Goal: Task Accomplishment & Management: Manage account settings

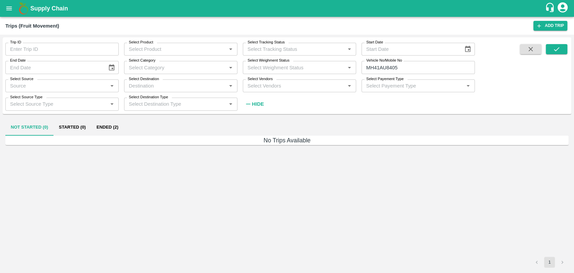
drag, startPoint x: 0, startPoint y: 0, endPoint x: 110, endPoint y: 127, distance: 167.8
click at [110, 127] on button "Ended (2)" at bounding box center [107, 127] width 33 height 16
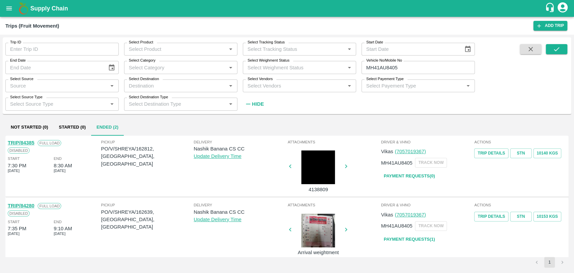
click at [32, 141] on link "TRIP/84385" at bounding box center [21, 142] width 27 height 5
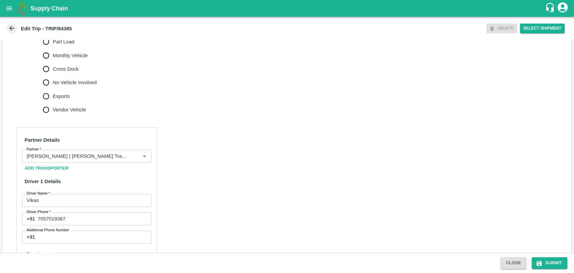
scroll to position [299, 0]
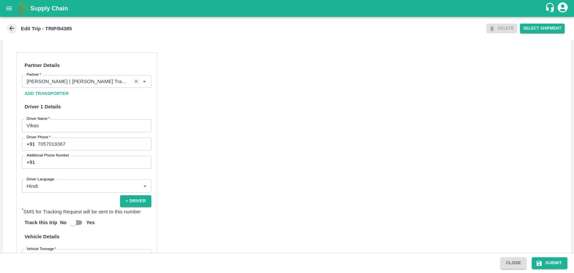
click at [101, 86] on input "Partner   *" at bounding box center [77, 81] width 106 height 9
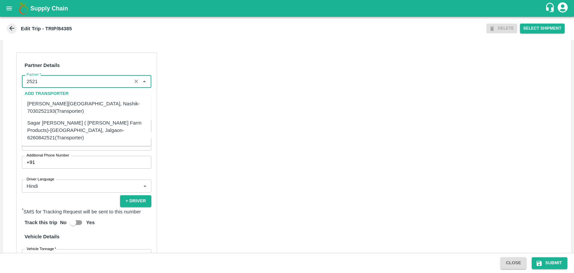
click at [54, 125] on div "Sagar [PERSON_NAME] ( [PERSON_NAME] Farm Products)-[GEOGRAPHIC_DATA], Jalgaon-6…" at bounding box center [86, 130] width 118 height 23
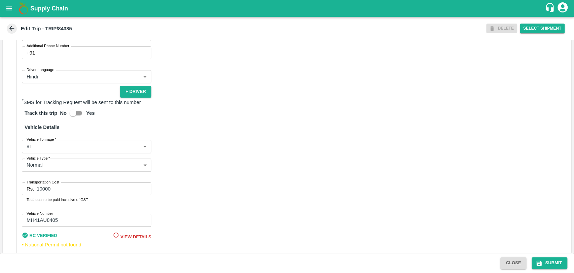
scroll to position [438, 0]
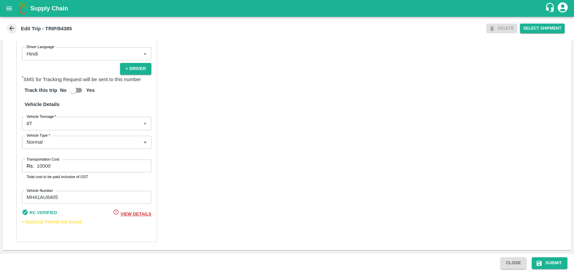
type input "Sagar [PERSON_NAME] ( [PERSON_NAME] Farm Products)-[GEOGRAPHIC_DATA], Jalgaon-6…"
click at [43, 124] on body "Supply Chain Edit Trip - TRIP/84385 DELETE Select Shipment Trip Details Trip Ty…" at bounding box center [287, 136] width 574 height 273
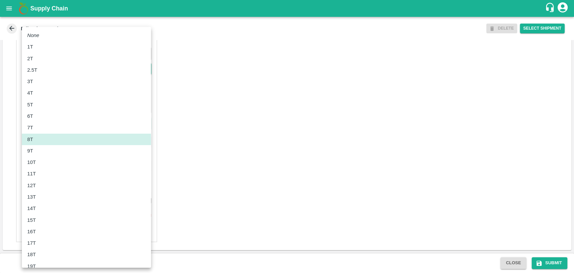
click at [40, 182] on div "12T" at bounding box center [86, 185] width 118 height 7
type input "12000"
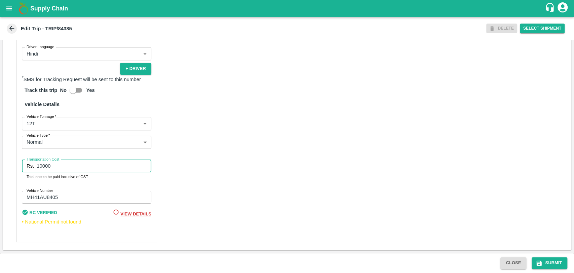
click at [64, 166] on input "10000" at bounding box center [94, 165] width 114 height 13
type input "21850"
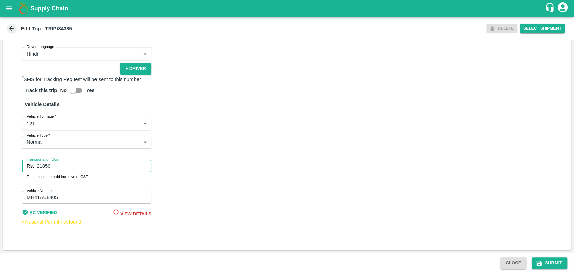
click at [37, 119] on label "Vehicle Tonnage   *" at bounding box center [42, 116] width 30 height 5
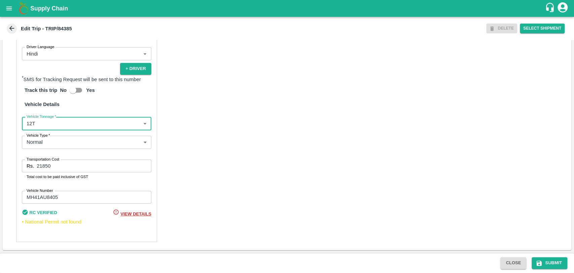
click at [38, 121] on body "Supply Chain Edit Trip - TRIP/84385 DELETE Select Shipment Trip Details Trip Ty…" at bounding box center [287, 136] width 574 height 273
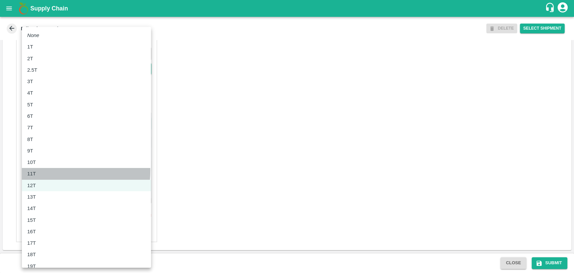
click at [43, 170] on div "11T" at bounding box center [86, 173] width 118 height 7
type input "11000"
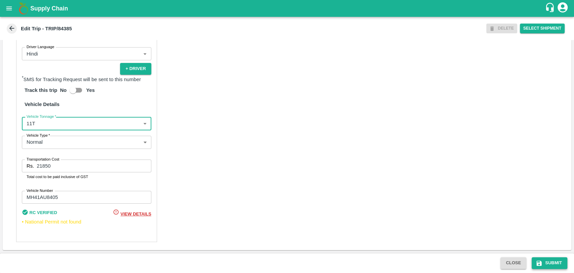
click at [551, 263] on button "Submit" at bounding box center [550, 263] width 36 height 12
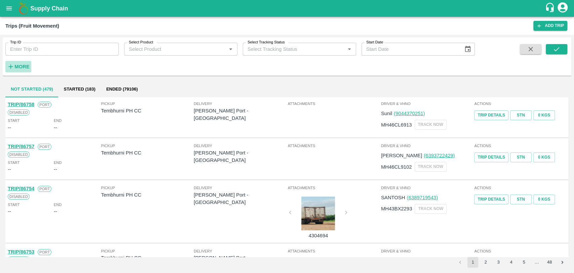
click at [14, 67] on button "More" at bounding box center [18, 66] width 26 height 11
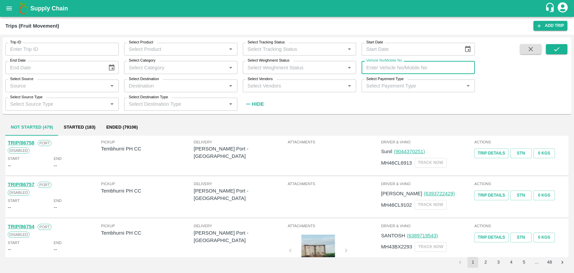
click at [458, 69] on input "Vehicle No/Mobile No" at bounding box center [417, 67] width 113 height 13
paste input "MH19CX0078"
type input "MH19CX0078"
click at [547, 51] on button "submit" at bounding box center [557, 49] width 22 height 10
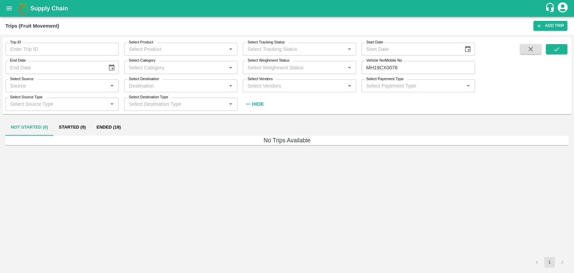
click at [115, 128] on button "Ended (18)" at bounding box center [108, 127] width 35 height 16
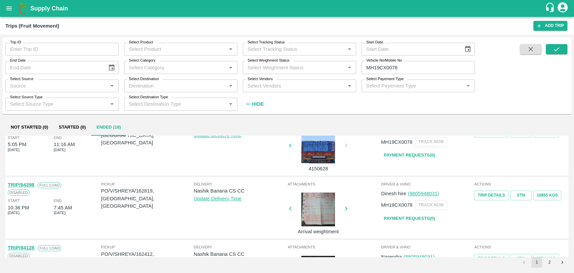
scroll to position [374, 0]
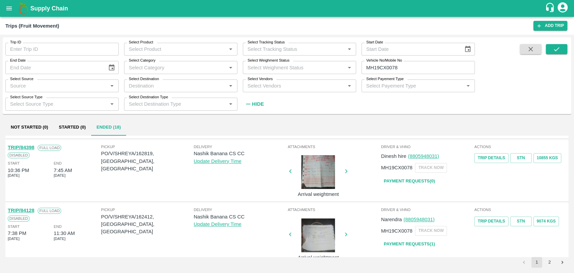
click at [23, 148] on link "TRIP/84398" at bounding box center [21, 147] width 27 height 5
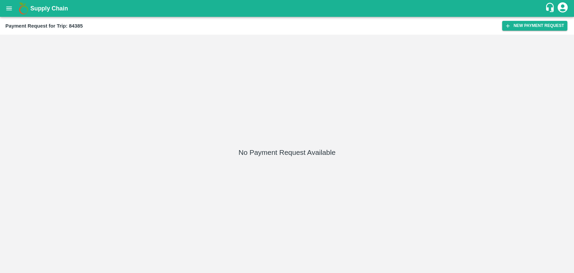
click at [494, 22] on div "Payment Request for Trip: 84385" at bounding box center [253, 26] width 497 height 9
click at [506, 24] on icon "button" at bounding box center [508, 26] width 6 height 6
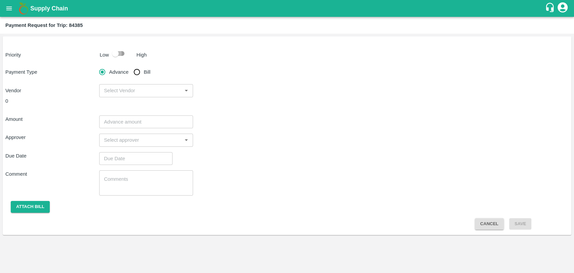
click at [126, 54] on input "checkbox" at bounding box center [115, 53] width 38 height 13
checkbox input "true"
click at [148, 76] on span "Bill" at bounding box center [147, 71] width 7 height 7
click at [144, 76] on input "Bill" at bounding box center [136, 71] width 13 height 13
radio input "true"
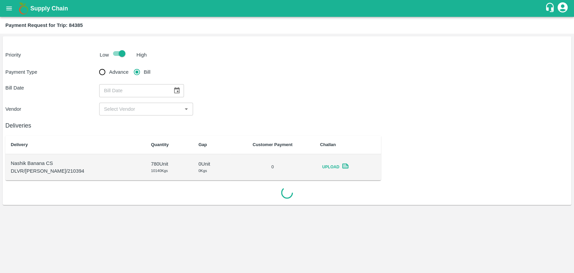
click at [140, 71] on input "Bill" at bounding box center [136, 71] width 13 height 13
click at [178, 89] on button "Choose date" at bounding box center [176, 90] width 13 height 13
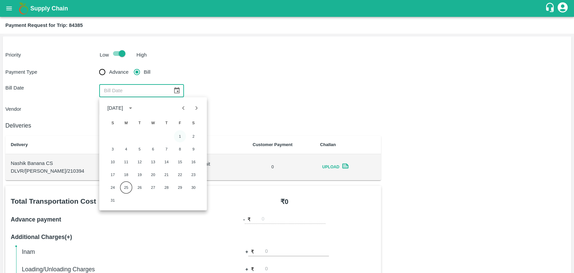
click at [180, 136] on button "1" at bounding box center [180, 136] width 12 height 12
type input "[DATE]"
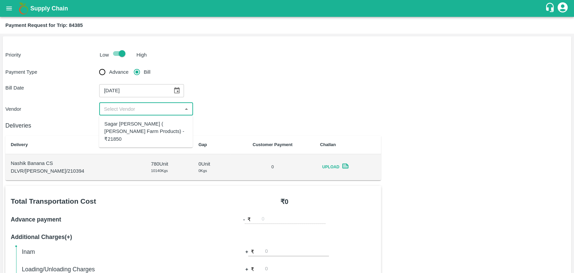
click at [122, 112] on input "input" at bounding box center [140, 109] width 79 height 9
click at [129, 119] on div "Sagar Pramod Patil ( Shreyansh Farm Products) - ₹21850" at bounding box center [146, 131] width 94 height 27
type input "Sagar Pramod Patil ( Shreyansh Farm Products) - ₹21850"
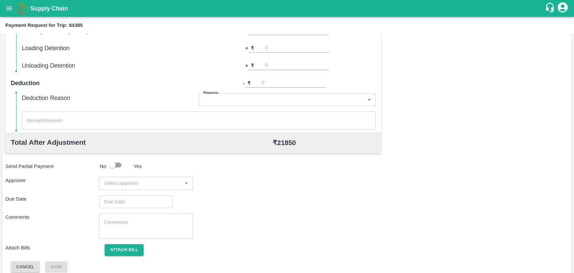
scroll to position [246, 0]
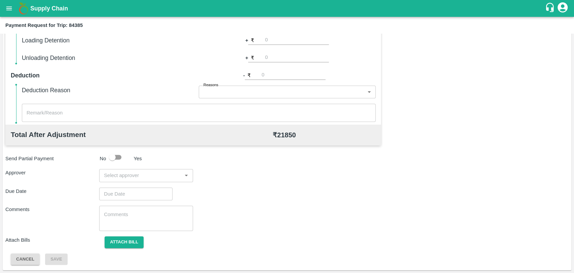
click at [133, 173] on input "input" at bounding box center [140, 175] width 79 height 9
type input "wag"
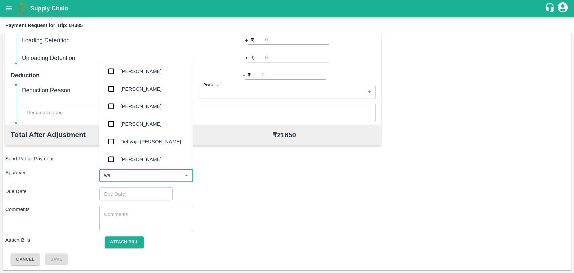
type input "wag"
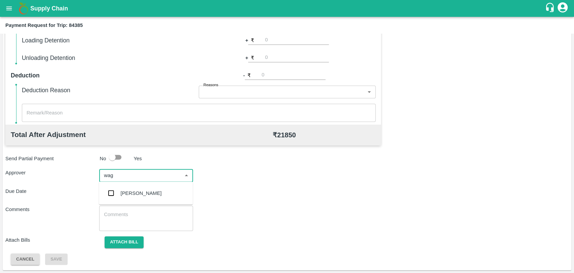
click at [112, 192] on input "checkbox" at bounding box center [110, 192] width 13 height 13
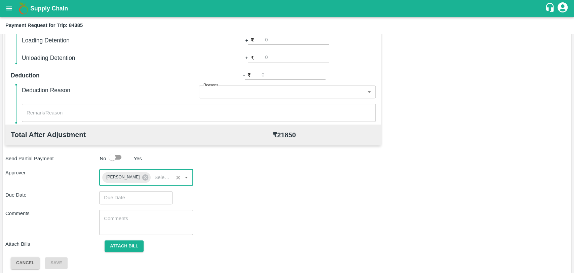
click at [110, 197] on input "Choose date" at bounding box center [133, 197] width 69 height 13
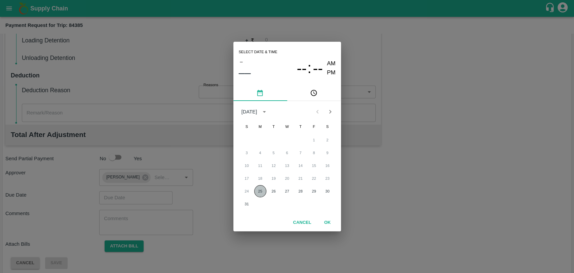
click at [257, 195] on button "25" at bounding box center [260, 191] width 12 height 12
type input "[DATE] 12:00 AM"
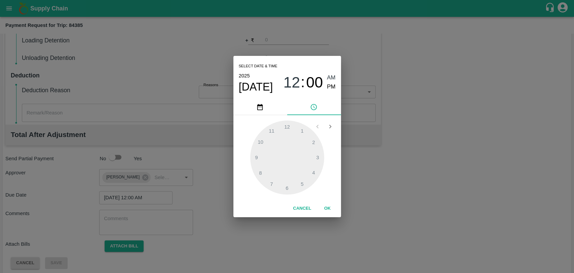
click at [322, 201] on div "Cancel OK" at bounding box center [287, 208] width 108 height 17
click at [328, 207] on button "OK" at bounding box center [328, 208] width 22 height 12
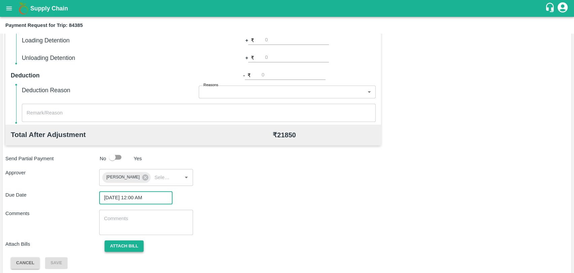
click at [137, 244] on button "Attach bill" at bounding box center [124, 246] width 39 height 12
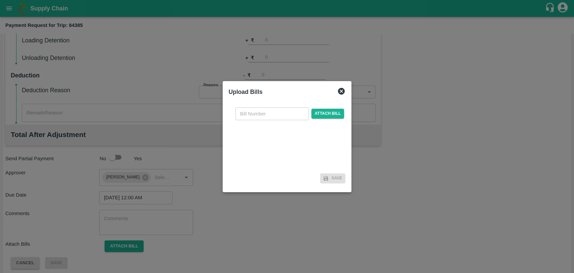
click at [257, 107] on input "text" at bounding box center [271, 113] width 73 height 13
type input "283"
click at [325, 114] on span "Attach bill" at bounding box center [327, 114] width 33 height 10
click at [0, 0] on input "Attach bill" at bounding box center [0, 0] width 0 height 0
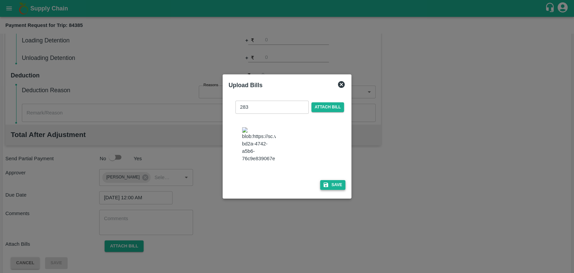
click at [339, 184] on button "Save" at bounding box center [333, 185] width 26 height 10
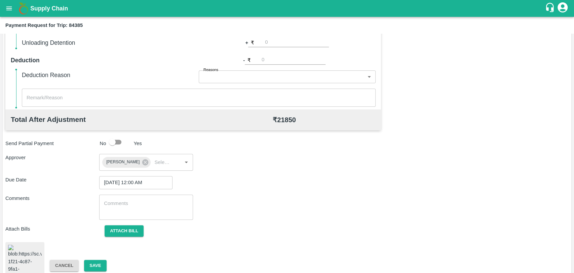
scroll to position [275, 0]
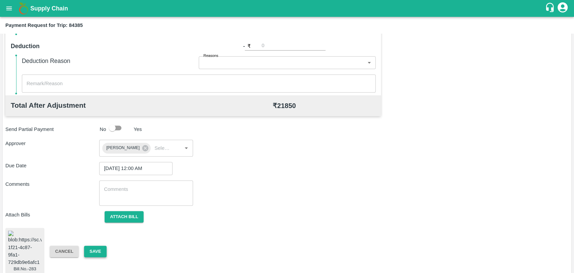
click at [91, 245] on button "Save" at bounding box center [95, 251] width 22 height 12
click at [117, 56] on h6 "Deduction Reason" at bounding box center [110, 60] width 177 height 9
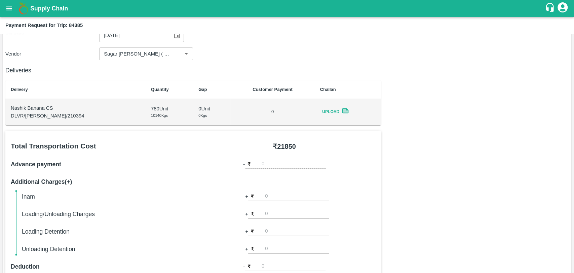
scroll to position [0, 0]
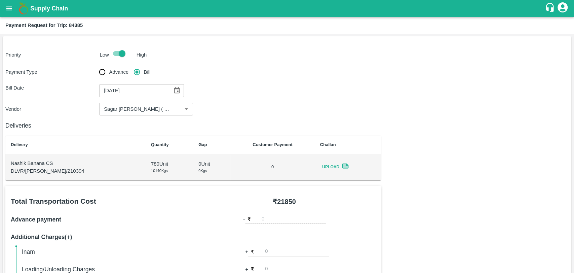
click at [132, 51] on div at bounding box center [121, 53] width 25 height 13
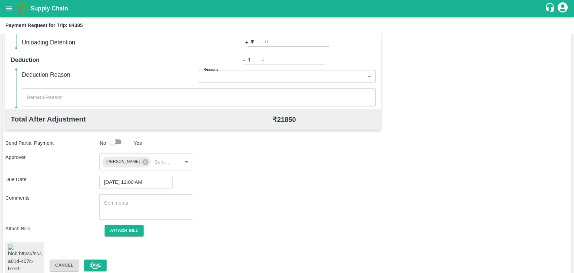
scroll to position [275, 0]
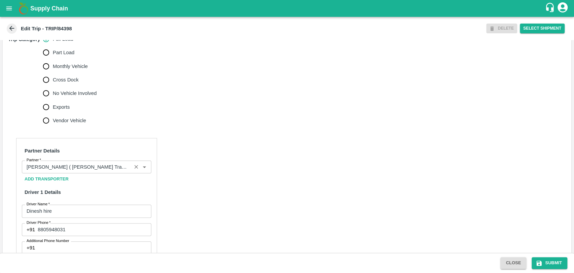
scroll to position [224, 0]
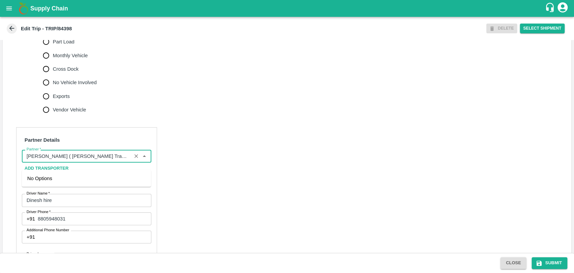
click at [102, 160] on input "Partner   *" at bounding box center [77, 156] width 106 height 9
click at [51, 160] on input "Partner   *" at bounding box center [77, 156] width 106 height 9
click at [64, 162] on div "Partner" at bounding box center [86, 156] width 129 height 13
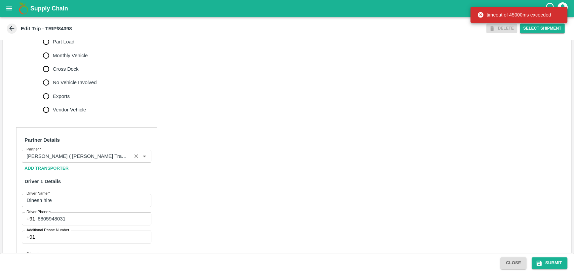
click at [89, 162] on div "Partner" at bounding box center [86, 156] width 129 height 13
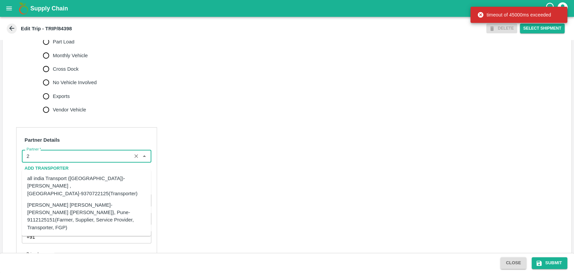
scroll to position [0, 0]
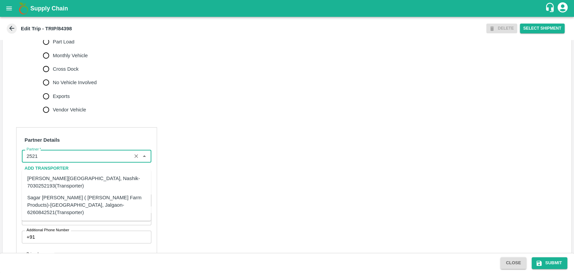
click at [41, 192] on div "Sagar [PERSON_NAME] ( [PERSON_NAME] Farm Products)-[GEOGRAPHIC_DATA], Jalgaon-6…" at bounding box center [86, 204] width 129 height 27
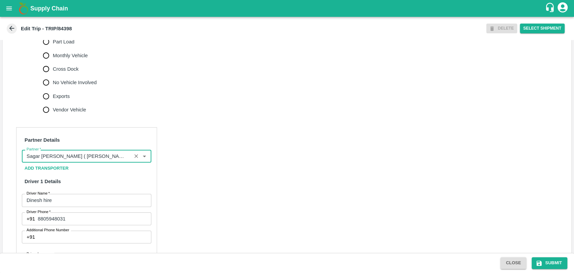
type input "Sagar [PERSON_NAME] ( [PERSON_NAME] Farm Products)-[GEOGRAPHIC_DATA], Jalgaon-6…"
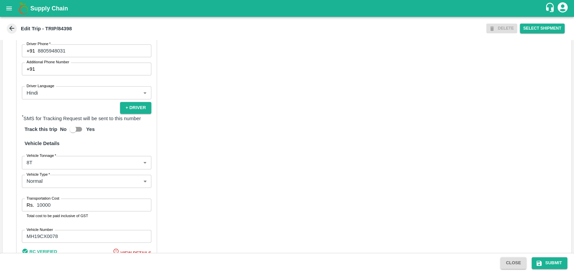
scroll to position [411, 0]
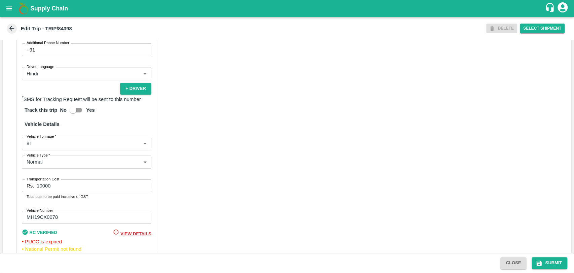
click at [45, 151] on body "Supply Chain Edit Trip - TRIP/84398 DELETE Select Shipment Trip Details Trip Ty…" at bounding box center [287, 136] width 574 height 273
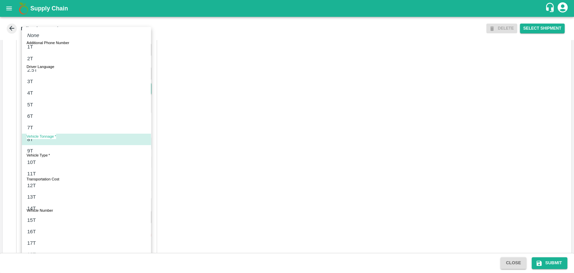
click at [39, 184] on div "12T" at bounding box center [86, 185] width 118 height 7
type input "12000"
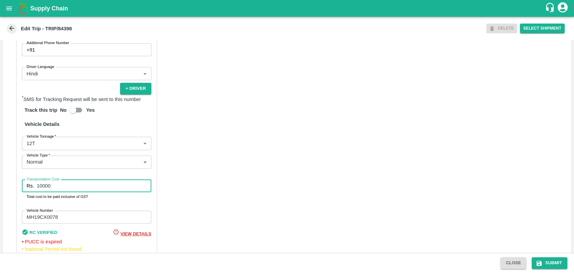
drag, startPoint x: 61, startPoint y: 191, endPoint x: 8, endPoint y: 186, distance: 53.0
click at [9, 186] on div "Partner Details Partner   * Partner Add Transporter Driver 1 Details Driver Nam…" at bounding box center [287, 108] width 569 height 352
type input "22800"
click at [548, 262] on button "Submit" at bounding box center [550, 263] width 36 height 12
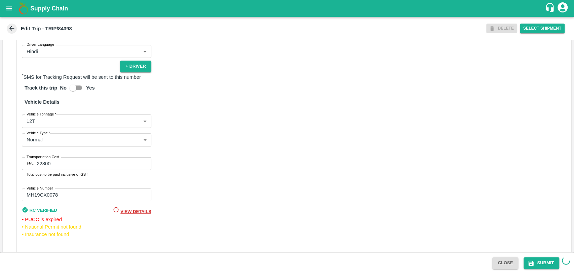
scroll to position [453, 0]
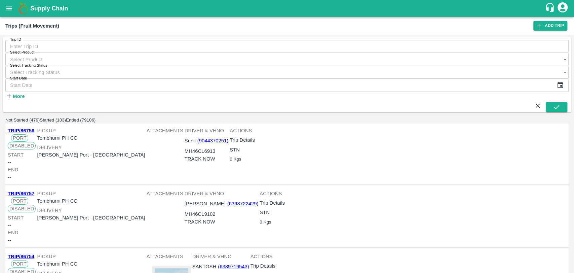
click at [25, 93] on strong "More" at bounding box center [19, 95] width 12 height 5
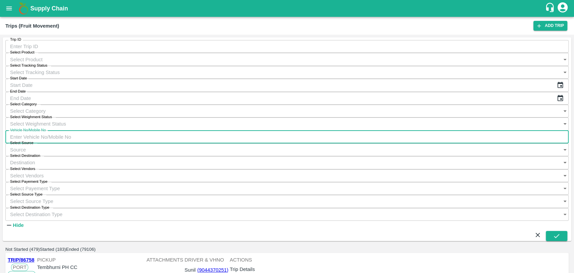
click at [439, 130] on input "Vehicle No/Mobile No" at bounding box center [286, 136] width 563 height 13
paste input "MH03CV0276"
type input "MH03CV0276"
click at [555, 232] on icon "submit" at bounding box center [556, 235] width 7 height 7
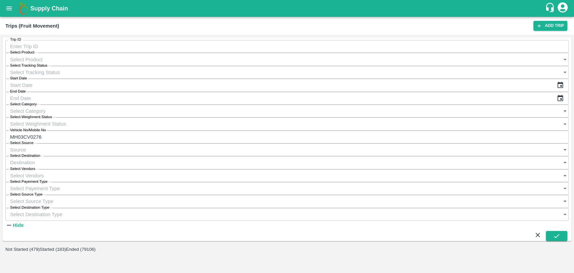
click at [95, 246] on button "Ended (79106)" at bounding box center [81, 248] width 30 height 5
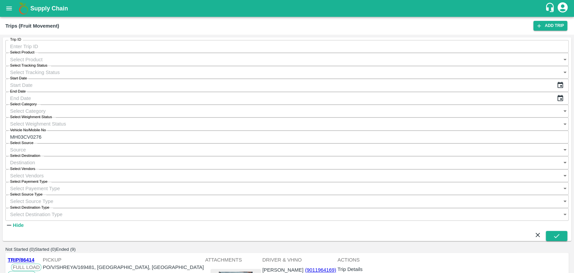
scroll to position [224, 0]
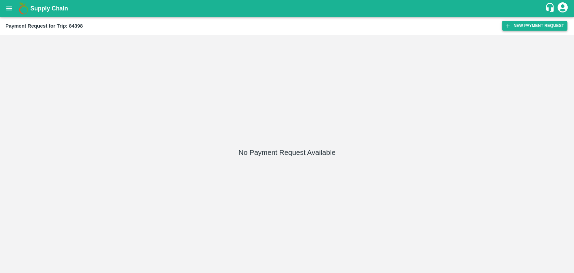
drag, startPoint x: 517, startPoint y: 32, endPoint x: 514, endPoint y: 30, distance: 3.6
click at [516, 32] on div "Payment Request for Trip: 84398 New Payment Request" at bounding box center [287, 26] width 574 height 18
click at [514, 29] on button "New Payment Request" at bounding box center [534, 26] width 65 height 10
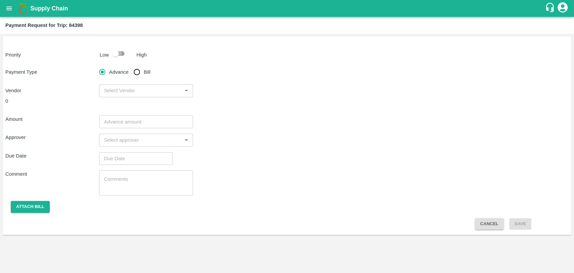
click at [115, 48] on input "checkbox" at bounding box center [115, 53] width 38 height 13
checkbox input "true"
click at [136, 71] on input "Bill" at bounding box center [136, 71] width 13 height 13
radio input "true"
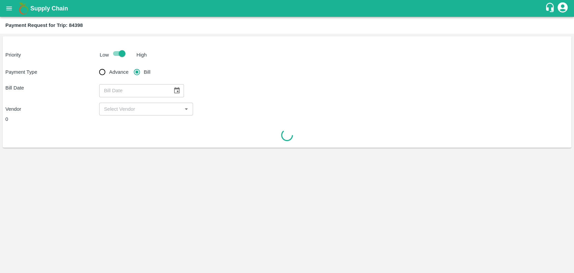
click at [174, 89] on icon "Choose date" at bounding box center [177, 90] width 6 height 6
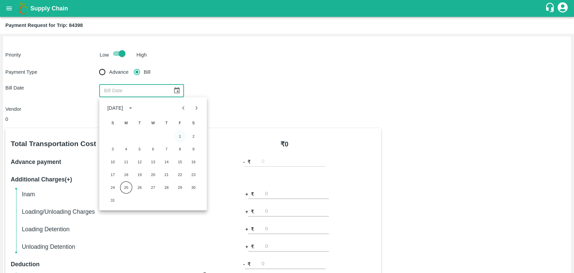
click at [179, 136] on button "1" at bounding box center [180, 136] width 12 height 12
type input "[DATE]"
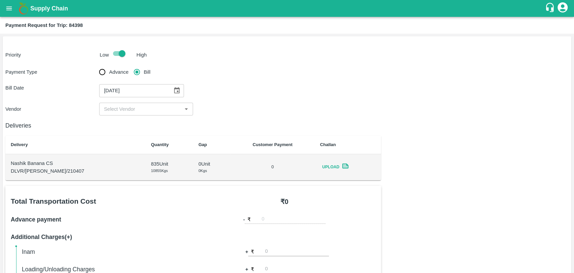
click at [114, 107] on input "input" at bounding box center [140, 109] width 79 height 9
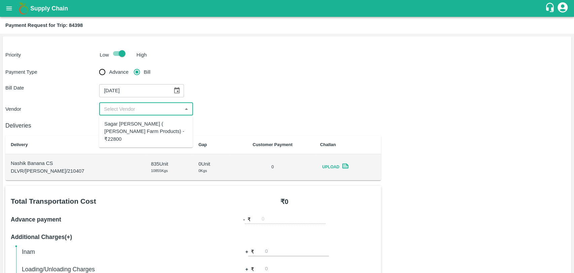
click at [122, 118] on div "Sagar [PERSON_NAME] ( [PERSON_NAME] Farm Products) - ₹22800" at bounding box center [146, 131] width 94 height 27
type input "Sagar [PERSON_NAME] ( [PERSON_NAME] Farm Products) - ₹22800"
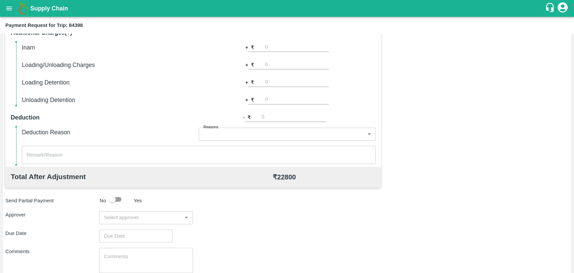
scroll to position [246, 0]
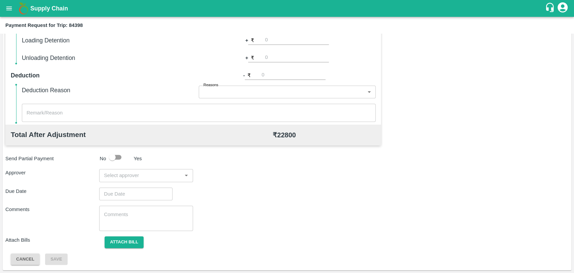
click at [133, 181] on div "​" at bounding box center [146, 175] width 94 height 13
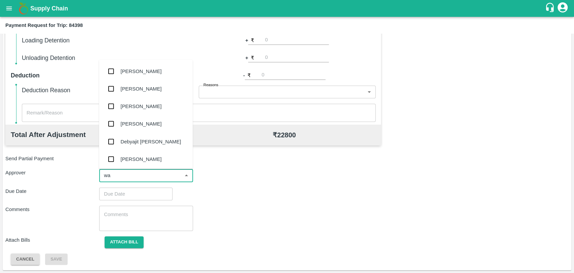
type input "wag"
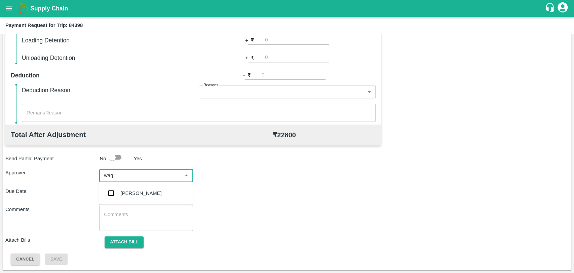
click at [126, 194] on div "[PERSON_NAME]" at bounding box center [141, 192] width 41 height 7
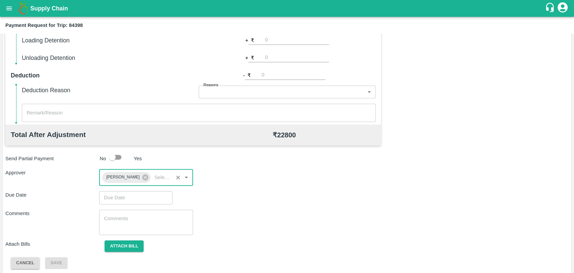
click at [124, 195] on input "Choose date" at bounding box center [133, 197] width 69 height 13
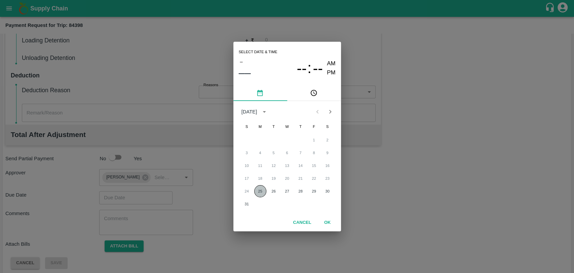
click at [261, 190] on button "25" at bounding box center [260, 191] width 12 height 12
type input "[DATE] 12:00 AM"
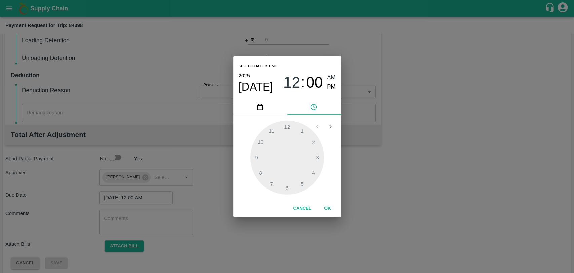
click at [319, 203] on button "OK" at bounding box center [328, 208] width 22 height 12
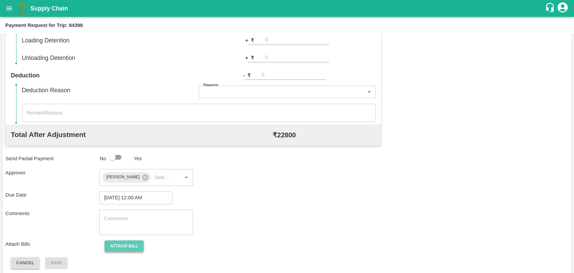
click at [132, 250] on button "Attach bill" at bounding box center [124, 246] width 39 height 12
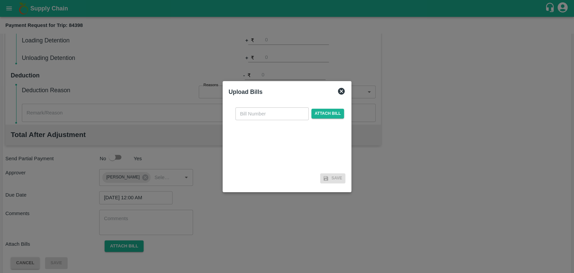
click at [255, 121] on div "​ Attach bill" at bounding box center [287, 136] width 117 height 69
click at [255, 117] on input "text" at bounding box center [271, 113] width 73 height 13
click at [321, 118] on span "Attach bill" at bounding box center [327, 114] width 33 height 10
click at [0, 0] on input "Attach bill" at bounding box center [0, 0] width 0 height 0
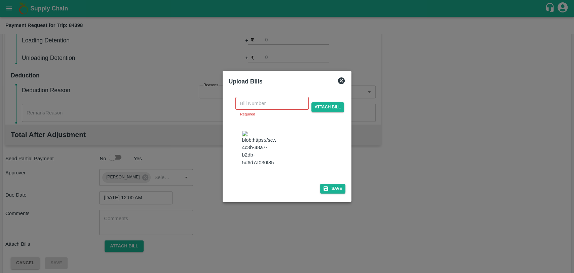
click at [286, 110] on input "text" at bounding box center [271, 103] width 73 height 13
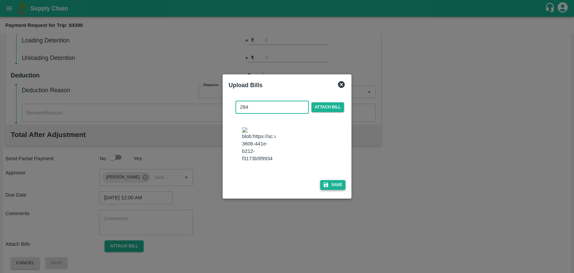
type input "284"
click at [336, 182] on button "Save" at bounding box center [333, 185] width 26 height 10
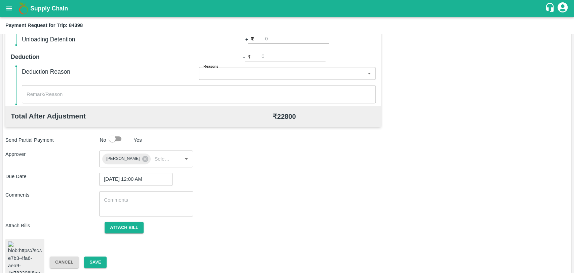
scroll to position [274, 0]
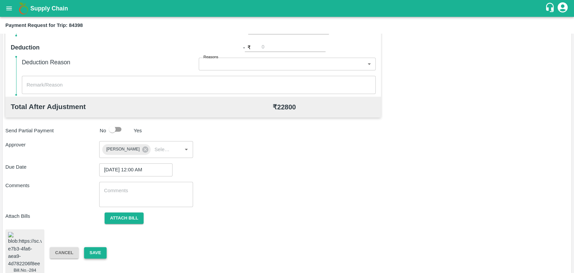
click at [87, 247] on button "Save" at bounding box center [95, 253] width 22 height 12
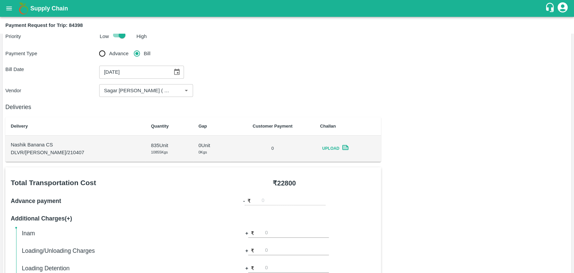
scroll to position [0, 0]
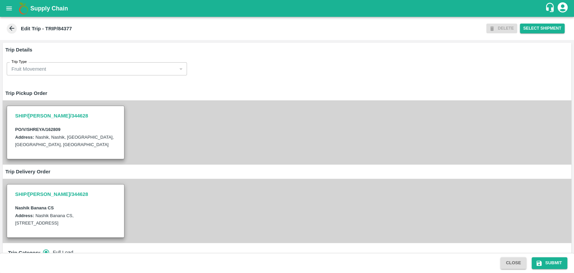
scroll to position [224, 0]
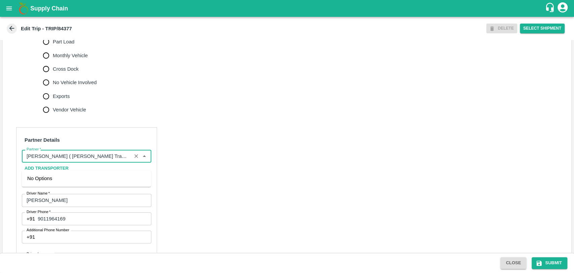
click at [80, 160] on input "Partner   *" at bounding box center [77, 156] width 106 height 9
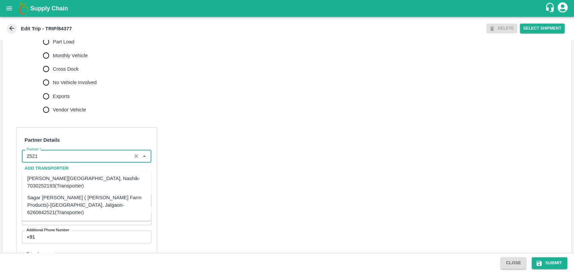
click at [56, 207] on div "Sagar [PERSON_NAME] ( [PERSON_NAME] Farm Products)-[GEOGRAPHIC_DATA], Jalgaon-6…" at bounding box center [86, 204] width 118 height 23
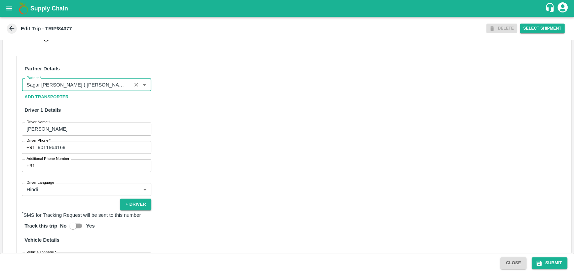
scroll to position [445, 0]
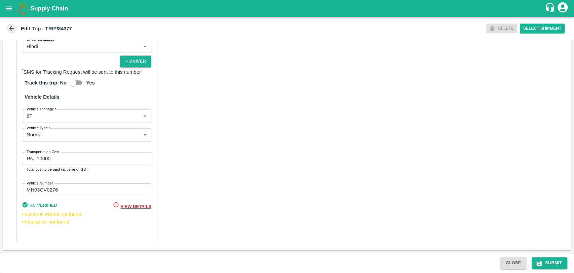
type input "Sagar Pramod Patil ( Shreyansh Farm Products)-Jalgaon, Jalgaon-6260842521(Trans…"
click at [30, 115] on body "Supply Chain Edit Trip - TRIP/84377 DELETE Select Shipment Trip Details Trip Ty…" at bounding box center [287, 136] width 574 height 273
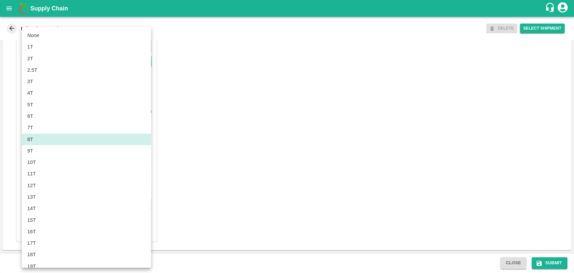
click at [41, 163] on div "10T" at bounding box center [86, 161] width 118 height 7
type input "10000"
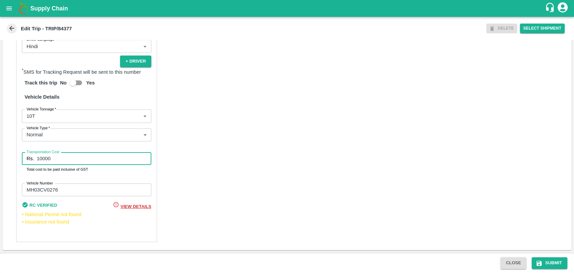
drag, startPoint x: 51, startPoint y: 158, endPoint x: 10, endPoint y: 152, distance: 41.5
click at [10, 152] on div "Partner Details Partner   * Partner Add Transporter Driver 1 Details Driver Nam…" at bounding box center [287, 77] width 569 height 345
type input "19000"
click at [539, 260] on icon "submit" at bounding box center [539, 263] width 7 height 7
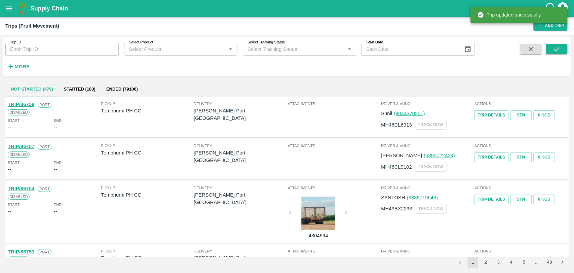
click at [22, 66] on strong "More" at bounding box center [21, 66] width 15 height 5
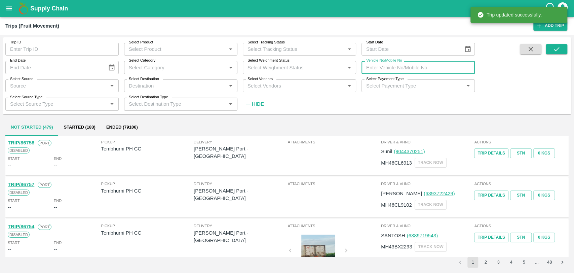
click at [390, 68] on input "Vehicle No/Mobile No" at bounding box center [417, 67] width 113 height 13
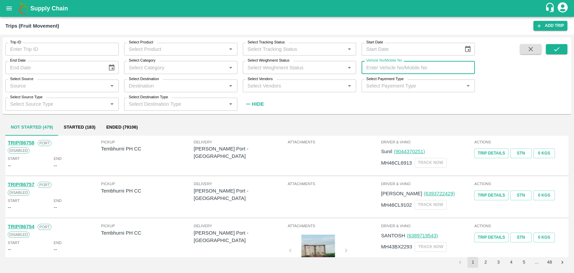
paste input "MH04JK4114"
click at [551, 47] on button "submit" at bounding box center [557, 49] width 22 height 10
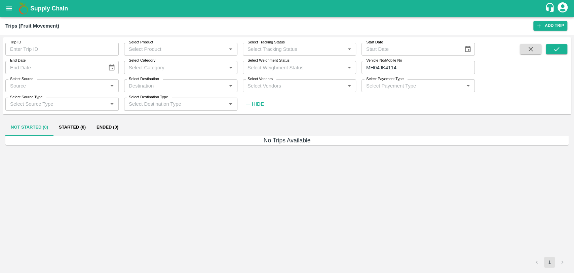
click at [398, 68] on input "MH04JK4114" at bounding box center [417, 67] width 113 height 13
type input "MH04JK4112"
click at [554, 49] on icon "submit" at bounding box center [556, 48] width 7 height 7
click at [108, 128] on button "Ended (2)" at bounding box center [107, 127] width 33 height 16
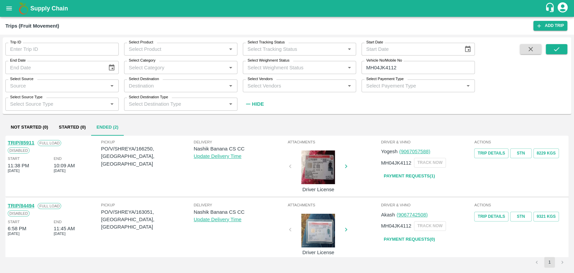
scroll to position [5, 0]
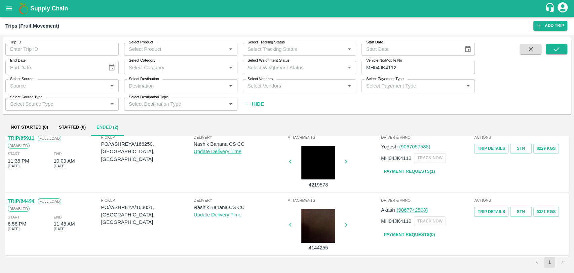
click at [32, 201] on link "TRIP/84494" at bounding box center [21, 200] width 27 height 5
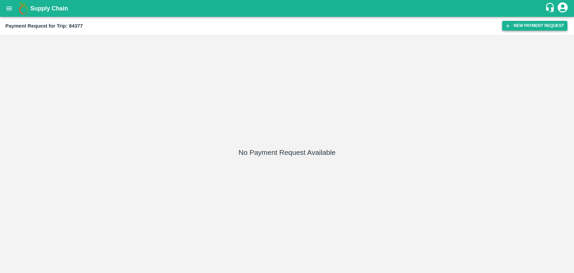
click at [503, 29] on button "New Payment Request" at bounding box center [534, 26] width 65 height 10
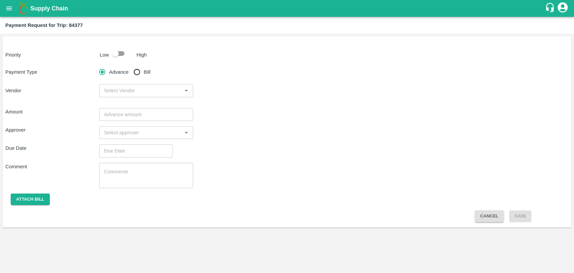
click at [126, 59] on input "checkbox" at bounding box center [115, 53] width 38 height 13
checkbox input "true"
click at [130, 74] on input "Bill" at bounding box center [136, 71] width 13 height 13
radio input "true"
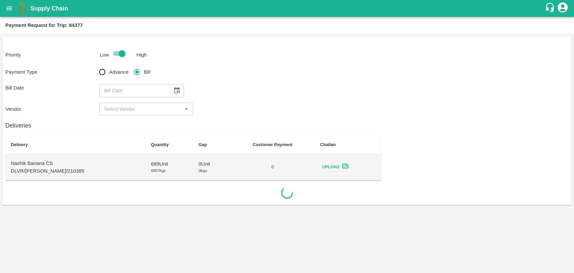
click at [172, 86] on button "Choose date" at bounding box center [176, 90] width 13 height 13
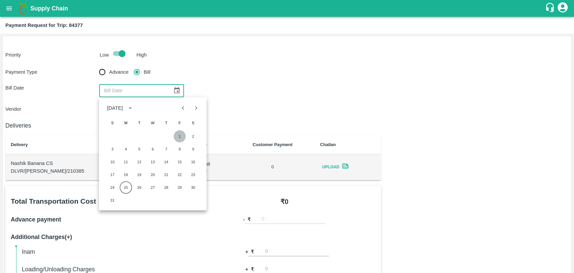
click at [181, 139] on button "1" at bounding box center [179, 136] width 12 height 12
type input "01/08/2025"
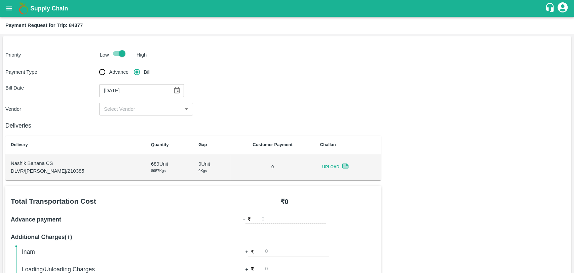
click at [124, 109] on input "input" at bounding box center [140, 109] width 79 height 9
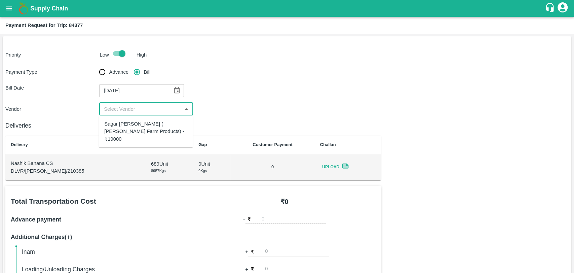
click at [125, 120] on div "Sagar Pramod Patil ( Shreyansh Farm Products) - ₹19000" at bounding box center [145, 131] width 83 height 23
type input "Sagar Pramod Patil ( Shreyansh Farm Products) - ₹19000"
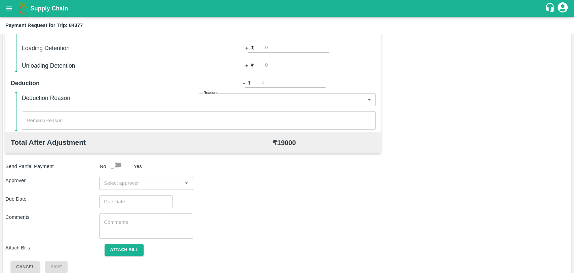
scroll to position [246, 0]
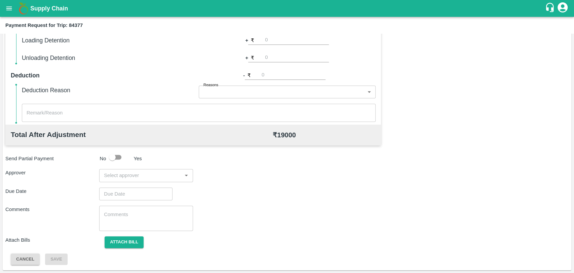
click at [143, 179] on input "input" at bounding box center [140, 175] width 79 height 9
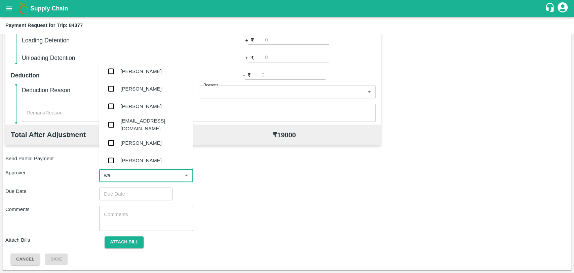
type input "wag"
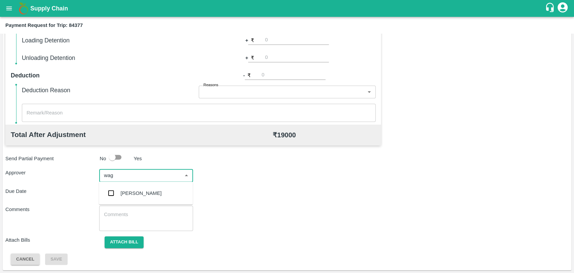
click at [134, 193] on div "Prasad Waghade" at bounding box center [141, 192] width 41 height 7
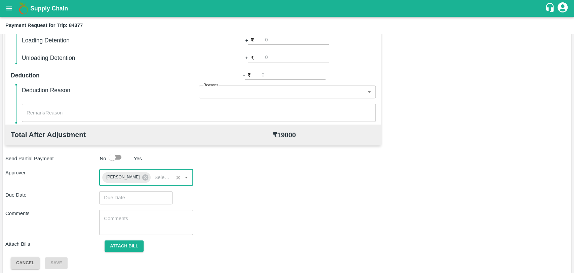
click at [128, 192] on input "Choose date" at bounding box center [133, 197] width 69 height 13
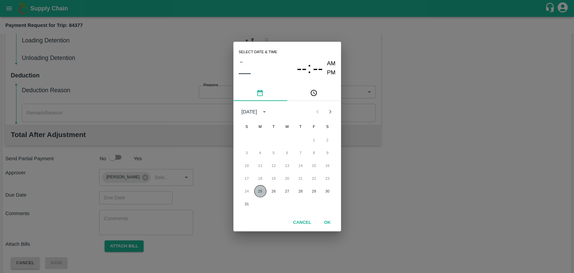
click at [261, 191] on button "25" at bounding box center [260, 191] width 12 height 12
type input "25/08/2025 12:00 AM"
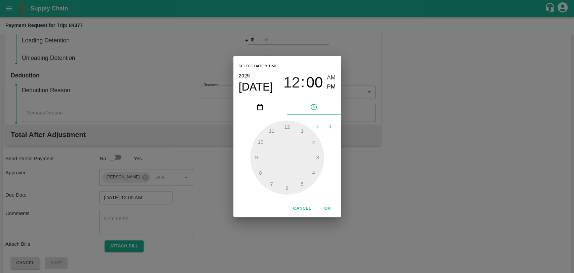
click at [320, 206] on button "OK" at bounding box center [328, 208] width 22 height 12
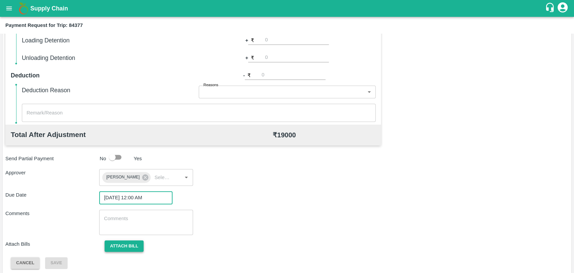
click at [117, 245] on button "Attach bill" at bounding box center [124, 246] width 39 height 12
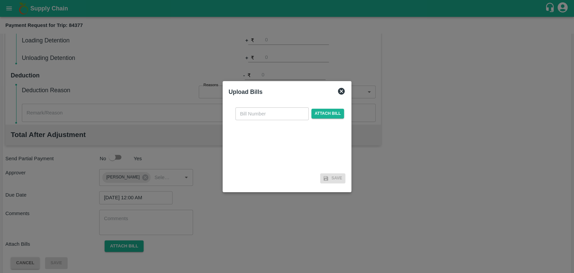
click at [260, 119] on input "text" at bounding box center [271, 113] width 73 height 13
type input "285"
click at [330, 117] on span "Attach bill" at bounding box center [327, 114] width 33 height 10
click at [0, 0] on input "Attach bill" at bounding box center [0, 0] width 0 height 0
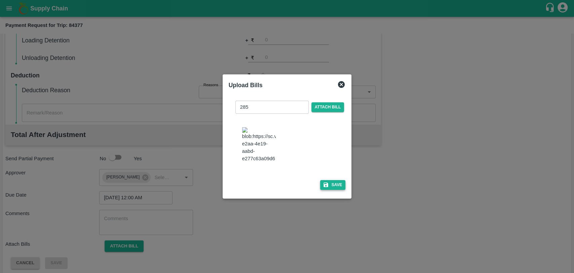
click at [332, 180] on button "Save" at bounding box center [333, 185] width 26 height 10
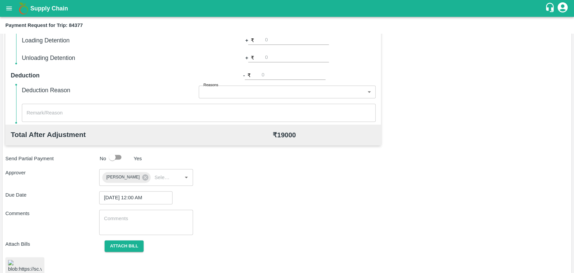
scroll to position [275, 0]
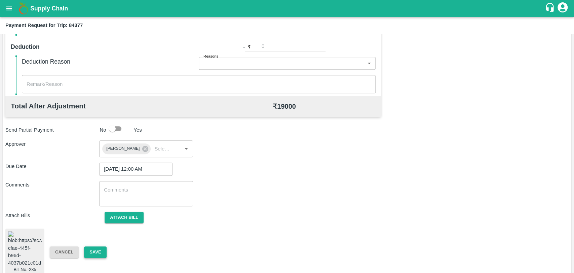
click at [105, 246] on button "Save" at bounding box center [95, 252] width 22 height 12
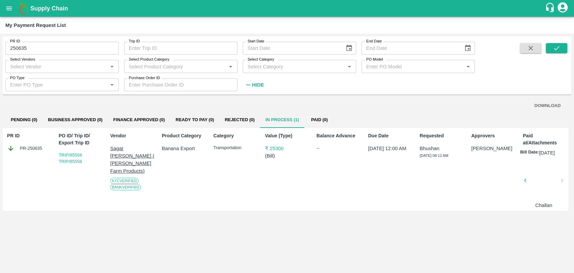
click at [13, 3] on button "open drawer" at bounding box center [8, 8] width 15 height 15
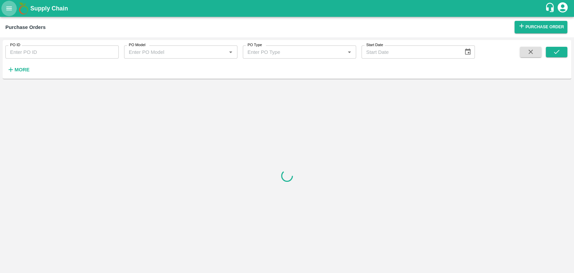
click at [8, 13] on button "open drawer" at bounding box center [8, 8] width 15 height 15
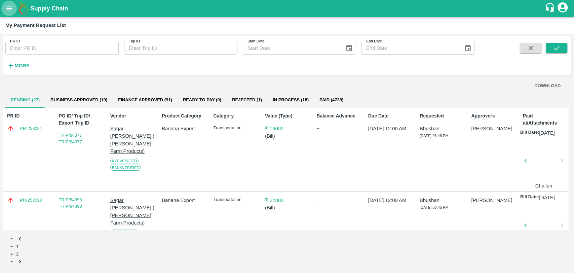
click at [11, 15] on button "open drawer" at bounding box center [8, 8] width 15 height 15
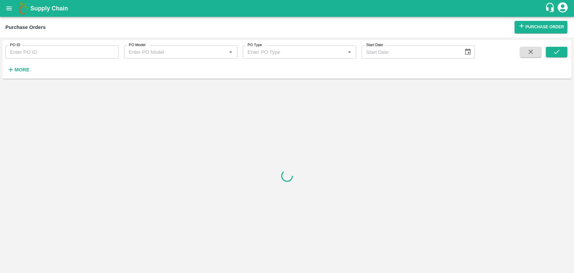
click at [35, 48] on input "PO ID" at bounding box center [61, 51] width 113 height 13
paste input "163286"
click at [555, 48] on icon "submit" at bounding box center [556, 51] width 7 height 7
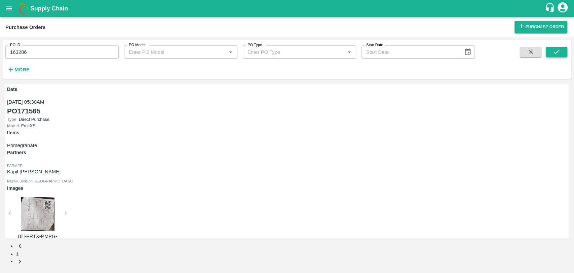
click at [564, 54] on button "submit" at bounding box center [557, 52] width 22 height 10
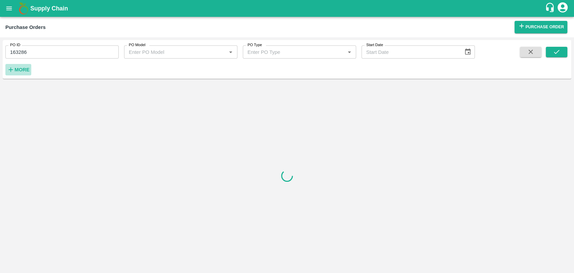
click at [21, 67] on strong "More" at bounding box center [21, 69] width 15 height 5
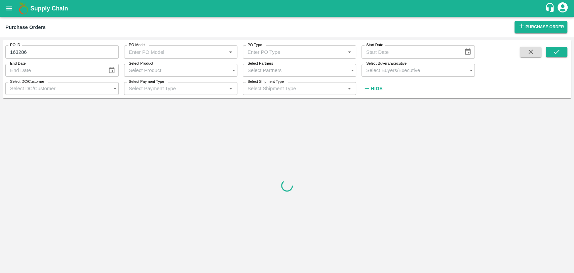
click at [42, 50] on input "163286" at bounding box center [61, 51] width 113 height 13
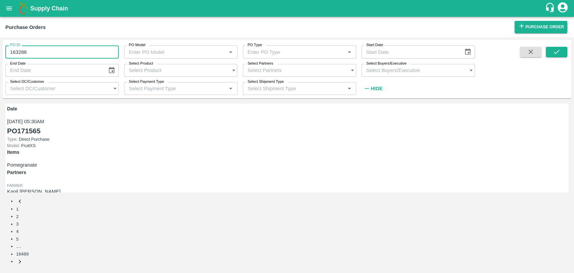
click at [45, 45] on input "163286" at bounding box center [61, 51] width 113 height 13
click at [559, 54] on span at bounding box center [557, 70] width 22 height 47
click at [558, 52] on icon "submit" at bounding box center [556, 51] width 7 height 7
click at [50, 46] on input "163286" at bounding box center [61, 51] width 113 height 13
click at [550, 48] on button "submit" at bounding box center [557, 52] width 22 height 10
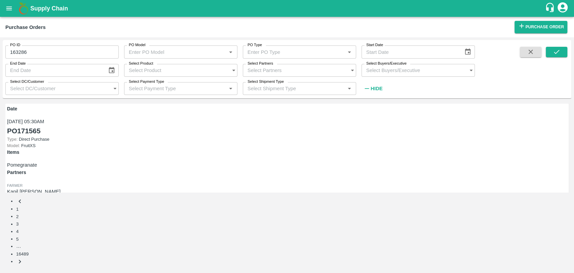
click at [12, 49] on input "163286" at bounding box center [61, 51] width 113 height 13
click at [554, 52] on icon "submit" at bounding box center [556, 51] width 7 height 7
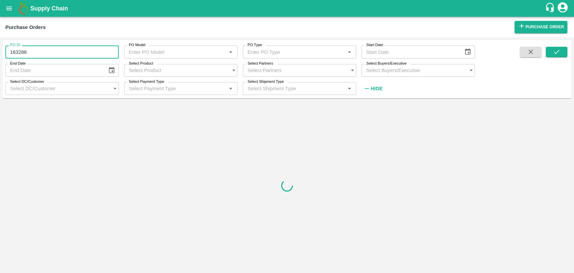
drag, startPoint x: 40, startPoint y: 50, endPoint x: 0, endPoint y: 60, distance: 40.8
click at [0, 60] on div "PO ID 163286 PO ID PO Model PO Model   * PO Type PO Type   * Start Date Start D…" at bounding box center [287, 154] width 574 height 235
type input "163286"
drag, startPoint x: 549, startPoint y: 41, endPoint x: 554, endPoint y: 52, distance: 12.2
click at [554, 52] on div "PO ID 163286 PO ID PO Model PO Model   * PO Type PO Type   * Start Date Start D…" at bounding box center [287, 69] width 569 height 53
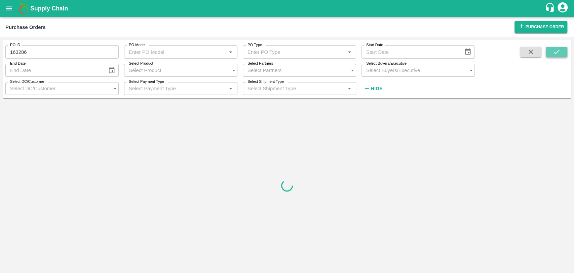
click at [554, 52] on icon "submit" at bounding box center [556, 51] width 7 height 7
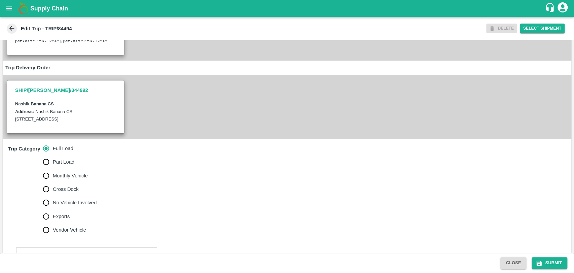
scroll to position [224, 0]
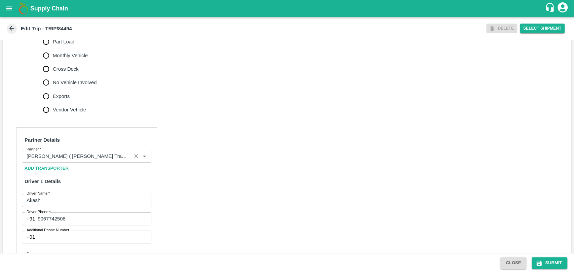
click at [87, 160] on input "Partner   *" at bounding box center [77, 156] width 106 height 9
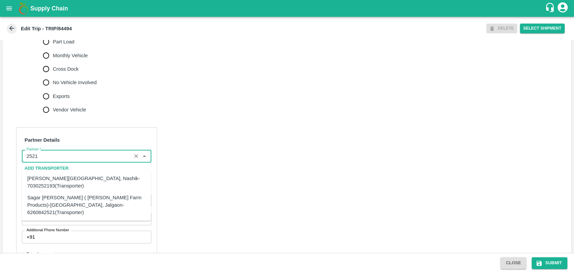
drag, startPoint x: 53, startPoint y: 191, endPoint x: 53, endPoint y: 196, distance: 5.0
click at [53, 196] on ul "[PERSON_NAME], Nashik-7030252193(Transporter) Sagar [PERSON_NAME] ( [PERSON_NAM…" at bounding box center [86, 195] width 129 height 51
click at [53, 196] on div "Sagar [PERSON_NAME] ( [PERSON_NAME] Farm Products)-[GEOGRAPHIC_DATA], Jalgaon-6…" at bounding box center [86, 204] width 118 height 23
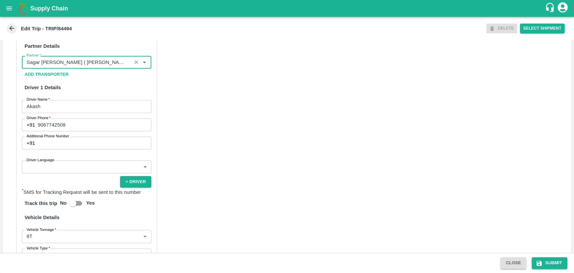
scroll to position [445, 0]
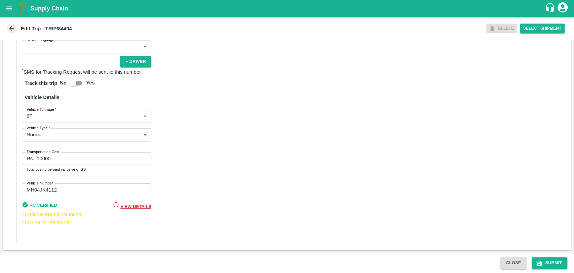
type input "Sagar [PERSON_NAME] ( [PERSON_NAME] Farm Products)-[GEOGRAPHIC_DATA], Jalgaon-6…"
click at [38, 118] on body "Supply Chain Edit Trip - TRIP/84494 DELETE Select Shipment Trip Details Trip Ty…" at bounding box center [287, 136] width 574 height 273
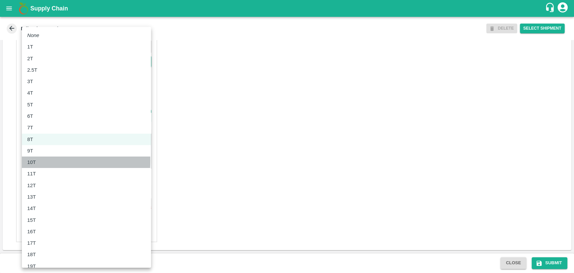
click at [39, 161] on div "10T" at bounding box center [33, 161] width 12 height 7
type input "10000"
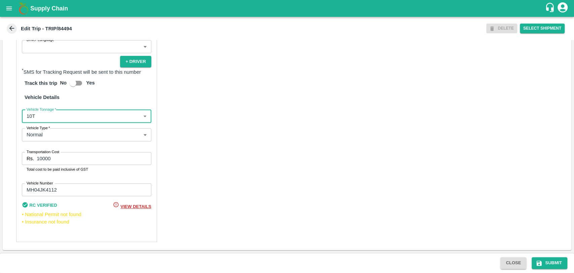
drag, startPoint x: 57, startPoint y: 156, endPoint x: 19, endPoint y: 158, distance: 38.7
click at [28, 159] on div "Rs. 10000 Transportation Cost" at bounding box center [86, 158] width 129 height 13
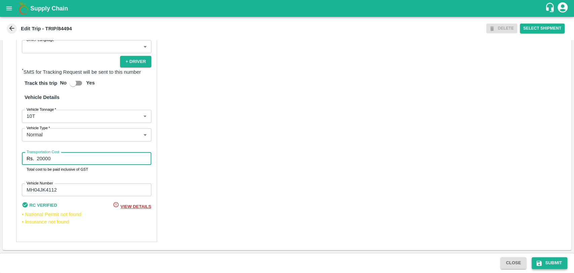
type input "20000"
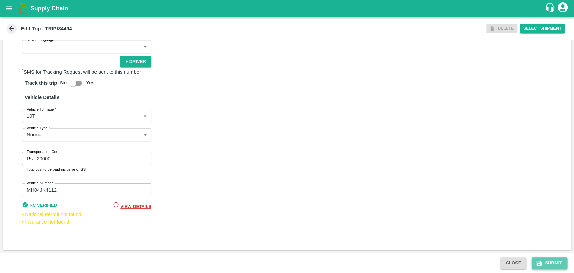
click at [554, 262] on button "Submit" at bounding box center [550, 263] width 36 height 12
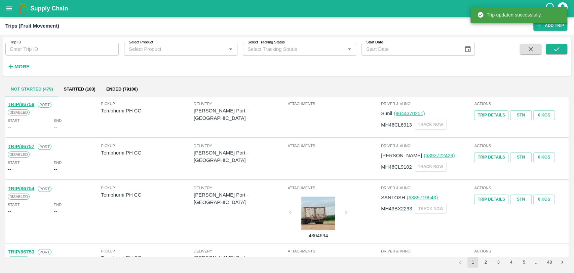
click at [25, 68] on strong "More" at bounding box center [21, 66] width 15 height 5
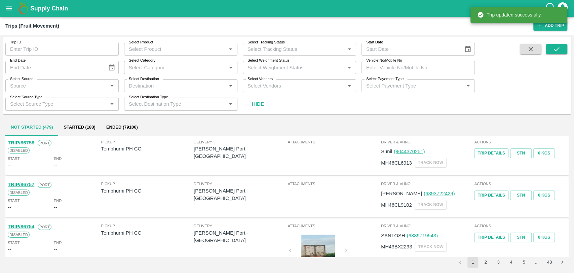
click at [448, 72] on input "Vehicle No/Mobile No" at bounding box center [417, 67] width 113 height 13
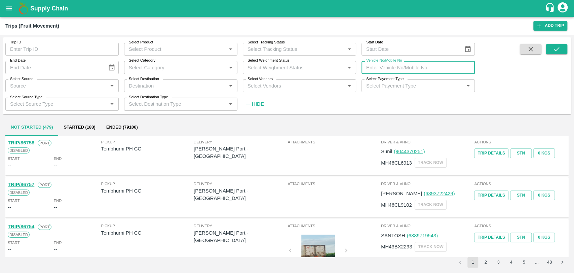
paste input "MH18BG1803"
type input "MH18BG1803"
drag, startPoint x: 563, startPoint y: 47, endPoint x: 557, endPoint y: 51, distance: 7.1
click at [564, 47] on button "submit" at bounding box center [557, 49] width 22 height 10
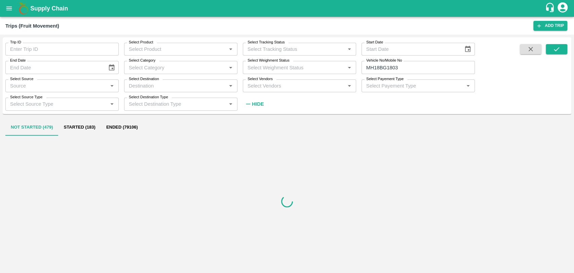
click at [114, 122] on button "Ended (79106)" at bounding box center [122, 127] width 42 height 16
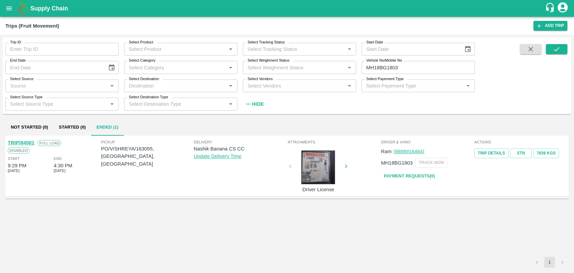
click at [29, 143] on link "TRIP/84501" at bounding box center [21, 142] width 27 height 5
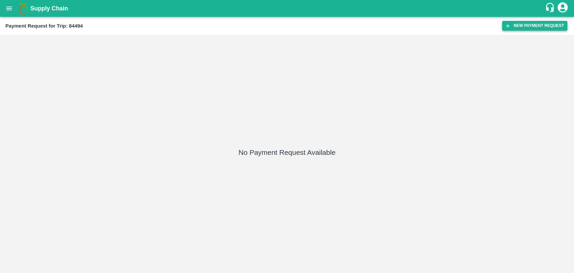
click at [536, 22] on button "New Payment Request" at bounding box center [534, 26] width 65 height 10
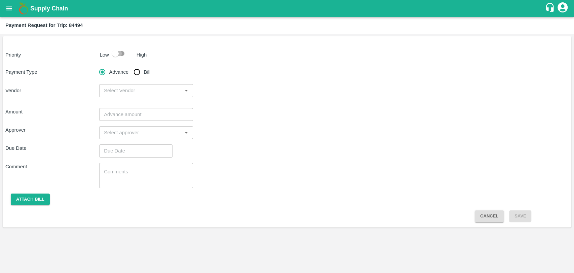
click at [115, 57] on input "checkbox" at bounding box center [115, 53] width 38 height 13
checkbox input "true"
click at [136, 70] on input "Bill" at bounding box center [136, 71] width 13 height 13
radio input "true"
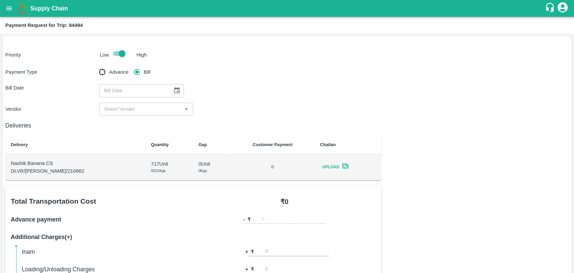
click at [173, 90] on icon "Choose date" at bounding box center [176, 90] width 7 height 7
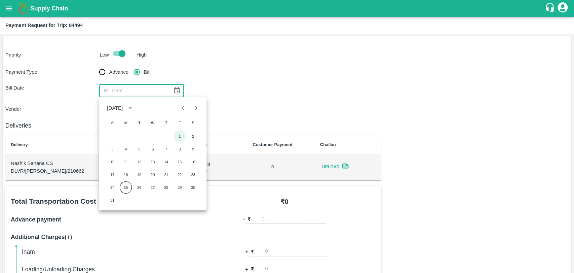
drag, startPoint x: 177, startPoint y: 135, endPoint x: 143, endPoint y: 118, distance: 37.9
click at [177, 135] on button "1" at bounding box center [179, 136] width 12 height 12
type input "01/08/2025"
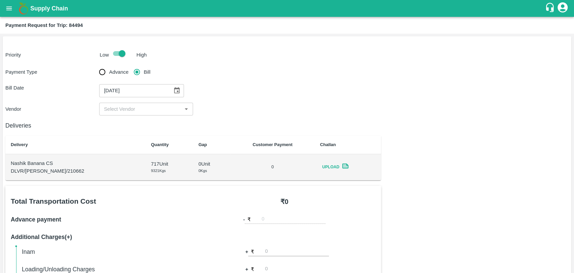
click at [134, 108] on input "input" at bounding box center [140, 109] width 79 height 9
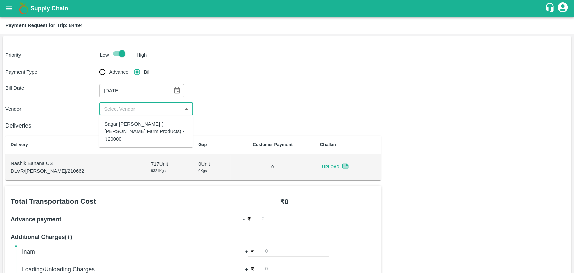
click at [131, 126] on div "Sagar Pramod Patil ( Shreyansh Farm Products) - ₹20000" at bounding box center [145, 131] width 83 height 23
type input "Sagar Pramod Patil ( Shreyansh Farm Products) - ₹20000"
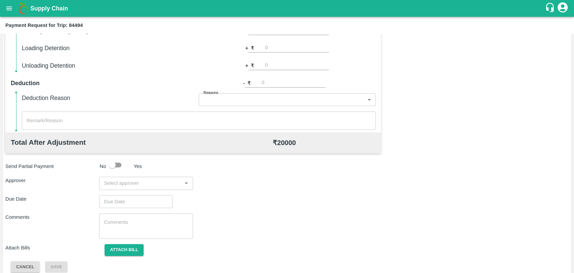
scroll to position [246, 0]
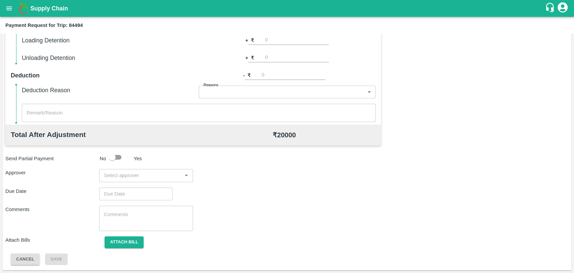
click at [140, 172] on input "input" at bounding box center [140, 175] width 79 height 9
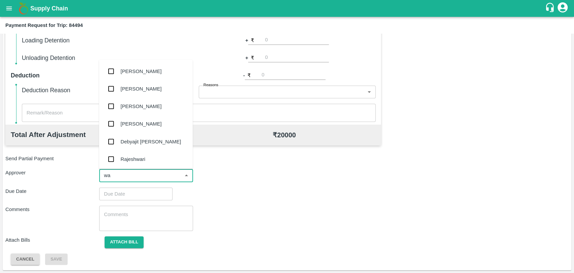
type input "wag"
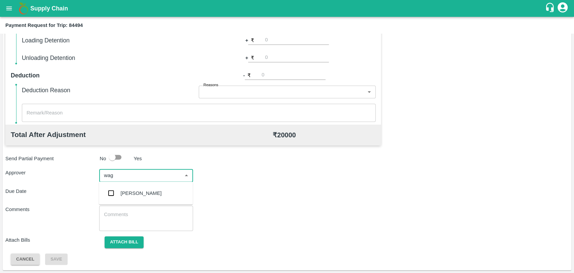
click at [145, 186] on div "[PERSON_NAME]" at bounding box center [146, 192] width 94 height 17
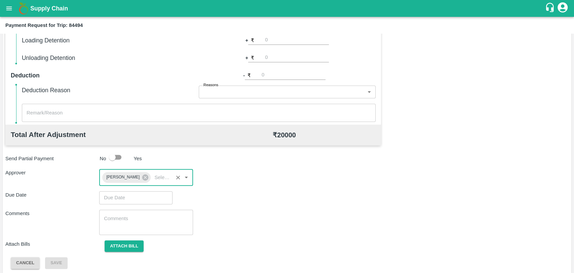
click at [129, 199] on input "Choose date" at bounding box center [133, 197] width 69 height 13
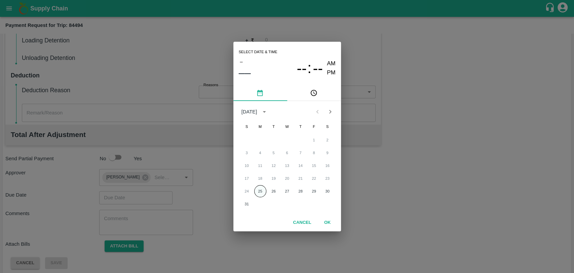
click at [258, 192] on button "25" at bounding box center [260, 191] width 12 height 12
type input "[DATE] 12:00 AM"
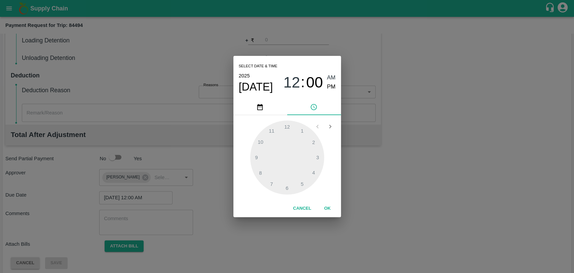
drag, startPoint x: 332, startPoint y: 199, endPoint x: 330, endPoint y: 203, distance: 4.5
click at [332, 200] on div "Select date & time 2025 Aug 25 12 : 00 AM PM 1 2 3 4 5 6 7 8 9 10 11 12 Cancel …" at bounding box center [287, 136] width 108 height 161
click at [330, 205] on button "OK" at bounding box center [328, 208] width 22 height 12
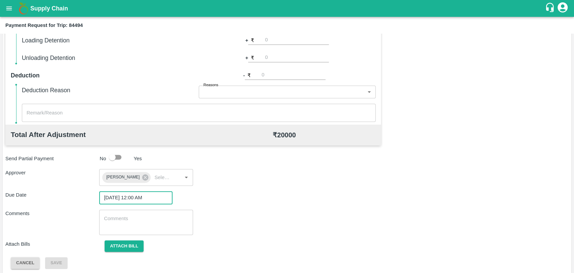
click at [118, 238] on div "Total Transportation Cost ₹ 20000 Advance payment - ₹ Additional Charges(+) Ina…" at bounding box center [286, 103] width 563 height 329
click at [121, 245] on button "Attach bill" at bounding box center [124, 246] width 39 height 12
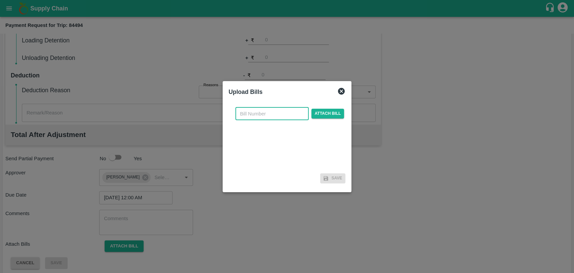
click at [251, 112] on input "text" at bounding box center [271, 113] width 73 height 13
click at [325, 113] on span "Attach bill" at bounding box center [327, 117] width 33 height 10
click at [0, 0] on input "Attach bill" at bounding box center [0, 0] width 0 height 0
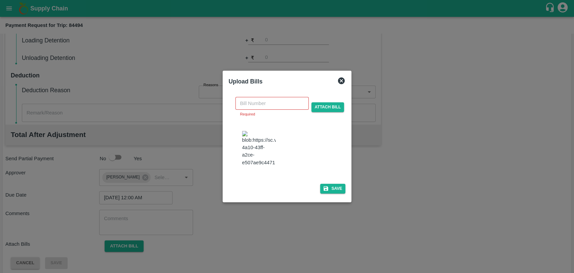
click at [266, 115] on div "​ Required" at bounding box center [271, 107] width 73 height 21
click at [266, 110] on input "text" at bounding box center [271, 103] width 73 height 13
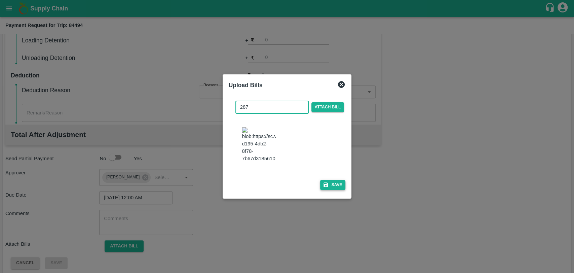
type input "287"
click at [325, 182] on icon "button" at bounding box center [326, 185] width 6 height 6
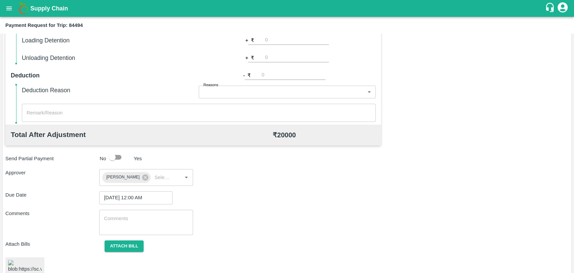
scroll to position [276, 0]
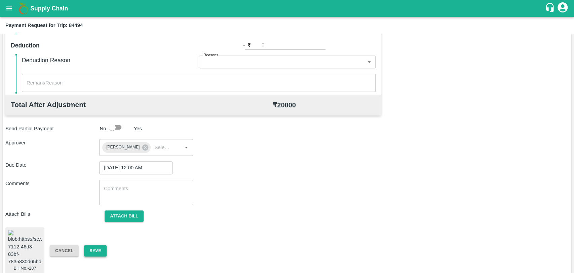
click at [97, 251] on button "Save" at bounding box center [95, 251] width 22 height 12
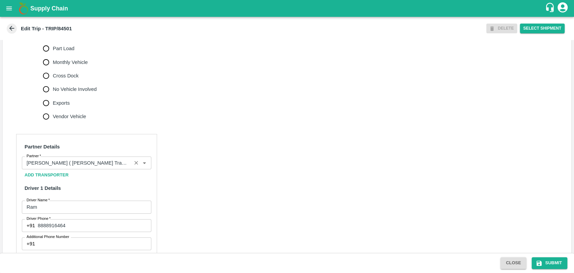
scroll to position [224, 0]
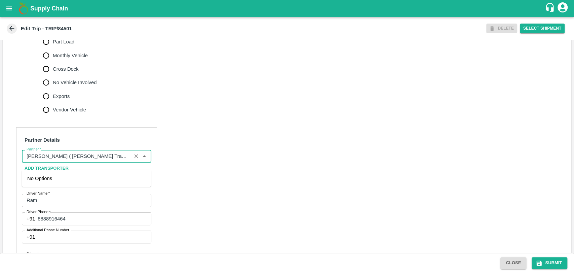
click at [83, 160] on input "Partner   *" at bounding box center [77, 156] width 106 height 9
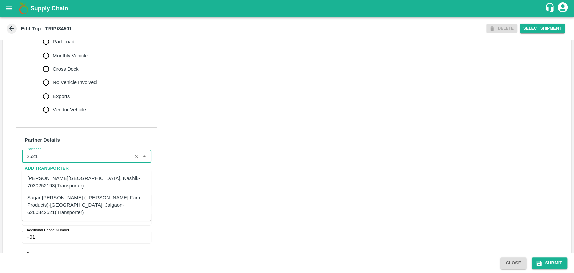
drag, startPoint x: 37, startPoint y: 180, endPoint x: 41, endPoint y: 195, distance: 15.6
click at [41, 195] on ul "[PERSON_NAME], Nashik-7030252193(Transporter) Sagar [PERSON_NAME] ( [PERSON_NAM…" at bounding box center [86, 195] width 129 height 51
click at [41, 195] on div "Sagar [PERSON_NAME] ( [PERSON_NAME] Farm Products)-[GEOGRAPHIC_DATA], Jalgaon-6…" at bounding box center [86, 204] width 118 height 23
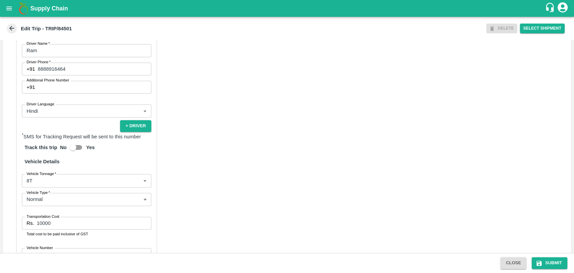
scroll to position [411, 0]
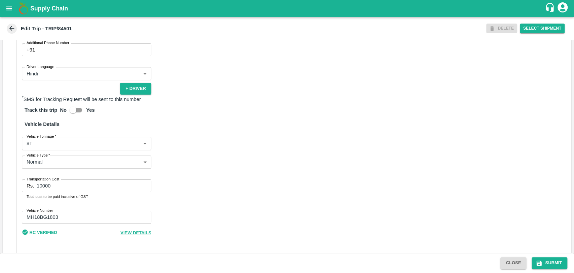
type input "Sagar [PERSON_NAME] ( [PERSON_NAME] Farm Products)-[GEOGRAPHIC_DATA], Jalgaon-6…"
click at [43, 151] on body "Supply Chain Edit Trip - TRIP/84501 DELETE Select Shipment Trip Details Trip Ty…" at bounding box center [287, 136] width 574 height 273
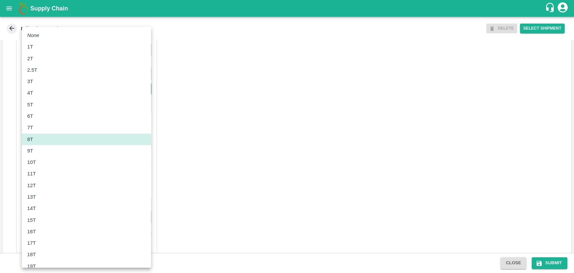
click at [38, 162] on div "10T" at bounding box center [33, 161] width 12 height 7
type input "10000"
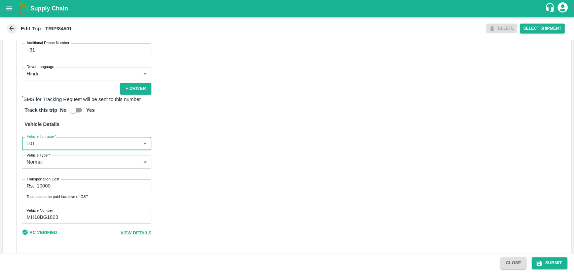
drag, startPoint x: 61, startPoint y: 196, endPoint x: 17, endPoint y: 190, distance: 44.5
click at [17, 190] on div "Partner Details Partner   * Partner Add Transporter Driver 1 Details Driver Nam…" at bounding box center [86, 96] width 141 height 313
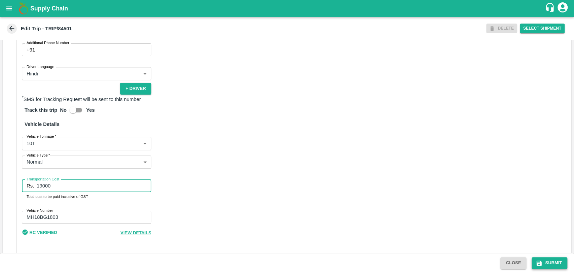
type input "19000"
click at [546, 261] on button "Submit" at bounding box center [550, 263] width 36 height 12
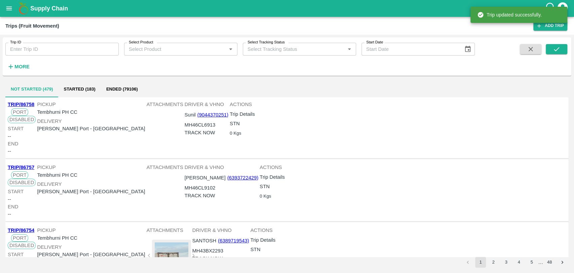
click at [23, 62] on h6 "More" at bounding box center [21, 66] width 15 height 9
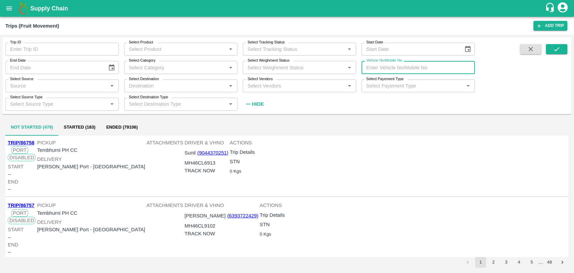
click at [420, 63] on input "Vehicle No/Mobile No" at bounding box center [417, 67] width 113 height 13
paste input "MH18BZ5158"
type input "MH18BZ5158"
click at [554, 48] on icon "submit" at bounding box center [556, 48] width 7 height 7
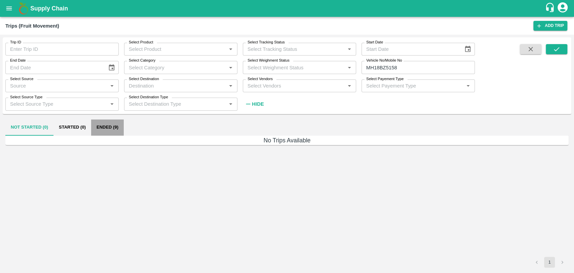
click at [107, 129] on button "Ended (9)" at bounding box center [107, 127] width 33 height 16
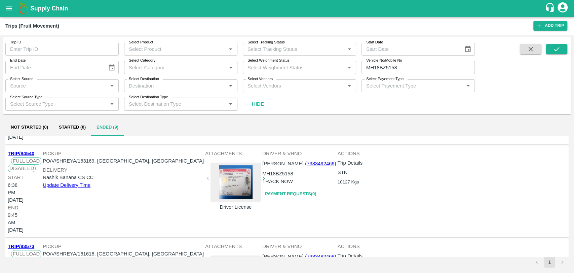
scroll to position [37, 0]
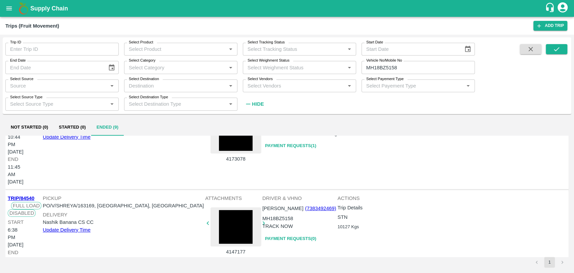
click at [31, 195] on link "TRIP/84540" at bounding box center [21, 197] width 27 height 5
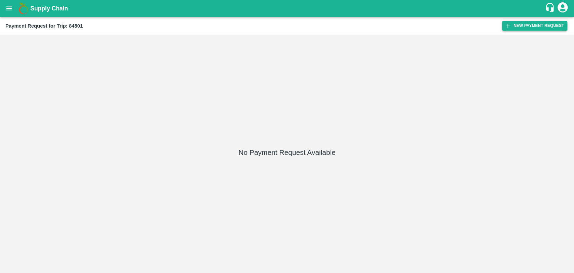
click at [514, 27] on button "New Payment Request" at bounding box center [534, 26] width 65 height 10
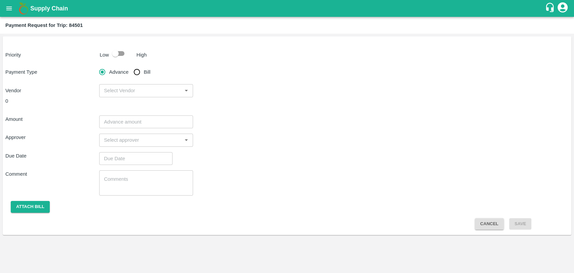
click at [108, 61] on div "Priority Low High Payment Type Advance Bill Vendor ​ 0 Amount ​ Approver ​ Due …" at bounding box center [287, 135] width 569 height 198
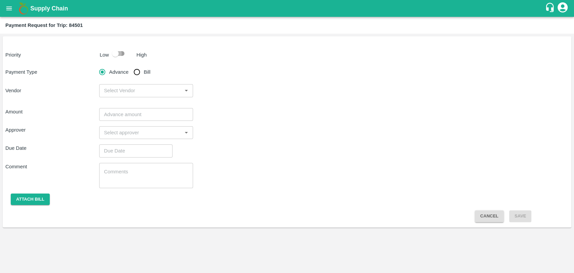
click at [111, 57] on input "checkbox" at bounding box center [115, 53] width 38 height 13
checkbox input "true"
click at [141, 72] on input "Bill" at bounding box center [136, 71] width 13 height 13
radio input "true"
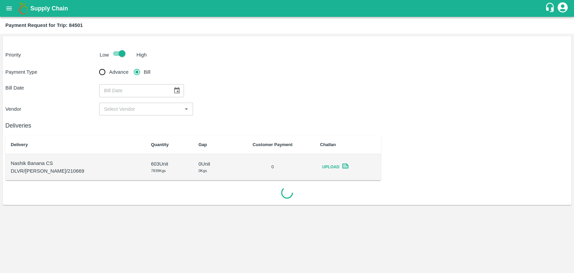
click at [176, 89] on icon "Choose date" at bounding box center [176, 90] width 7 height 7
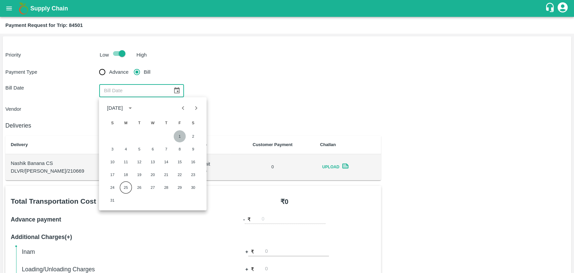
click at [178, 135] on button "1" at bounding box center [179, 136] width 12 height 12
type input "[DATE]"
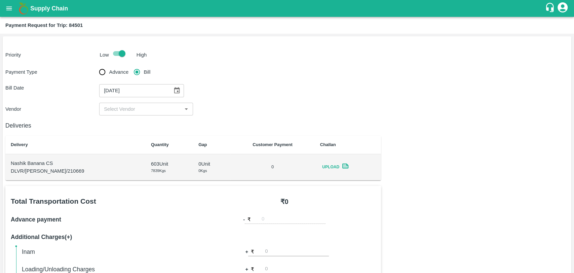
click at [114, 103] on div "​" at bounding box center [146, 109] width 94 height 13
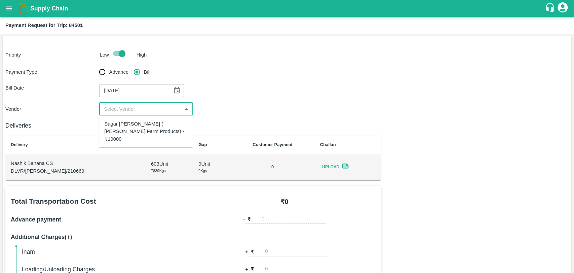
click at [115, 115] on div "​" at bounding box center [146, 109] width 94 height 13
click at [119, 127] on h6 "Deliveries" at bounding box center [193, 125] width 376 height 9
click at [116, 111] on input "input" at bounding box center [140, 109] width 79 height 9
click at [119, 134] on div "Sagar [PERSON_NAME] ( [PERSON_NAME] Farm Products) - ₹19000" at bounding box center [145, 131] width 83 height 23
type input "Sagar [PERSON_NAME] ( [PERSON_NAME] Farm Products) - ₹19000"
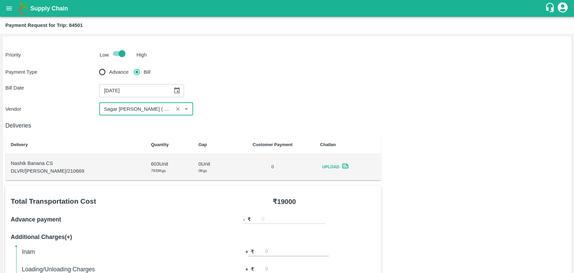
scroll to position [246, 0]
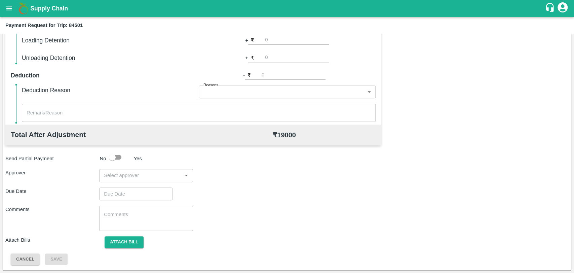
click at [132, 173] on input "input" at bounding box center [140, 175] width 79 height 9
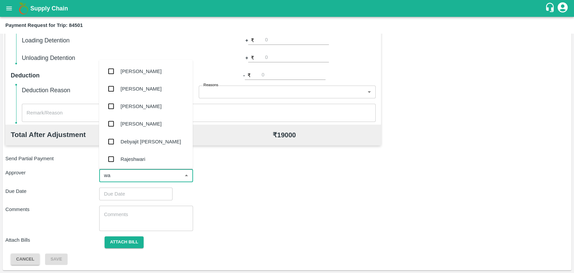
type input "wag"
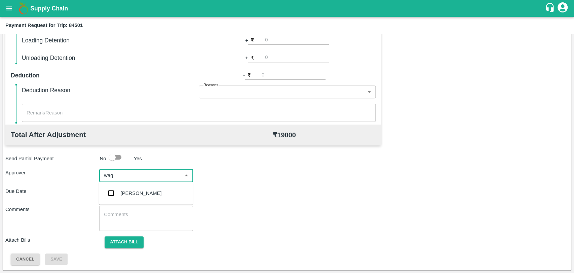
click at [121, 186] on div "Prasad Waghade" at bounding box center [146, 192] width 94 height 17
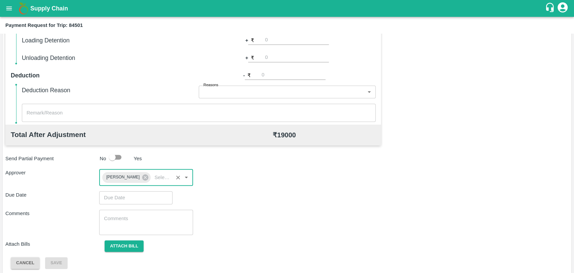
click at [108, 199] on input "Choose date" at bounding box center [133, 197] width 69 height 13
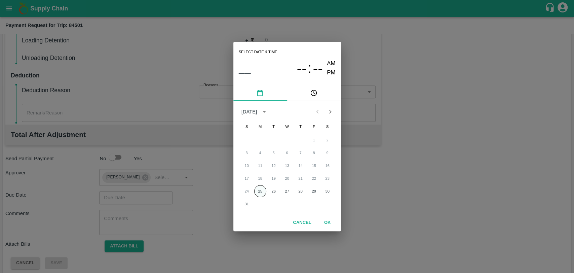
click at [256, 188] on button "25" at bounding box center [260, 191] width 12 height 12
type input "[DATE] 12:00 AM"
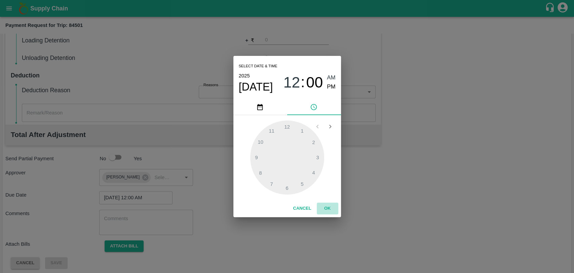
click at [326, 205] on button "OK" at bounding box center [328, 208] width 22 height 12
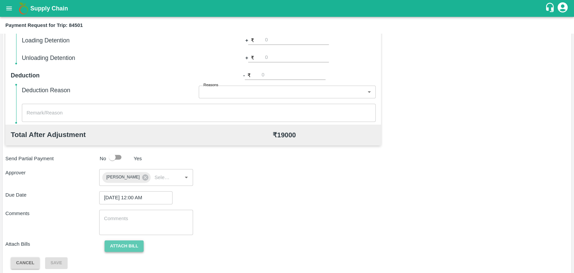
click at [135, 243] on button "Attach bill" at bounding box center [124, 246] width 39 height 12
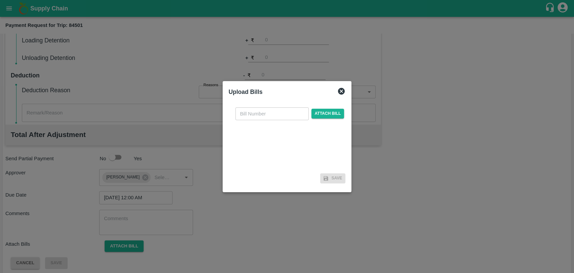
click at [259, 117] on input "text" at bounding box center [271, 113] width 73 height 13
type input "289"
click at [327, 114] on span "Attach bill" at bounding box center [327, 114] width 33 height 10
click at [0, 0] on input "Attach bill" at bounding box center [0, 0] width 0 height 0
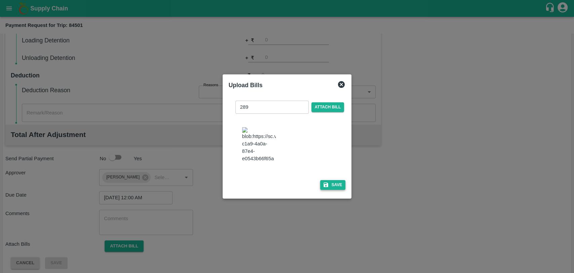
click at [330, 180] on button "Save" at bounding box center [333, 185] width 26 height 10
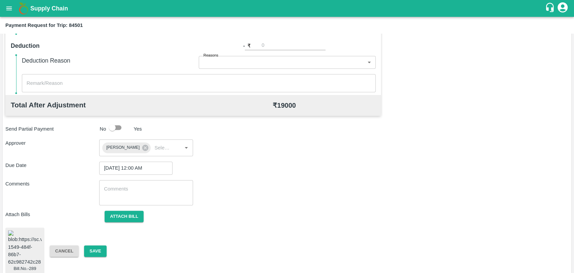
scroll to position [276, 0]
click at [105, 245] on button "Save" at bounding box center [95, 251] width 22 height 12
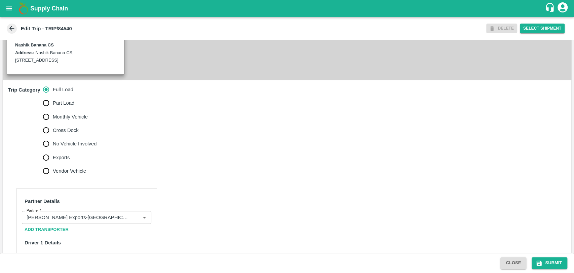
scroll to position [187, 0]
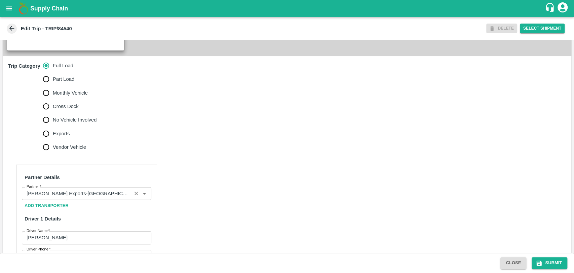
click at [67, 198] on input "Partner   *" at bounding box center [77, 193] width 106 height 9
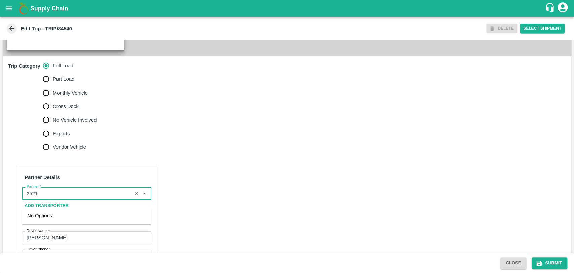
click at [55, 198] on input "Partner   *" at bounding box center [77, 193] width 106 height 9
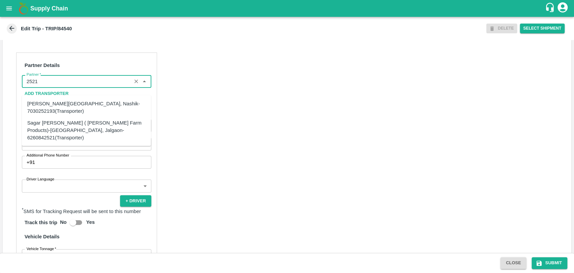
click at [50, 126] on div "Sagar Pramod Patil ( Shreyansh Farm Products)-Jalgaon, Jalgaon-6260842521(Trans…" at bounding box center [86, 130] width 118 height 23
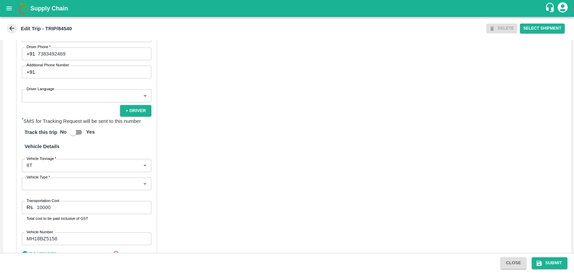
scroll to position [437, 0]
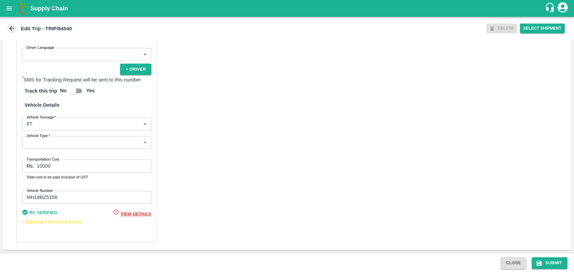
type input "Sagar Pramod Patil ( Shreyansh Farm Products)-Jalgaon, Jalgaon-6260842521(Trans…"
click at [48, 127] on body "Supply Chain Edit Trip - TRIP/84540 DELETE Select Shipment Trip Details Trip Ty…" at bounding box center [287, 136] width 574 height 273
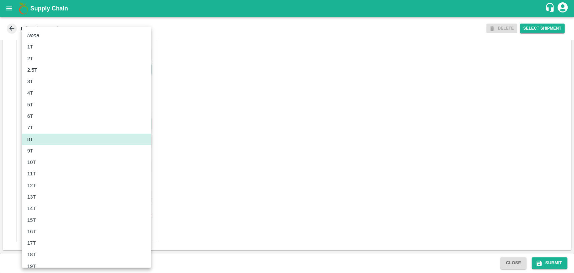
click at [35, 173] on p "11T" at bounding box center [31, 173] width 9 height 7
type input "11000"
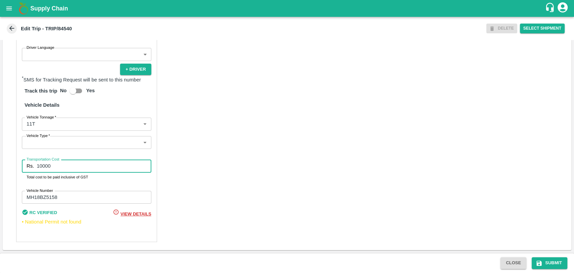
drag, startPoint x: 67, startPoint y: 162, endPoint x: 11, endPoint y: 164, distance: 55.8
click at [11, 164] on div "Partner Details Partner   * Partner Add Transporter Driver 1 Details Driver Nam…" at bounding box center [287, 81] width 569 height 337
type input "20900"
click at [553, 261] on button "Submit" at bounding box center [550, 263] width 36 height 12
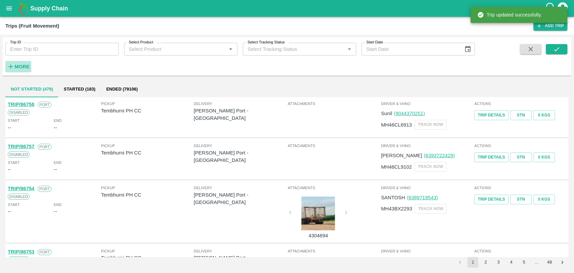
click at [14, 62] on button "More" at bounding box center [18, 66] width 26 height 11
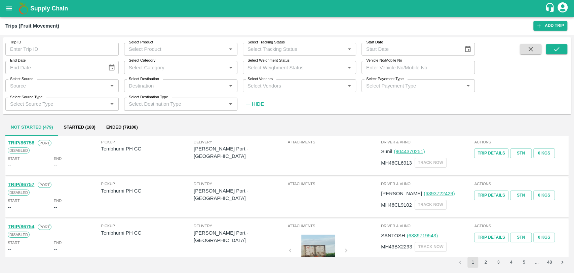
click at [393, 65] on input "Vehicle No/Mobile No" at bounding box center [417, 67] width 113 height 13
paste input "MH03CV0276"
type input "MH03CV0276"
click at [558, 44] on button "submit" at bounding box center [557, 49] width 22 height 10
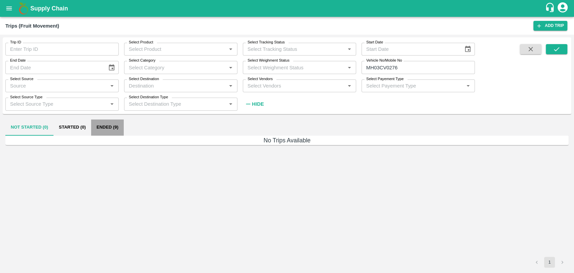
click at [112, 120] on button "Ended (9)" at bounding box center [107, 127] width 33 height 16
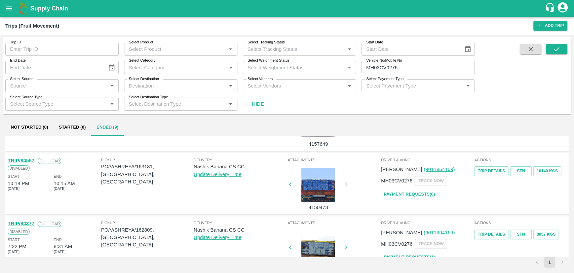
scroll to position [189, 0]
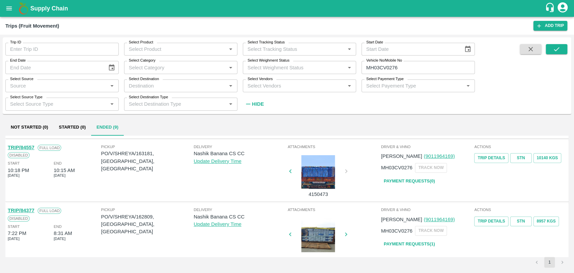
click at [28, 145] on link "TRIP/84557" at bounding box center [21, 147] width 27 height 5
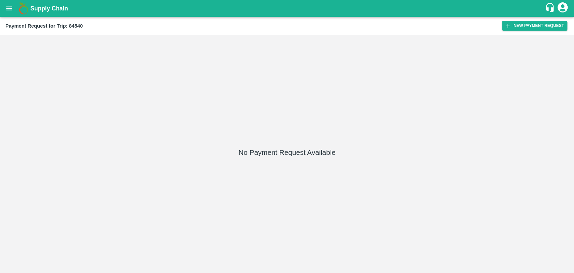
click at [527, 19] on div "Payment Request for Trip: 84540 New Payment Request" at bounding box center [287, 26] width 574 height 18
click at [521, 26] on button "New Payment Request" at bounding box center [534, 26] width 65 height 10
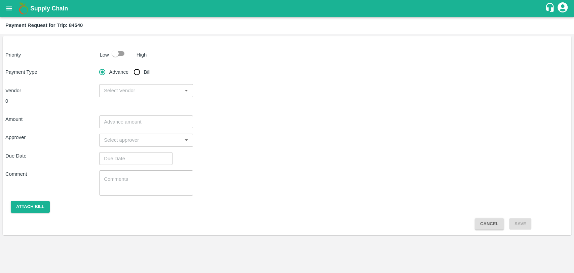
click at [124, 48] on input "checkbox" at bounding box center [115, 53] width 38 height 13
checkbox input "true"
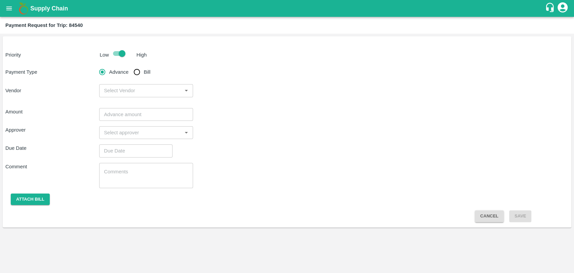
click at [136, 68] on input "Bill" at bounding box center [136, 71] width 13 height 13
radio input "true"
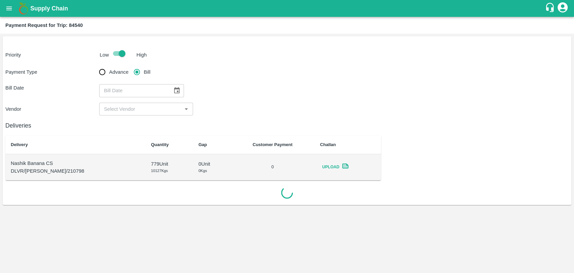
click at [170, 90] on button "Choose date" at bounding box center [176, 90] width 13 height 13
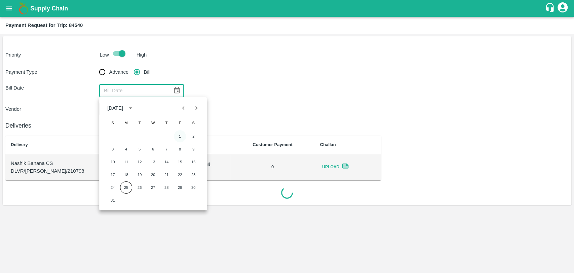
click at [181, 137] on button "1" at bounding box center [180, 136] width 12 height 12
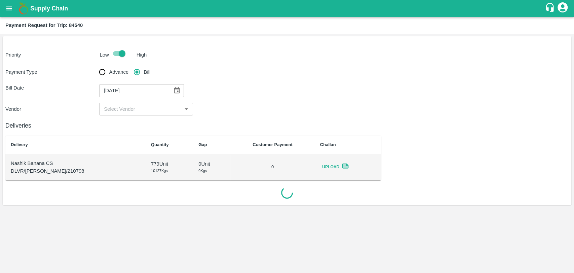
type input "[DATE]"
click at [123, 109] on input "input" at bounding box center [140, 109] width 79 height 9
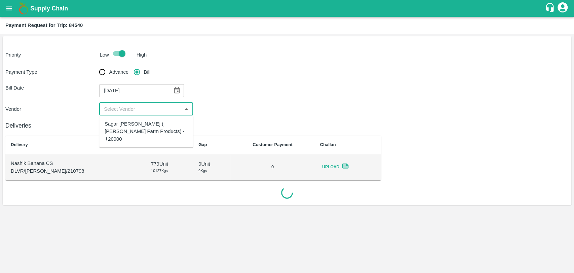
click at [130, 126] on div "Sagar Pramod Patil ( Shreyansh Farm Products) - ₹20900" at bounding box center [146, 131] width 83 height 23
type input "Sagar Pramod Patil ( Shreyansh Farm Products) - ₹20900"
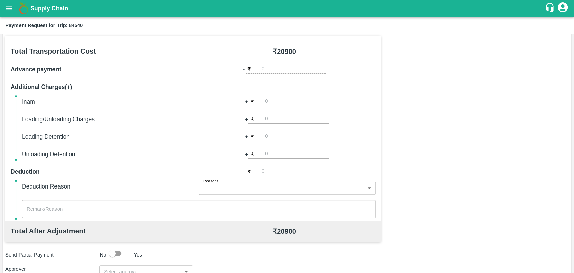
scroll to position [246, 0]
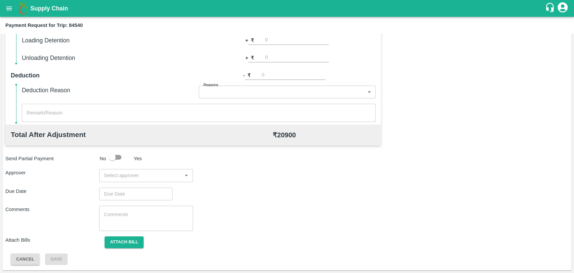
click at [151, 175] on input "input" at bounding box center [140, 175] width 79 height 9
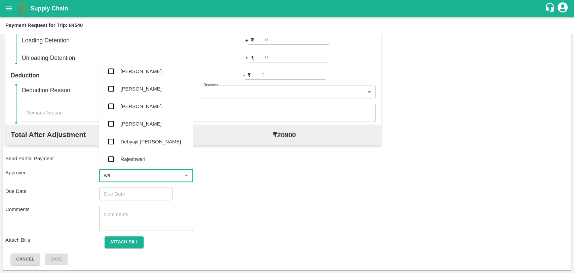
type input "wag"
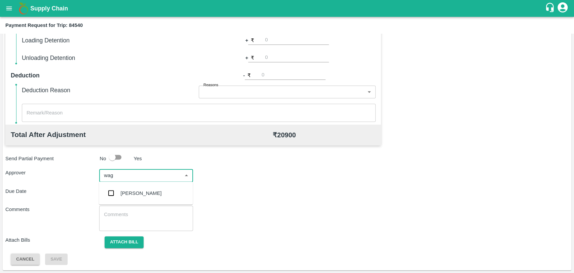
click at [133, 195] on div "[PERSON_NAME]" at bounding box center [141, 192] width 41 height 7
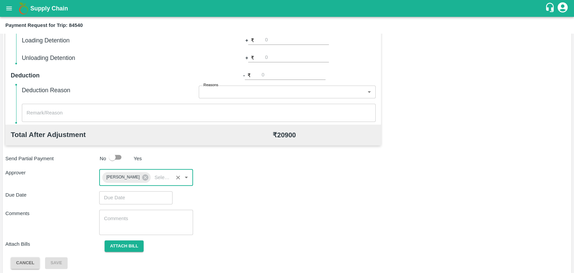
click at [133, 195] on input "Choose date" at bounding box center [133, 197] width 69 height 13
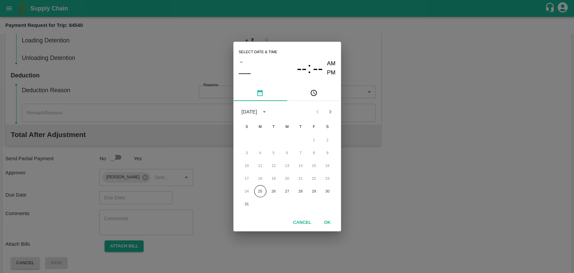
click at [267, 192] on div "24 25 26 27 28 29 30" at bounding box center [287, 191] width 108 height 12
click at [265, 191] on button "25" at bounding box center [260, 191] width 12 height 12
type input "[DATE] 12:00 AM"
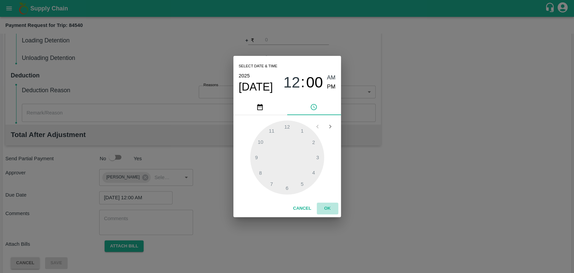
click at [324, 202] on button "OK" at bounding box center [328, 208] width 22 height 12
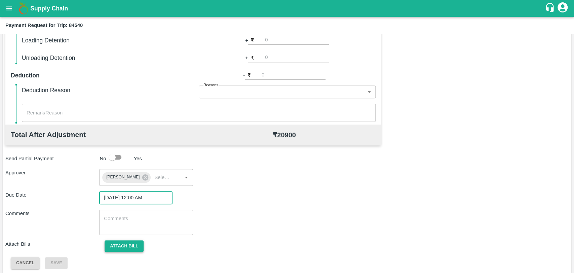
click at [135, 241] on button "Attach bill" at bounding box center [124, 246] width 39 height 12
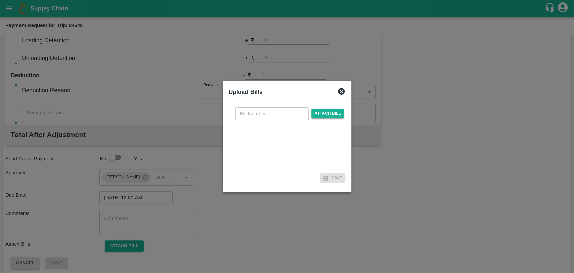
click at [241, 115] on input "text" at bounding box center [271, 113] width 73 height 13
type input "290"
click at [333, 113] on span "Attach bill" at bounding box center [327, 114] width 33 height 10
click at [0, 0] on input "Attach bill" at bounding box center [0, 0] width 0 height 0
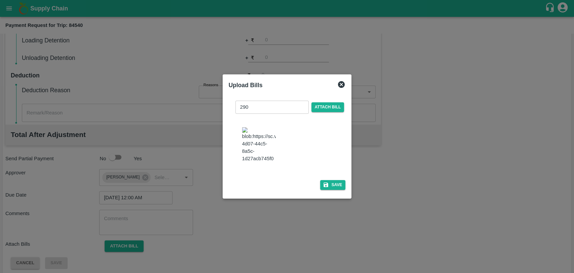
click at [344, 178] on div "290 ​ Attach bill Save" at bounding box center [287, 143] width 122 height 103
click at [340, 180] on button "Save" at bounding box center [333, 185] width 26 height 10
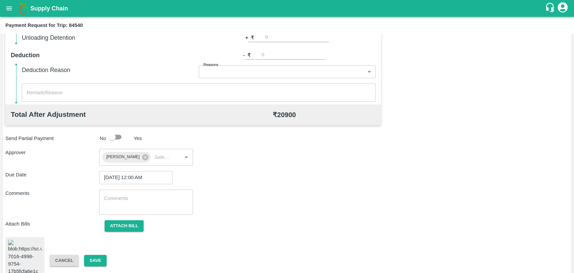
scroll to position [277, 0]
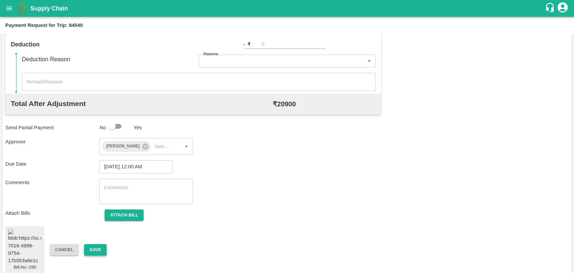
click at [106, 244] on button "Save" at bounding box center [95, 250] width 22 height 12
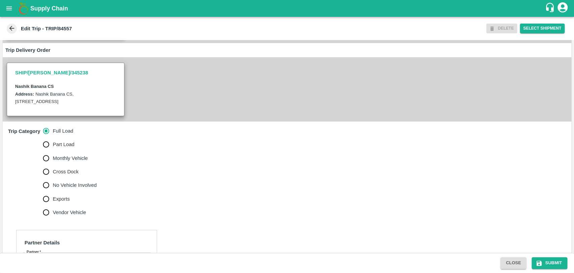
scroll to position [224, 0]
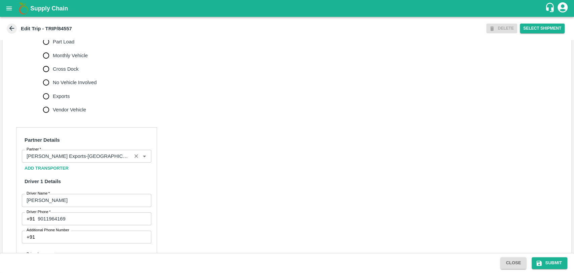
click at [71, 159] on input "Partner   *" at bounding box center [77, 156] width 106 height 9
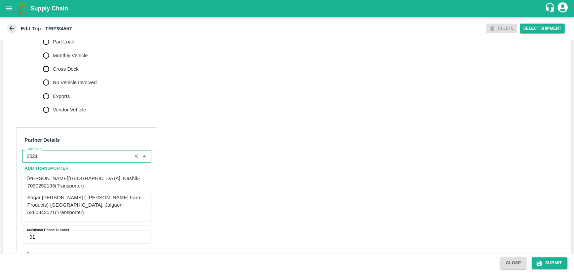
click at [53, 195] on div "Sagar Pramod Patil ( Shreyansh Farm Products)-Jalgaon, Jalgaon-6260842521(Trans…" at bounding box center [86, 204] width 118 height 23
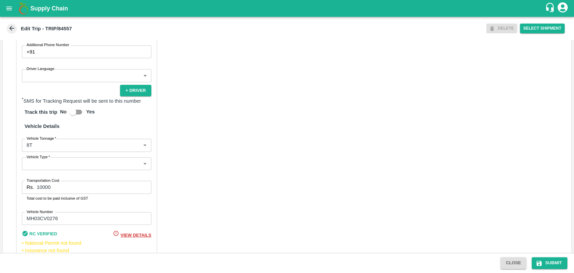
scroll to position [411, 0]
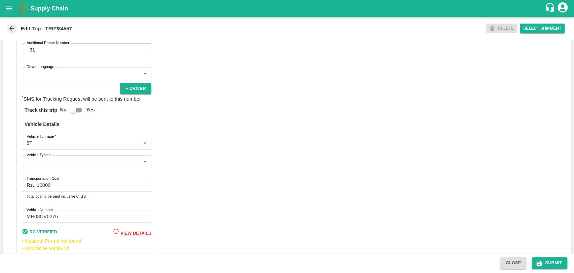
type input "Sagar Pramod Patil ( Shreyansh Farm Products)-Jalgaon, Jalgaon-6260842521(Trans…"
click at [54, 155] on body "Supply Chain Edit Trip - TRIP/84557 DELETE Select Shipment Trip Details Trip Ty…" at bounding box center [287, 136] width 574 height 273
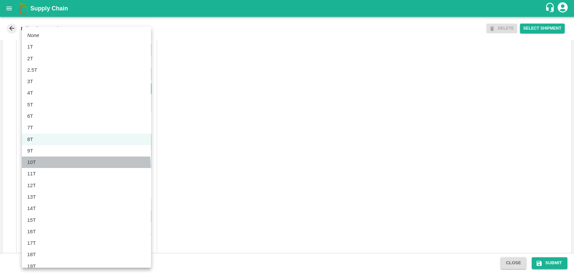
click at [44, 167] on li "10T" at bounding box center [86, 161] width 129 height 11
type input "10000"
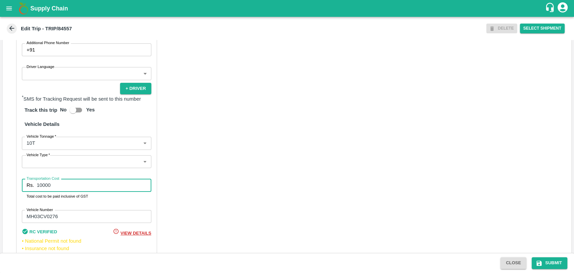
drag, startPoint x: 55, startPoint y: 192, endPoint x: 25, endPoint y: 188, distance: 30.3
click at [25, 188] on div "Rs. 10000 Transportation Cost" at bounding box center [86, 185] width 129 height 13
type input "22000"
click at [542, 262] on icon "submit" at bounding box center [539, 263] width 7 height 7
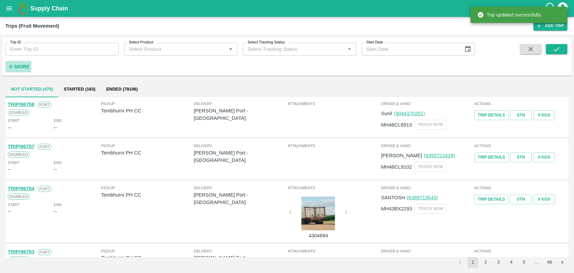
click at [24, 65] on strong "More" at bounding box center [21, 66] width 15 height 5
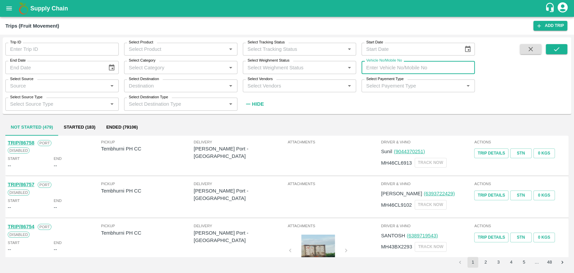
click at [406, 69] on input "Vehicle No/Mobile No" at bounding box center [417, 67] width 113 height 13
paste input "MH19CY9039"
type input "MH19CY9039"
drag, startPoint x: 559, startPoint y: 49, endPoint x: 260, endPoint y: 25, distance: 299.9
click at [559, 49] on icon "submit" at bounding box center [556, 48] width 7 height 7
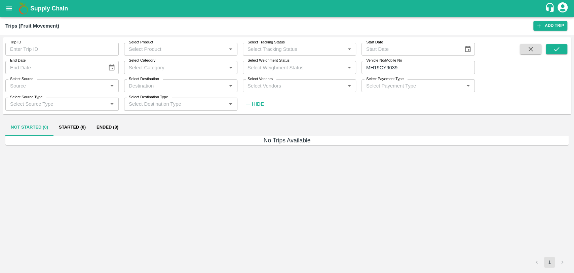
click at [102, 128] on button "Ended (8)" at bounding box center [107, 127] width 33 height 16
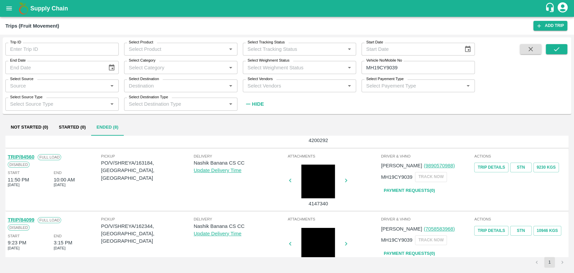
scroll to position [75, 0]
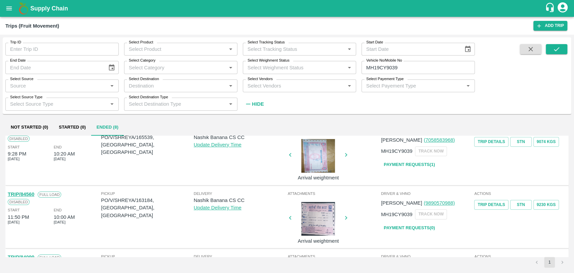
click at [24, 193] on link "TRIP/84560" at bounding box center [21, 193] width 27 height 5
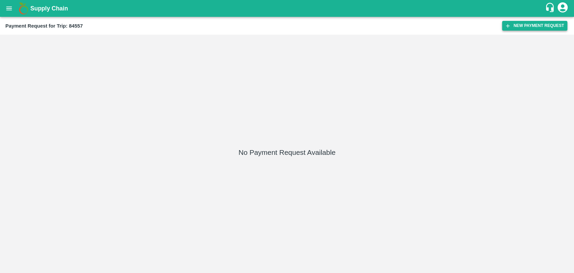
click at [505, 25] on icon "button" at bounding box center [508, 26] width 6 height 6
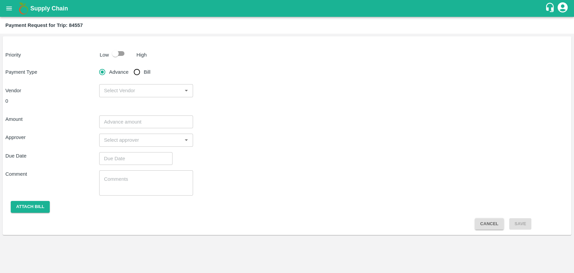
click at [112, 53] on input "checkbox" at bounding box center [115, 53] width 38 height 13
checkbox input "true"
click at [139, 69] on input "Bill" at bounding box center [136, 71] width 13 height 13
radio input "true"
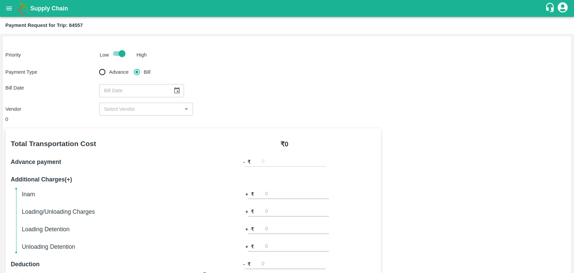
click at [172, 84] on div "​" at bounding box center [141, 90] width 85 height 13
type input "DD/MM/YYYY"
click at [173, 87] on icon "Choose date" at bounding box center [176, 90] width 7 height 7
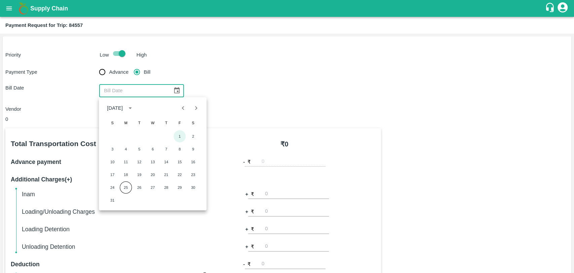
click at [176, 135] on button "1" at bounding box center [179, 136] width 12 height 12
type input "[DATE]"
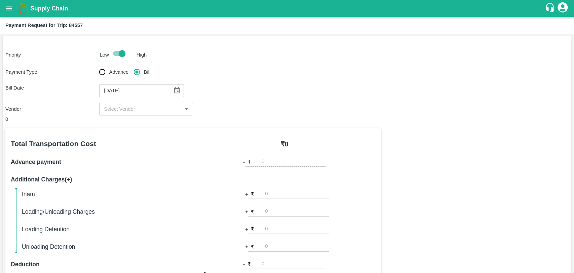
click at [119, 107] on input "input" at bounding box center [140, 109] width 79 height 9
click at [140, 145] on h5 "Total Transportation Cost" at bounding box center [102, 143] width 182 height 9
click at [122, 112] on input "input" at bounding box center [140, 109] width 79 height 9
click at [129, 132] on div "Total Transportation Cost ₹ 0 Advance payment - ₹ Additional Charges(+) Inam + …" at bounding box center [193, 220] width 376 height 185
click at [126, 119] on div "0" at bounding box center [193, 118] width 376 height 7
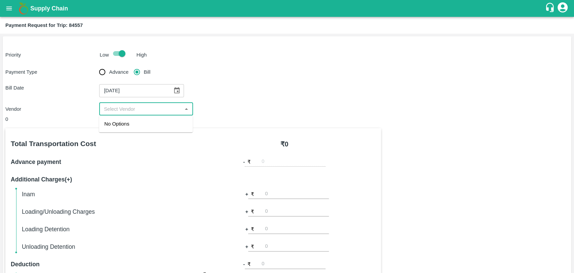
click at [125, 110] on input "input" at bounding box center [140, 109] width 79 height 9
click at [126, 123] on span "No Options" at bounding box center [116, 123] width 25 height 5
click at [135, 114] on div "​" at bounding box center [146, 109] width 94 height 13
click at [129, 122] on div "0" at bounding box center [193, 118] width 376 height 7
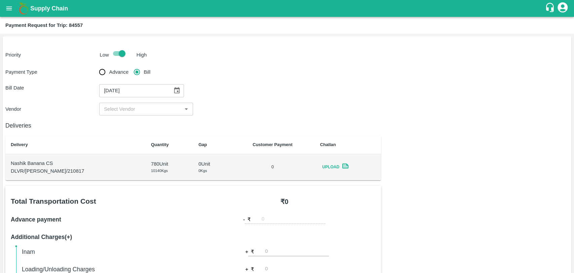
click at [126, 110] on input "input" at bounding box center [140, 109] width 79 height 9
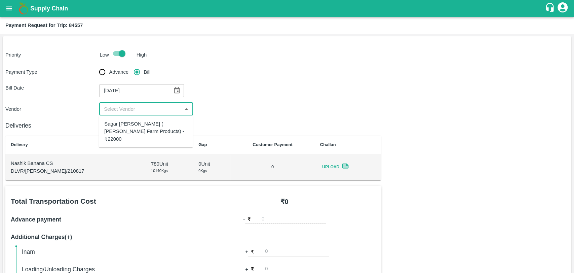
click at [126, 122] on div "Sagar Pramod Patil ( Shreyansh Farm Products) - ₹22000" at bounding box center [145, 131] width 83 height 23
type input "Sagar Pramod Patil ( Shreyansh Farm Products) - ₹22000"
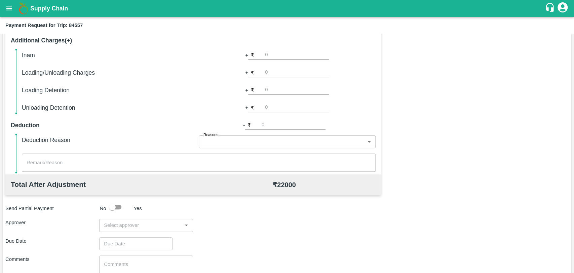
scroll to position [246, 0]
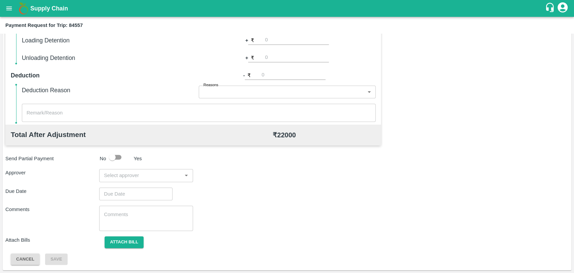
click at [121, 175] on input "input" at bounding box center [140, 175] width 79 height 9
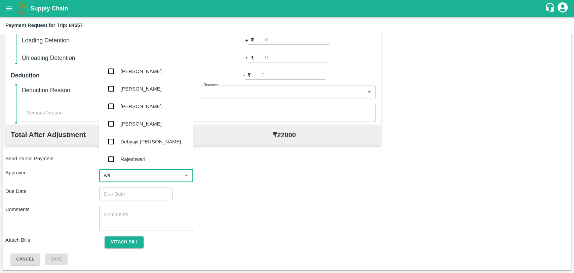
type input "wag"
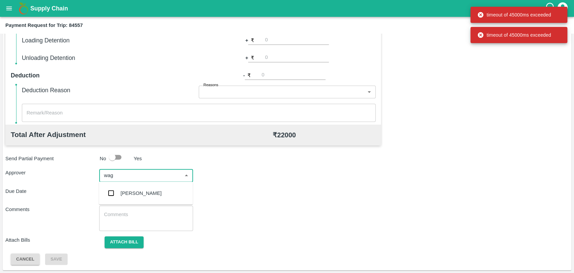
click at [122, 192] on div "[PERSON_NAME]" at bounding box center [141, 192] width 41 height 7
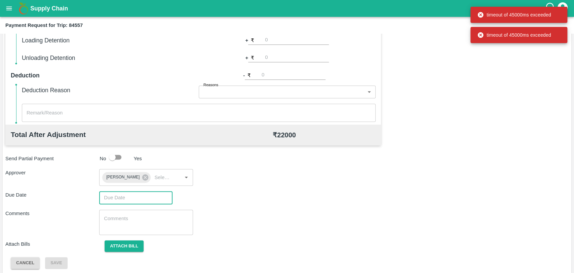
type input "DD/MM/YYYY hh:mm aa"
click at [115, 196] on input "DD/MM/YYYY hh:mm aa" at bounding box center [133, 197] width 69 height 13
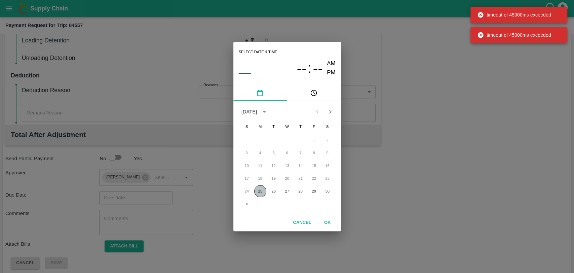
click at [261, 190] on button "25" at bounding box center [260, 191] width 12 height 12
type input "[DATE] 12:00 AM"
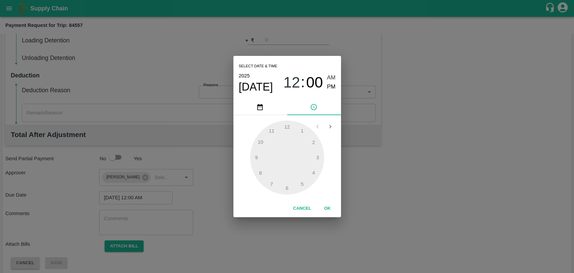
click at [321, 207] on button "OK" at bounding box center [328, 208] width 22 height 12
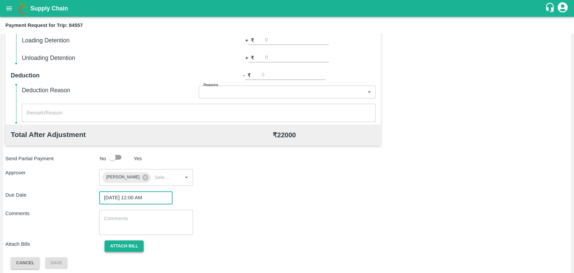
click at [121, 246] on button "Attach bill" at bounding box center [124, 246] width 39 height 12
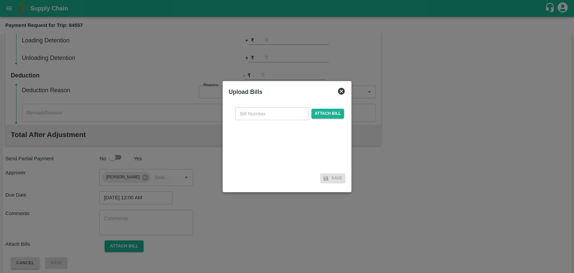
click at [257, 115] on input "text" at bounding box center [271, 113] width 73 height 13
type input "291"
click at [318, 115] on span "Attach bill" at bounding box center [327, 114] width 33 height 10
click at [0, 0] on input "Attach bill" at bounding box center [0, 0] width 0 height 0
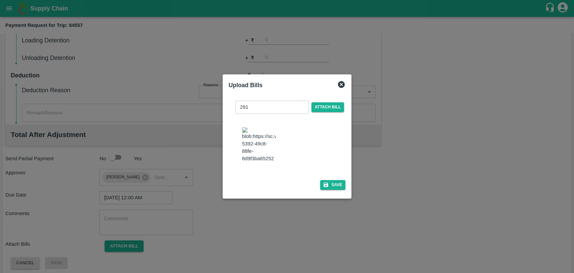
click at [325, 182] on icon "button" at bounding box center [326, 185] width 6 height 6
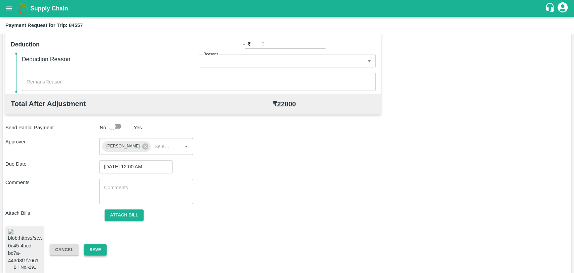
click at [91, 244] on button "Save" at bounding box center [95, 250] width 22 height 12
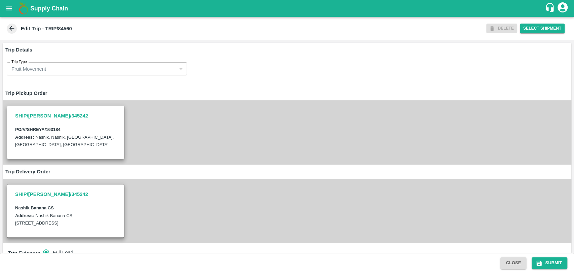
scroll to position [224, 0]
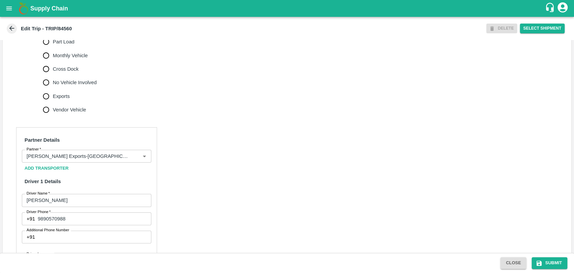
click at [65, 160] on input "Partner   *" at bounding box center [77, 156] width 106 height 9
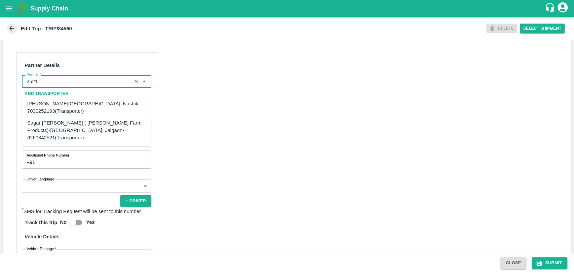
click at [73, 128] on div "Sagar [PERSON_NAME] ( [PERSON_NAME] Farm Products)-[GEOGRAPHIC_DATA], Jalgaon-6…" at bounding box center [86, 130] width 118 height 23
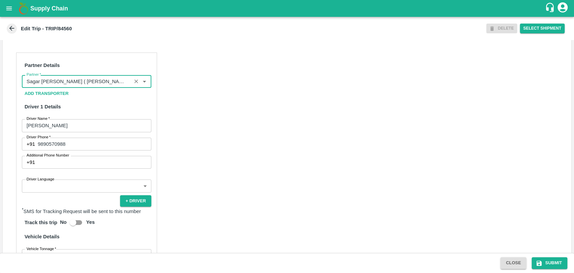
scroll to position [429, 0]
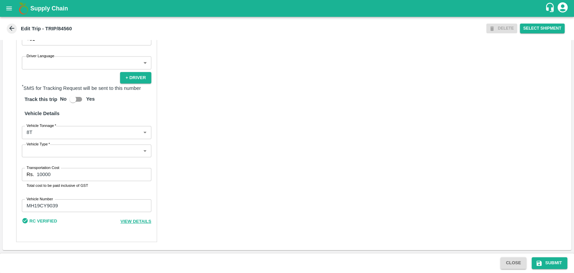
type input "Sagar [PERSON_NAME] ( [PERSON_NAME] Farm Products)-[GEOGRAPHIC_DATA], Jalgaon-6…"
click at [42, 138] on body "Supply Chain Edit Trip - TRIP/84560 DELETE Select Shipment Trip Details Trip Ty…" at bounding box center [287, 136] width 574 height 273
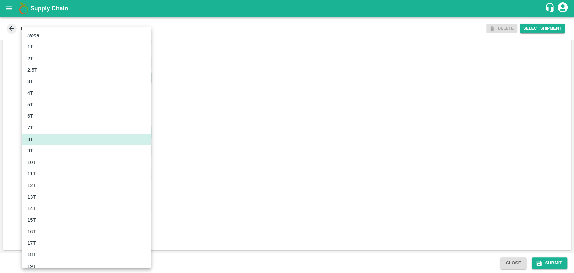
click at [40, 163] on div "10T" at bounding box center [86, 161] width 118 height 7
type input "10000"
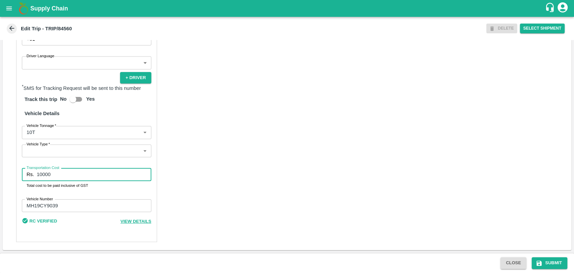
drag, startPoint x: 63, startPoint y: 178, endPoint x: 31, endPoint y: 175, distance: 31.7
click at [31, 175] on div "Rs. 10000 Transportation Cost" at bounding box center [86, 174] width 129 height 13
type input "20000"
click at [549, 263] on button "Submit" at bounding box center [550, 263] width 36 height 12
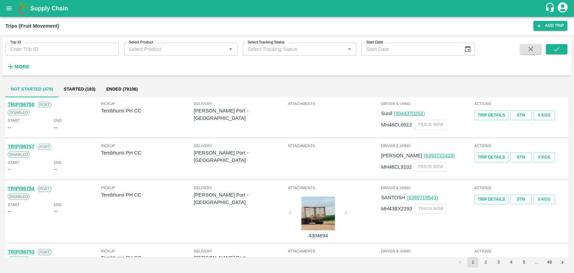
click at [15, 65] on strong "More" at bounding box center [21, 66] width 15 height 5
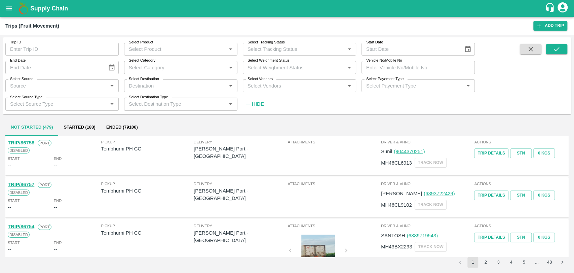
click at [404, 74] on div "Select Payement Type Select Payement Type   *" at bounding box center [415, 83] width 119 height 18
click at [404, 69] on input "Vehicle No/Mobile No" at bounding box center [417, 67] width 113 height 13
paste input "MH03CP9716"
type input "MH03CP9716"
click at [554, 49] on icon "submit" at bounding box center [556, 48] width 7 height 7
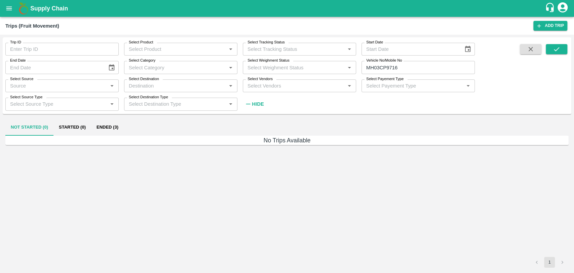
click at [113, 122] on button "Ended (3)" at bounding box center [107, 127] width 33 height 16
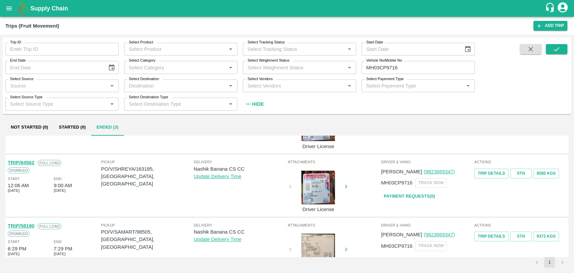
scroll to position [30, 0]
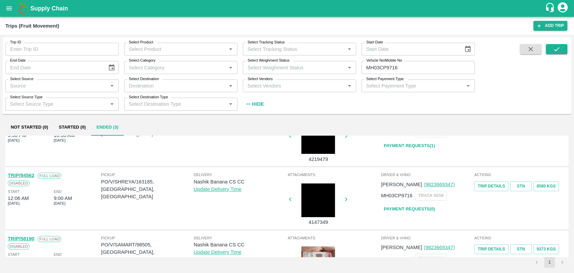
click at [31, 176] on link "TRIP/84562" at bounding box center [21, 174] width 27 height 5
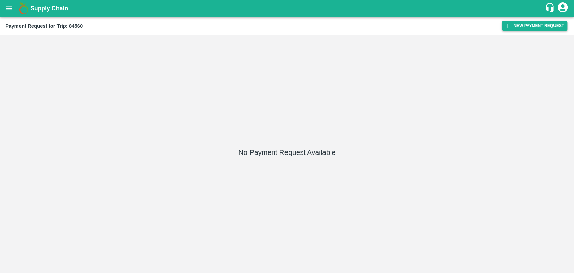
click at [506, 30] on button "New Payment Request" at bounding box center [534, 26] width 65 height 10
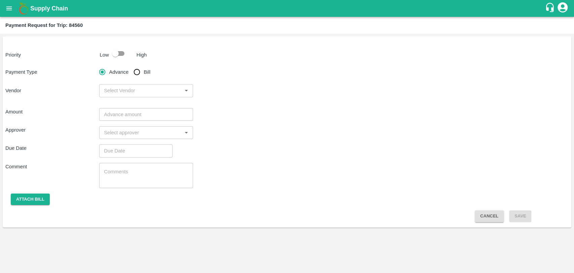
click at [111, 57] on input "checkbox" at bounding box center [115, 53] width 38 height 13
checkbox input "true"
click at [133, 73] on input "Bill" at bounding box center [136, 71] width 13 height 13
radio input "true"
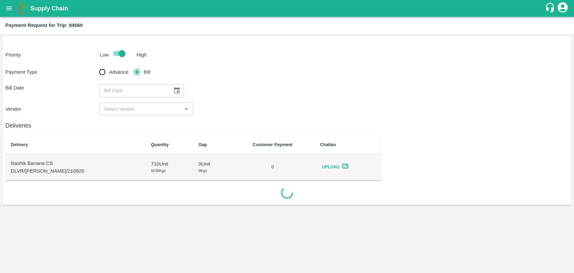
click at [170, 88] on button "Choose date" at bounding box center [176, 90] width 13 height 13
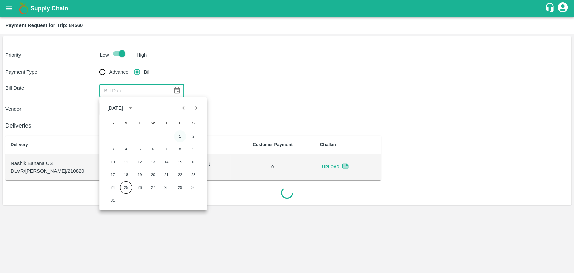
click at [182, 137] on button "1" at bounding box center [180, 136] width 12 height 12
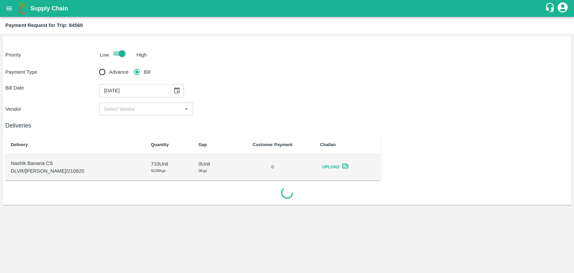
type input "01/08/2025"
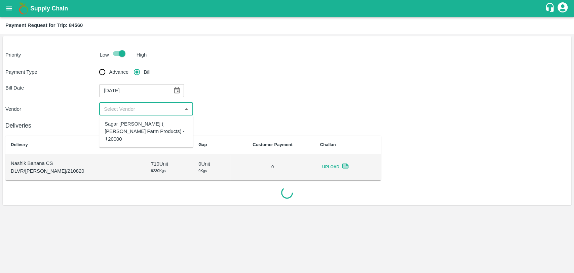
click at [126, 109] on input "input" at bounding box center [140, 109] width 79 height 9
click at [137, 118] on div "Sagar Pramod Patil ( Shreyansh Farm Products) - ₹20000" at bounding box center [146, 131] width 94 height 27
type input "Sagar Pramod Patil ( Shreyansh Farm Products) - ₹20000"
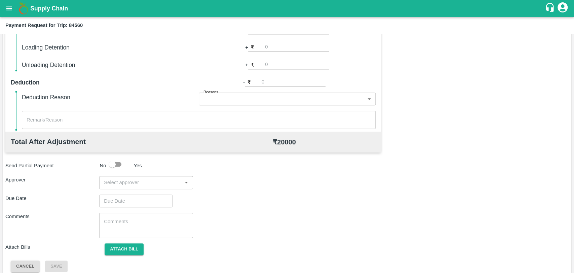
scroll to position [246, 0]
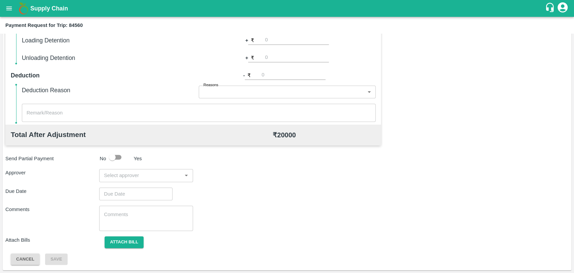
click at [122, 172] on input "input" at bounding box center [140, 175] width 79 height 9
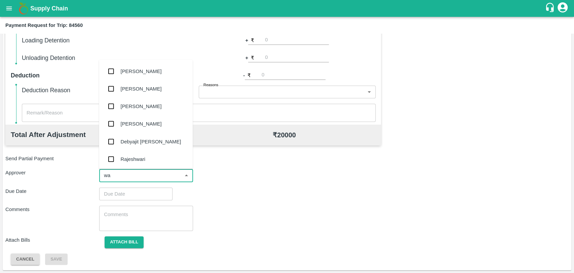
type input "wag"
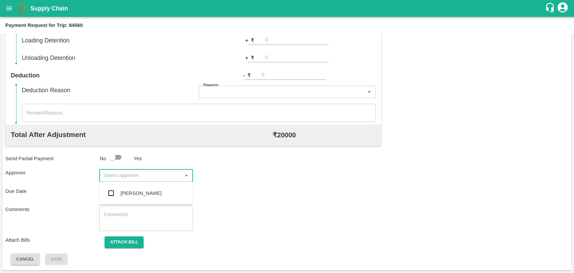
click at [122, 191] on input "Choose date" at bounding box center [133, 193] width 69 height 13
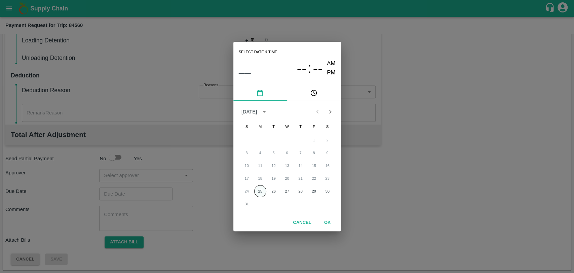
click at [264, 187] on button "25" at bounding box center [260, 191] width 12 height 12
type input "[DATE] 12:00 AM"
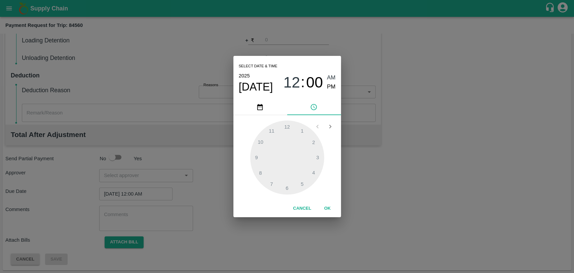
click at [131, 175] on div "Select date & time 2025 Aug 25 12 : 00 AM PM 1 2 3 4 5 6 7 8 9 10 11 12 Cancel …" at bounding box center [287, 136] width 574 height 273
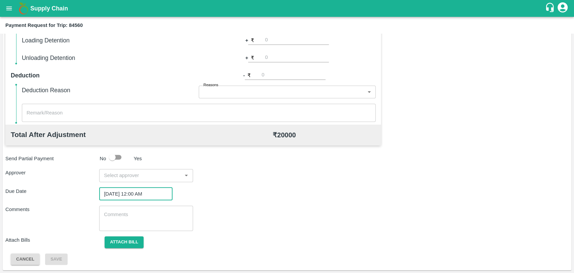
click at [148, 175] on input "input" at bounding box center [140, 175] width 79 height 9
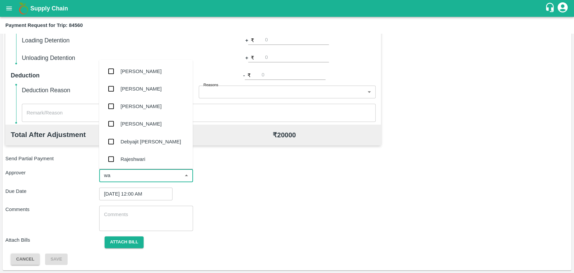
type input "wag"
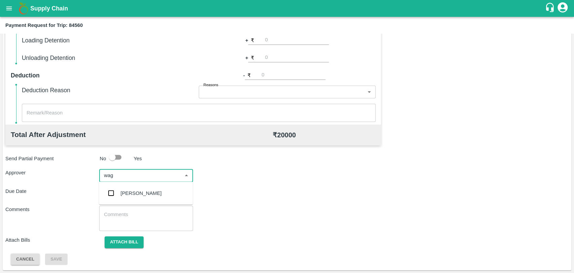
click at [143, 183] on ul "[PERSON_NAME]" at bounding box center [146, 193] width 94 height 23
click at [138, 188] on div "[PERSON_NAME]" at bounding box center [146, 192] width 94 height 17
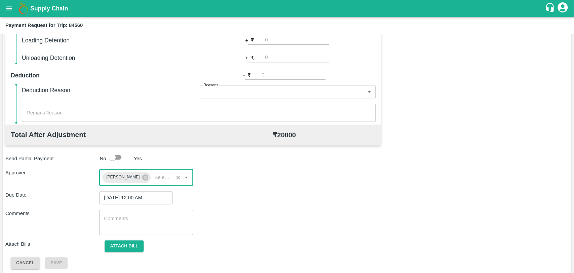
click at [128, 218] on textarea at bounding box center [146, 222] width 84 height 14
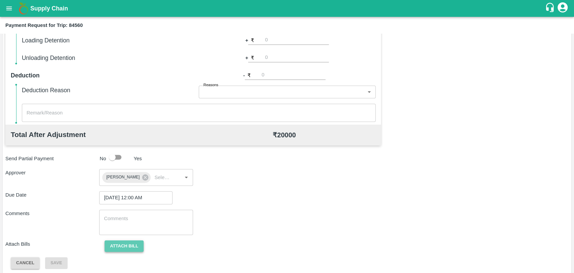
click at [125, 240] on button "Attach bill" at bounding box center [124, 246] width 39 height 12
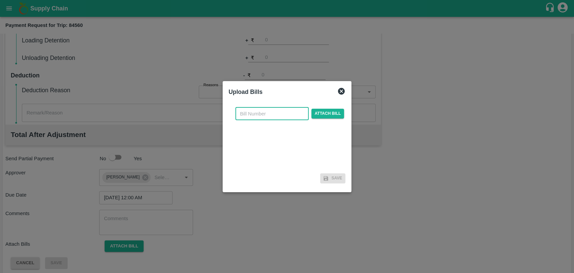
click at [276, 113] on input "text" at bounding box center [271, 113] width 73 height 13
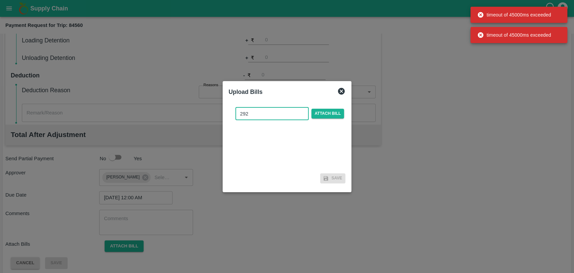
type input "292"
click at [316, 119] on div "292 ​ Attach bill" at bounding box center [290, 113] width 112 height 13
click at [319, 119] on div "292 ​ Attach bill" at bounding box center [290, 113] width 112 height 13
click at [321, 115] on span "Attach bill" at bounding box center [327, 114] width 33 height 10
click at [0, 0] on input "Attach bill" at bounding box center [0, 0] width 0 height 0
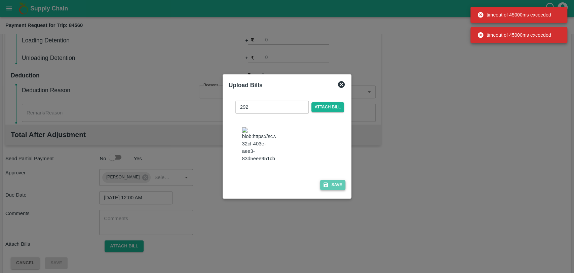
click at [327, 182] on icon "button" at bounding box center [326, 185] width 6 height 6
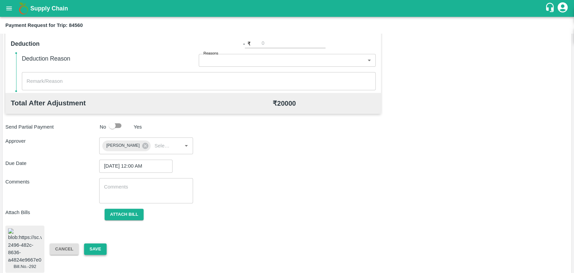
click at [99, 246] on button "Save" at bounding box center [95, 249] width 22 height 12
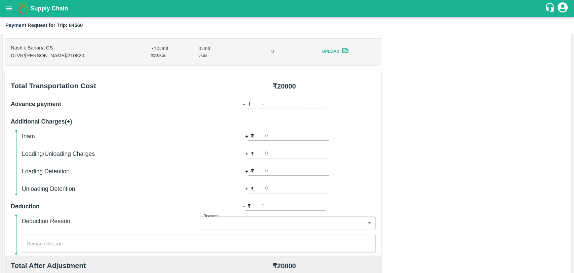
scroll to position [54, 0]
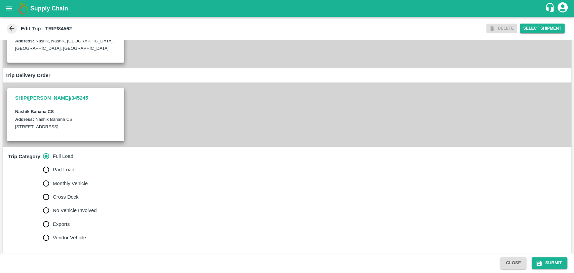
scroll to position [224, 0]
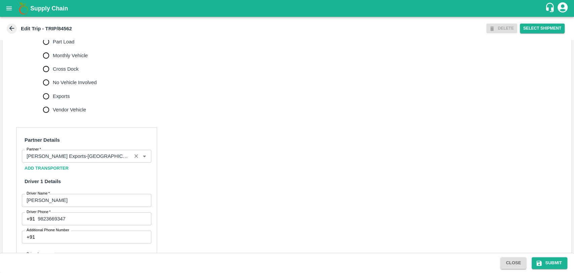
click at [79, 162] on div "Partner" at bounding box center [86, 156] width 129 height 13
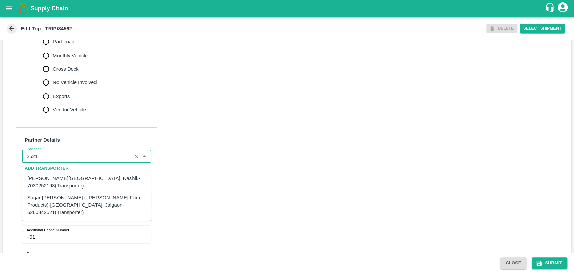
click at [61, 194] on div "Sagar [PERSON_NAME] ( [PERSON_NAME] Farm Products)-[GEOGRAPHIC_DATA], Jalgaon-6…" at bounding box center [86, 204] width 118 height 23
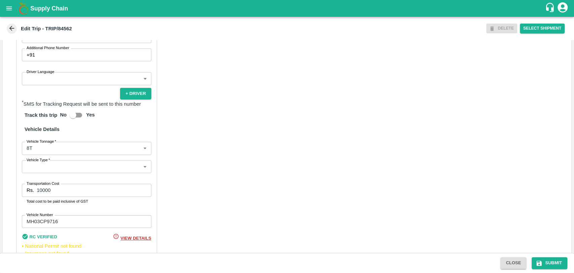
scroll to position [411, 0]
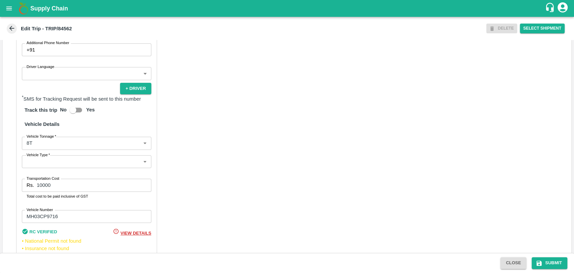
type input "Sagar [PERSON_NAME] ( [PERSON_NAME] Farm Products)-[GEOGRAPHIC_DATA], Jalgaon-6…"
click at [54, 138] on span "*" at bounding box center [55, 136] width 2 height 4
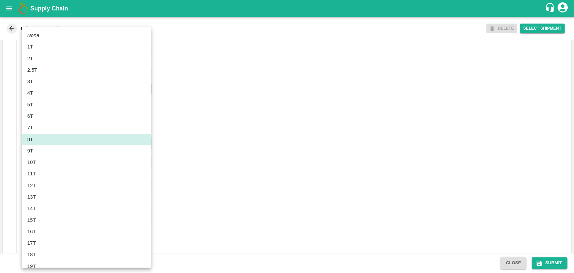
click at [55, 153] on body "Supply Chain Edit Trip - TRIP/84562 DELETE Select Shipment Trip Details Trip Ty…" at bounding box center [287, 136] width 574 height 273
click at [39, 164] on div "10T" at bounding box center [86, 161] width 118 height 7
type input "10000"
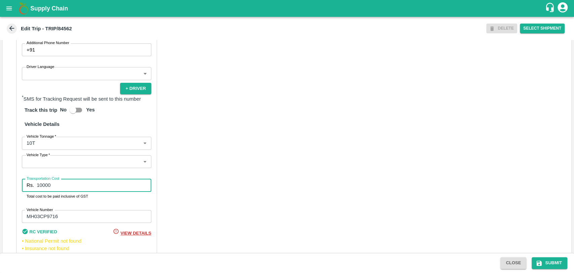
drag, startPoint x: 67, startPoint y: 190, endPoint x: 0, endPoint y: 179, distance: 68.1
click at [0, 179] on div "Trip Details Trip Type Fruit Movement 1 Trip Type Trip Pickup Order SHIP/NASH/3…" at bounding box center [287, 146] width 574 height 212
type input "19000"
drag, startPoint x: 550, startPoint y: 263, endPoint x: 474, endPoint y: 231, distance: 82.2
click at [550, 262] on button "Submit" at bounding box center [550, 263] width 36 height 12
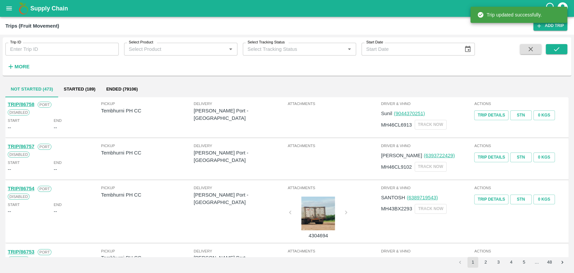
click at [10, 69] on icon "button" at bounding box center [10, 66] width 7 height 7
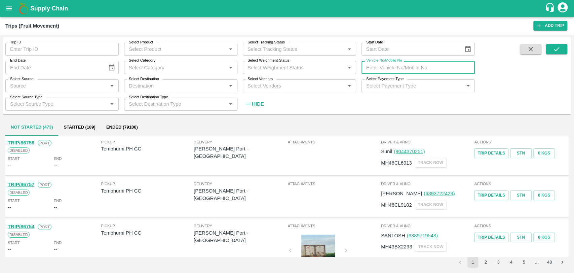
click at [413, 65] on input "Vehicle No/Mobile No" at bounding box center [417, 67] width 113 height 13
paste input "MH04HY3755"
click at [548, 44] on button "submit" at bounding box center [557, 49] width 22 height 10
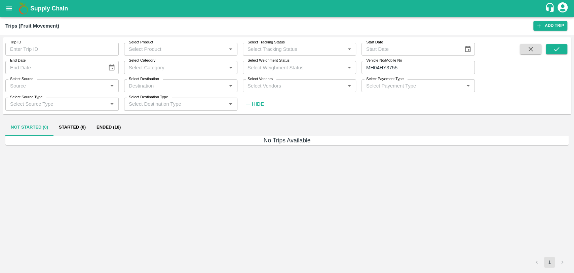
click at [103, 125] on button "Ended (18)" at bounding box center [108, 127] width 35 height 16
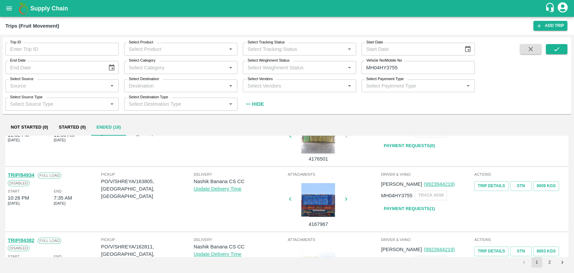
scroll to position [228, 0]
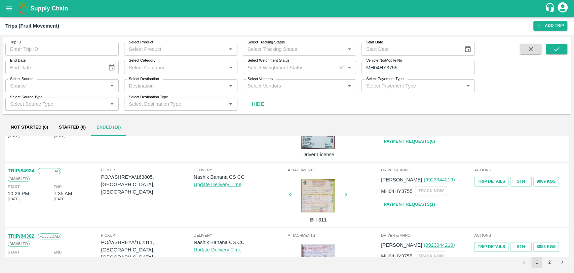
drag, startPoint x: 389, startPoint y: 68, endPoint x: 349, endPoint y: 66, distance: 40.1
click at [349, 66] on div "Trip ID Trip ID Select Product Select Product   * Select Tracking Status Select…" at bounding box center [237, 73] width 475 height 73
type input "MH04HY3755"
click at [37, 35] on div "Trip ID Trip ID Select Product Select Product   * Select Tracking Status Select…" at bounding box center [287, 154] width 574 height 238
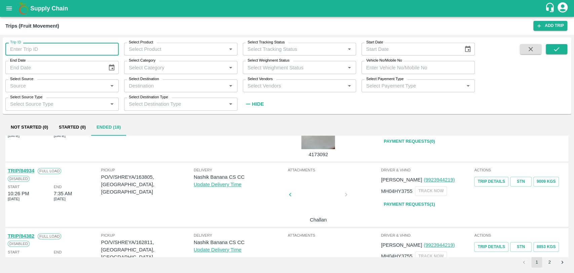
click at [34, 50] on input "Trip ID" at bounding box center [61, 49] width 113 height 13
type input "84642"
drag, startPoint x: 555, startPoint y: 51, endPoint x: 558, endPoint y: 49, distance: 3.6
click at [554, 51] on icon "submit" at bounding box center [556, 48] width 7 height 7
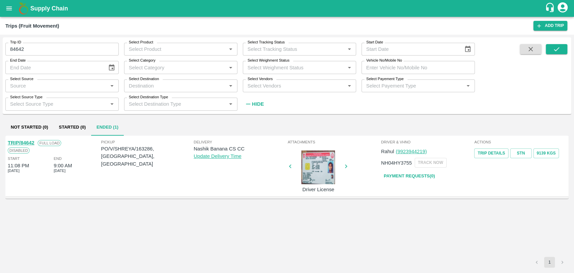
click at [30, 144] on link "TRIP/84642" at bounding box center [21, 142] width 27 height 5
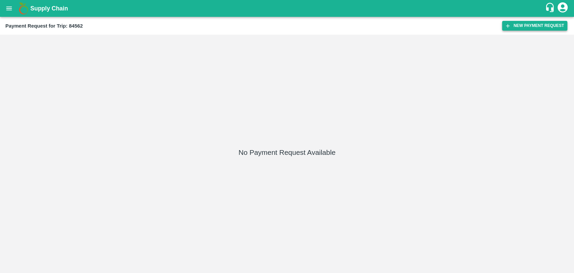
click at [505, 23] on icon "button" at bounding box center [508, 26] width 6 height 6
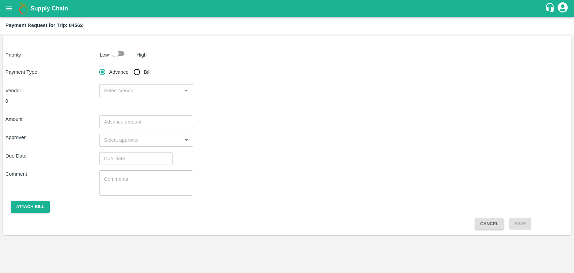
click at [101, 55] on p "Low" at bounding box center [104, 54] width 9 height 7
click at [112, 56] on input "checkbox" at bounding box center [115, 53] width 38 height 13
checkbox input "true"
click at [136, 73] on input "Bill" at bounding box center [136, 71] width 13 height 13
radio input "true"
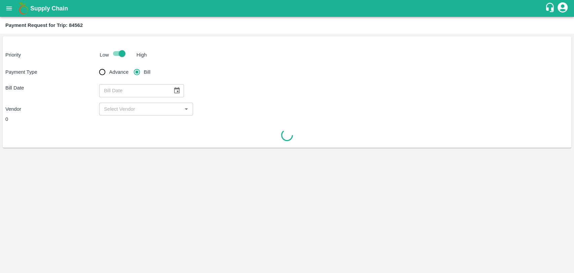
click at [173, 91] on icon "Choose date" at bounding box center [176, 90] width 7 height 7
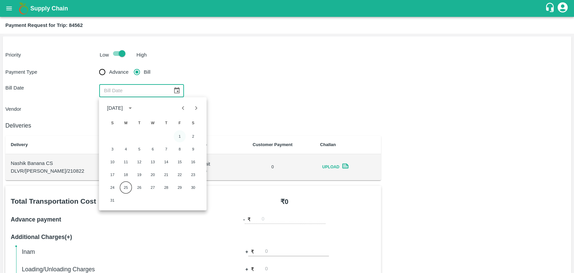
click at [175, 135] on button "1" at bounding box center [179, 136] width 12 height 12
type input "[DATE]"
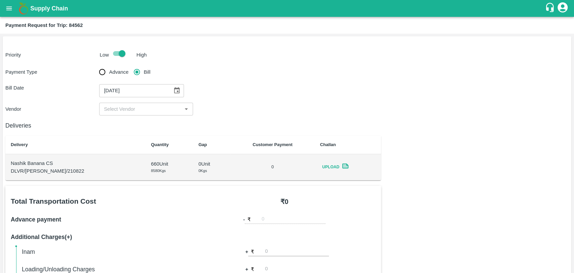
click at [128, 105] on input "input" at bounding box center [140, 109] width 79 height 9
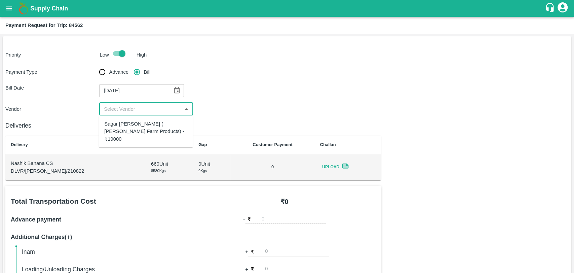
click at [123, 132] on div "Sagar Pramod Patil ( Shreyansh Farm Products) - ₹19000" at bounding box center [145, 131] width 83 height 23
type input "Sagar Pramod Patil ( Shreyansh Farm Products) - ₹19000"
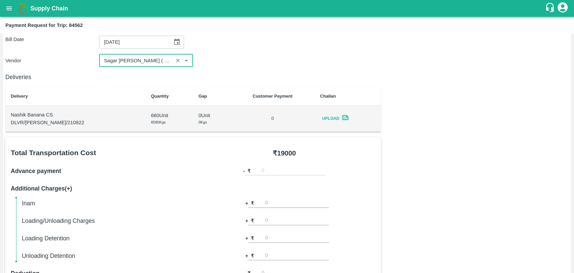
scroll to position [246, 0]
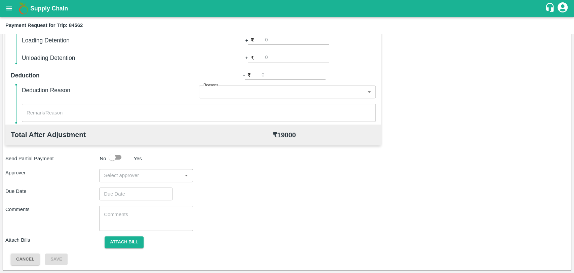
click at [119, 171] on input "input" at bounding box center [140, 175] width 79 height 9
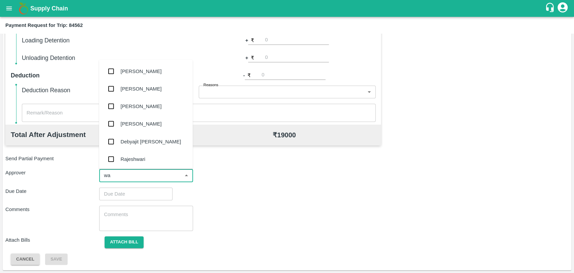
type input "wag"
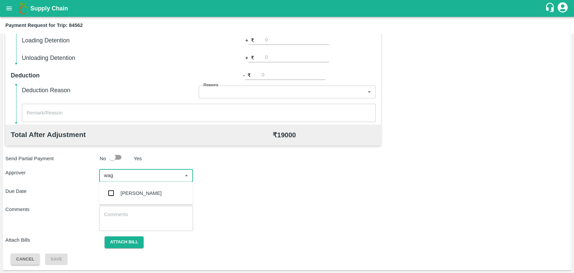
click at [124, 189] on div "Prasad Waghade" at bounding box center [141, 192] width 41 height 7
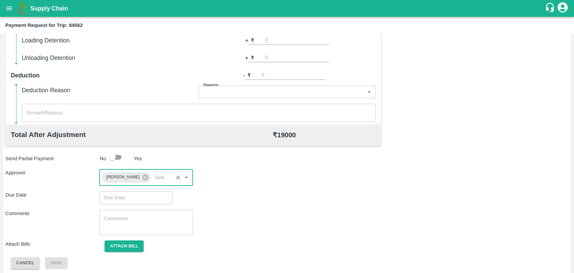
type input "DD/MM/YYYY hh:mm aa"
click at [125, 197] on input "DD/MM/YYYY hh:mm aa" at bounding box center [133, 197] width 69 height 13
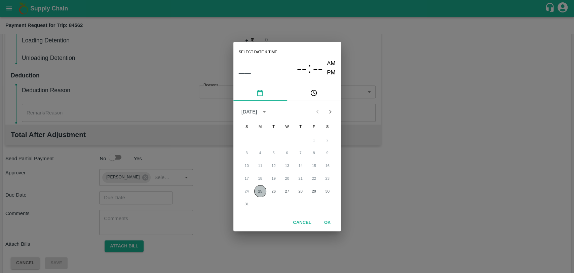
click at [261, 190] on button "25" at bounding box center [260, 191] width 12 height 12
type input "[DATE] 12:00 AM"
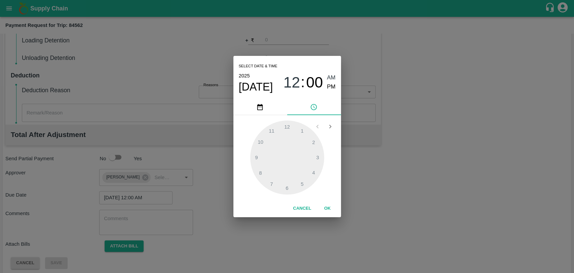
click at [323, 209] on button "OK" at bounding box center [328, 208] width 22 height 12
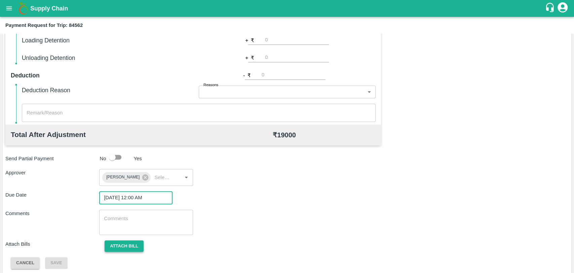
click at [133, 248] on button "Attach bill" at bounding box center [124, 246] width 39 height 12
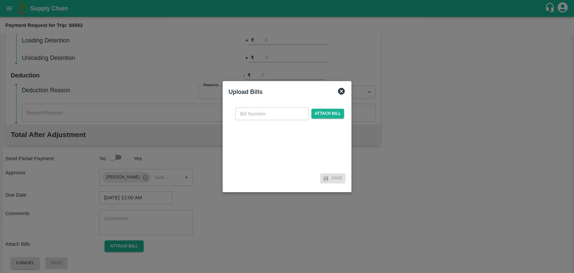
click at [253, 115] on input "text" at bounding box center [271, 113] width 73 height 13
click at [322, 117] on span "Attach bill" at bounding box center [327, 117] width 33 height 10
click at [0, 0] on input "Attach bill" at bounding box center [0, 0] width 0 height 0
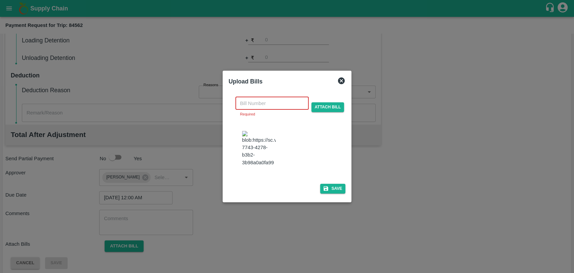
click at [260, 110] on input "text" at bounding box center [271, 103] width 73 height 13
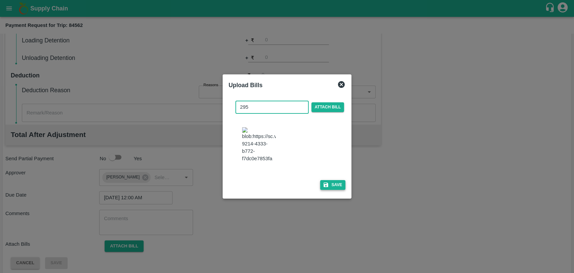
type input "295"
click at [331, 181] on button "Save" at bounding box center [333, 185] width 26 height 10
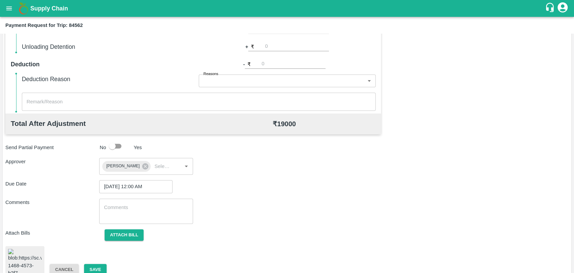
scroll to position [276, 0]
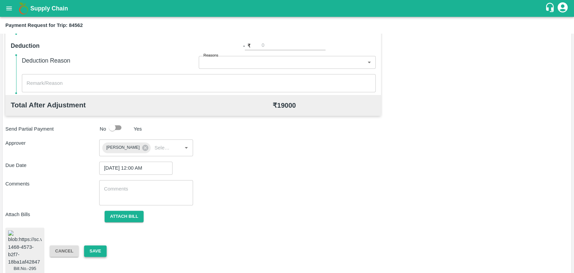
click at [86, 245] on button "Save" at bounding box center [95, 251] width 22 height 12
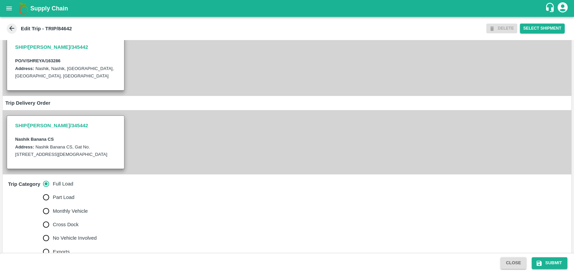
scroll to position [224, 0]
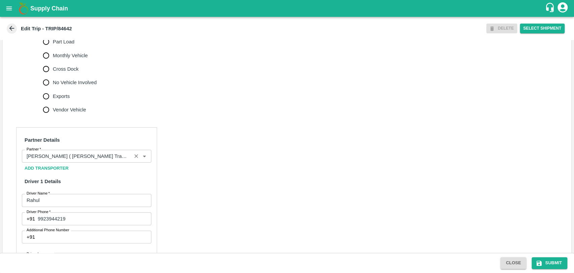
click at [100, 158] on input "Partner   *" at bounding box center [77, 156] width 106 height 9
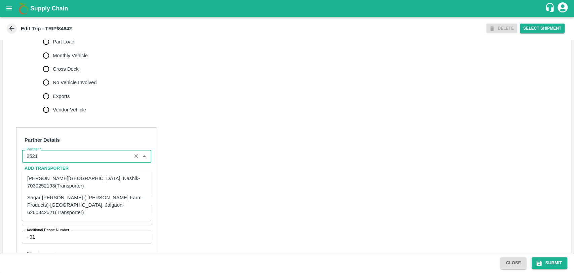
click at [75, 200] on div "Sagar [PERSON_NAME] ( [PERSON_NAME] Farm Products)-[GEOGRAPHIC_DATA], Jalgaon-6…" at bounding box center [86, 204] width 118 height 23
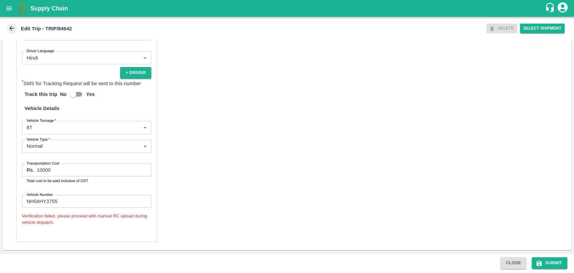
scroll to position [434, 0]
type input "Sagar [PERSON_NAME] ( [PERSON_NAME] Farm Products)-[GEOGRAPHIC_DATA], Jalgaon-6…"
click at [52, 133] on body "Supply Chain Edit Trip - TRIP/84642 DELETE Select Shipment Trip Details Trip Ty…" at bounding box center [287, 136] width 574 height 273
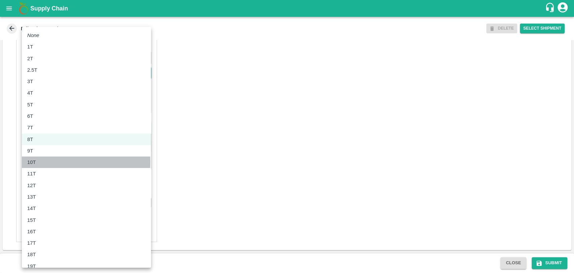
click at [43, 162] on div "10T" at bounding box center [86, 161] width 118 height 7
type input "10000"
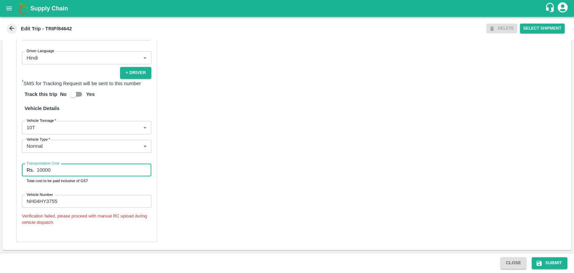
drag, startPoint x: 65, startPoint y: 167, endPoint x: 27, endPoint y: 165, distance: 38.0
click at [27, 165] on div "Transportation Cost Rs. 10000 Transportation Cost Total cost to be paid inclusi…" at bounding box center [86, 173] width 129 height 21
type input "19000"
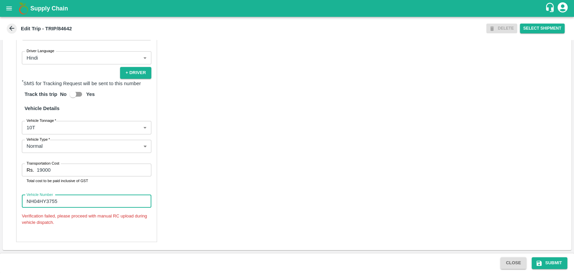
click at [29, 200] on input "NH04HY3755" at bounding box center [86, 201] width 129 height 13
click at [30, 200] on input "NH04HY3755" at bounding box center [86, 201] width 129 height 13
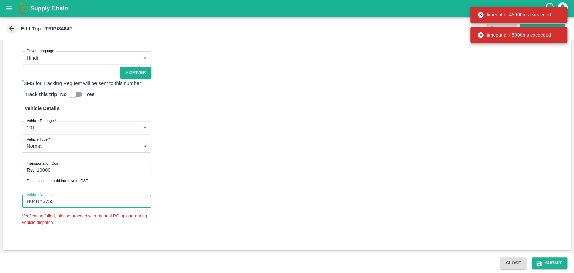
scroll to position [431, 0]
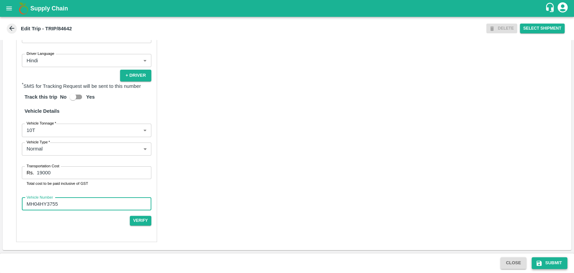
type input "MH04HY3755"
click at [556, 260] on button "Submit" at bounding box center [550, 263] width 36 height 12
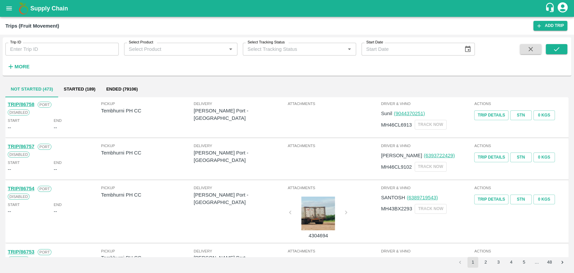
click at [16, 67] on strong "More" at bounding box center [21, 66] width 15 height 5
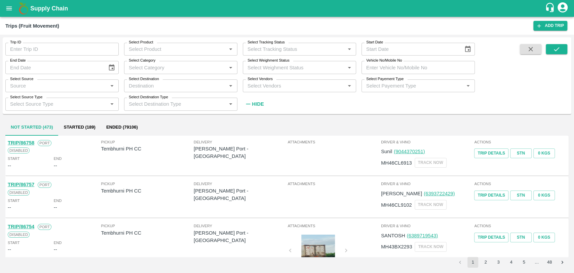
click at [398, 68] on input "Vehicle No/Mobile No" at bounding box center [417, 67] width 113 height 13
paste input "MH13EP0788"
drag, startPoint x: 556, startPoint y: 49, endPoint x: 540, endPoint y: 50, distance: 16.2
click at [553, 48] on icon "submit" at bounding box center [556, 48] width 7 height 7
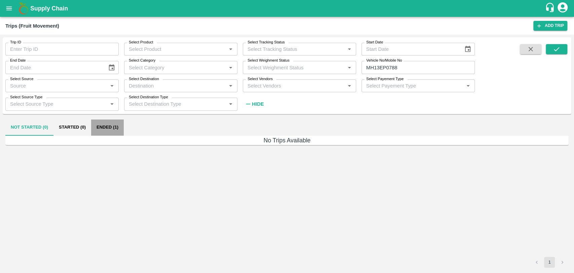
click at [115, 132] on button "Ended (1)" at bounding box center [107, 127] width 33 height 16
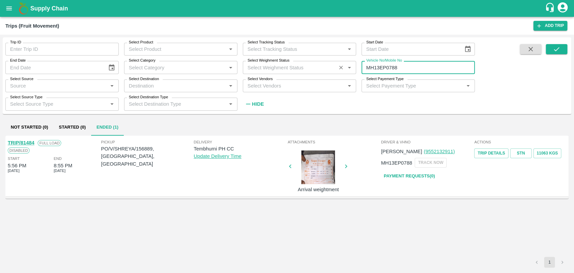
drag, startPoint x: 415, startPoint y: 65, endPoint x: 322, endPoint y: 73, distance: 93.1
click at [325, 73] on div "Trip ID Trip ID Select Product Select Product   * Select Tracking Status Select…" at bounding box center [237, 73] width 475 height 73
paste input "text"
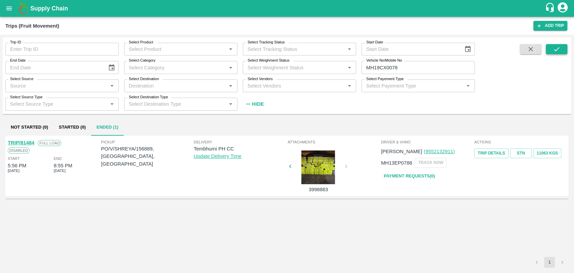
drag, startPoint x: 564, startPoint y: 43, endPoint x: 556, endPoint y: 50, distance: 10.9
click at [564, 43] on div "Trip ID Trip ID Select Product Select Product   * Select Tracking Status Select…" at bounding box center [287, 75] width 569 height 71
click at [555, 51] on icon "submit" at bounding box center [556, 49] width 5 height 4
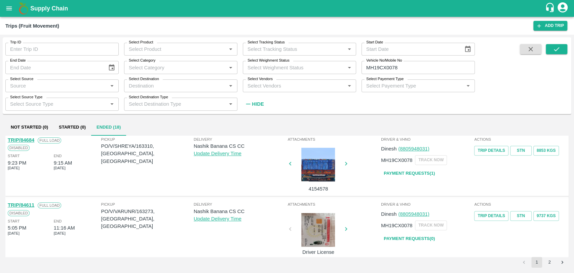
scroll to position [268, 0]
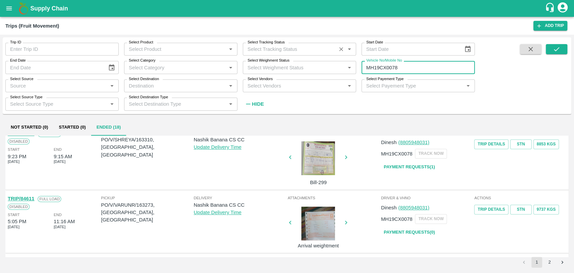
drag, startPoint x: 401, startPoint y: 68, endPoint x: 314, endPoint y: 55, distance: 88.7
click at [321, 57] on div "Trip ID Trip ID Select Product Select Product   * Select Tracking Status Select…" at bounding box center [237, 73] width 475 height 73
type input "MH19CX0078"
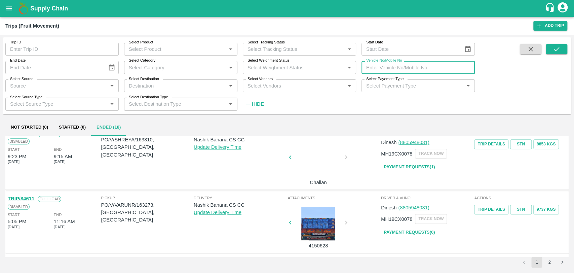
click at [49, 47] on input "Trip ID" at bounding box center [61, 49] width 113 height 13
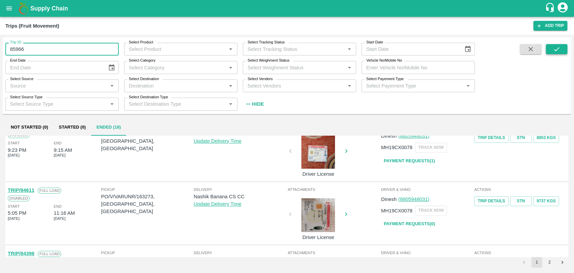
scroll to position [261, 0]
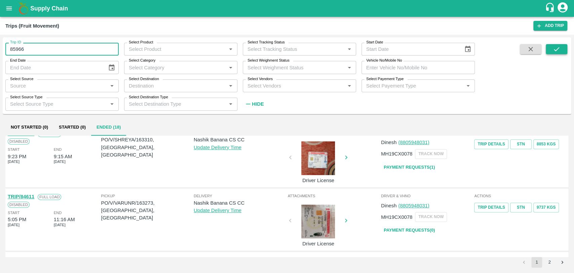
type input "85966"
click at [562, 49] on button "submit" at bounding box center [557, 49] width 22 height 10
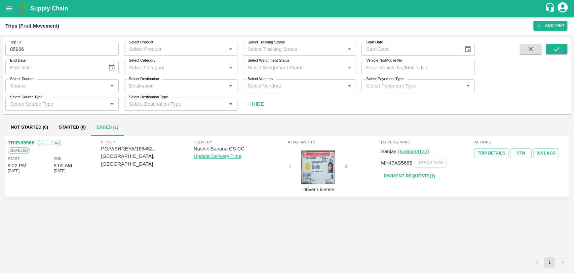
click at [27, 142] on link "TRIP/85966" at bounding box center [21, 142] width 27 height 5
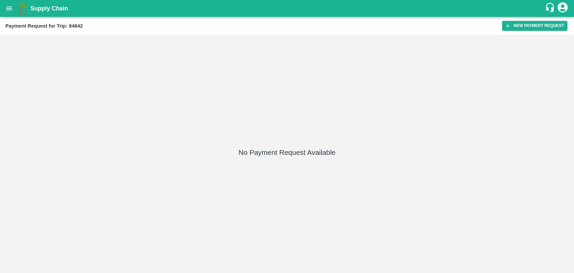
drag, startPoint x: 554, startPoint y: 29, endPoint x: 315, endPoint y: 7, distance: 239.7
click at [554, 29] on button "New Payment Request" at bounding box center [534, 26] width 65 height 10
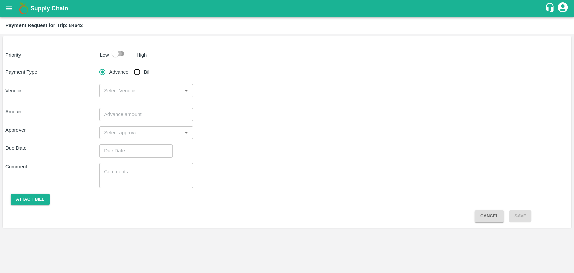
click at [116, 52] on input "checkbox" at bounding box center [115, 53] width 38 height 13
checkbox input "true"
click at [145, 71] on span "Bill" at bounding box center [147, 71] width 7 height 7
click at [144, 71] on input "Bill" at bounding box center [136, 71] width 13 height 13
radio input "true"
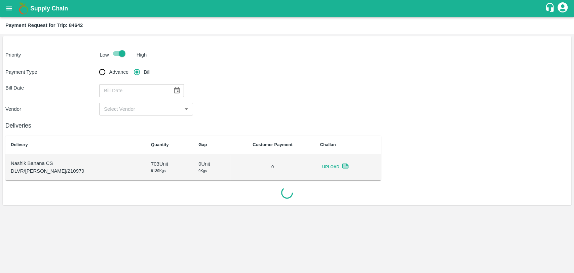
click at [177, 88] on icon "Choose date" at bounding box center [176, 90] width 7 height 7
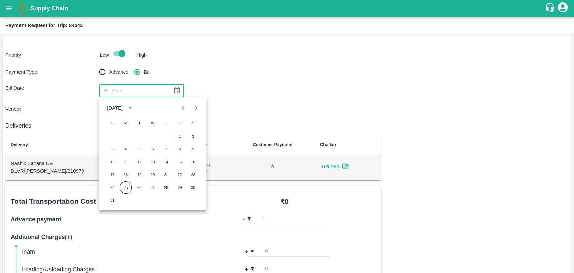
click at [179, 134] on button "1" at bounding box center [179, 136] width 12 height 12
type input "[DATE]"
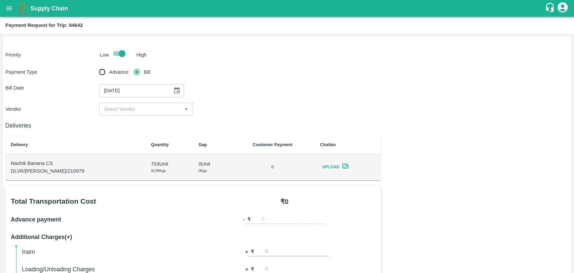
click at [133, 112] on input "input" at bounding box center [140, 109] width 79 height 9
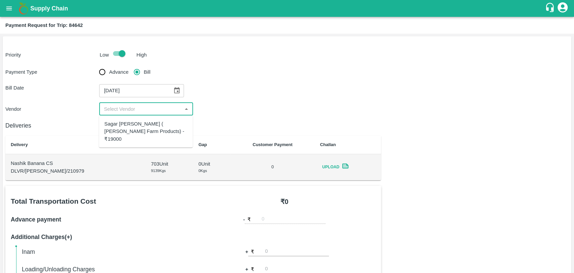
click at [135, 120] on div "Sagar [PERSON_NAME] ( [PERSON_NAME] Farm Products) - ₹19000" at bounding box center [145, 131] width 83 height 23
type input "Sagar [PERSON_NAME] ( [PERSON_NAME] Farm Products) - ₹19000"
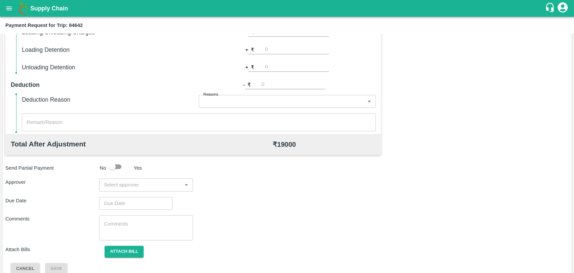
scroll to position [246, 0]
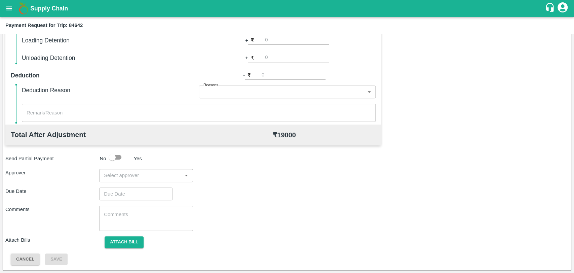
click at [154, 179] on input "input" at bounding box center [140, 175] width 79 height 9
type input "wag"
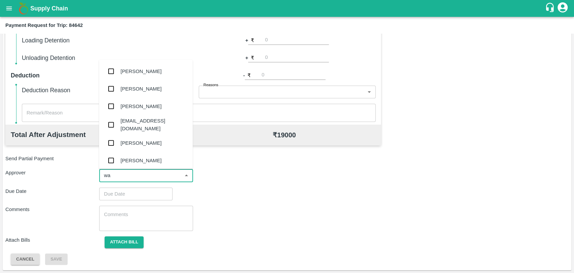
type input "wag"
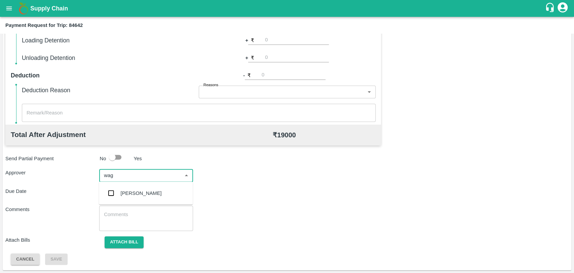
click at [113, 189] on input "checkbox" at bounding box center [110, 192] width 13 height 13
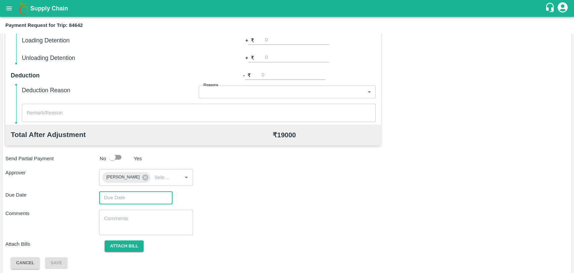
type input "DD/MM/YYYY hh:mm aa"
click at [133, 194] on input "DD/MM/YYYY hh:mm aa" at bounding box center [133, 197] width 69 height 13
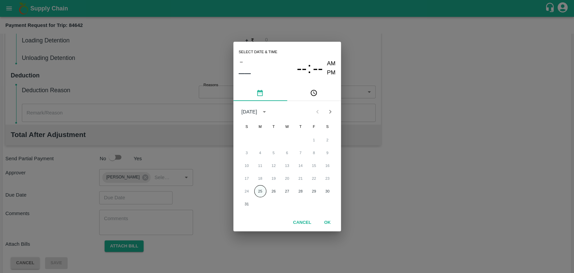
click at [258, 186] on button "25" at bounding box center [260, 191] width 12 height 12
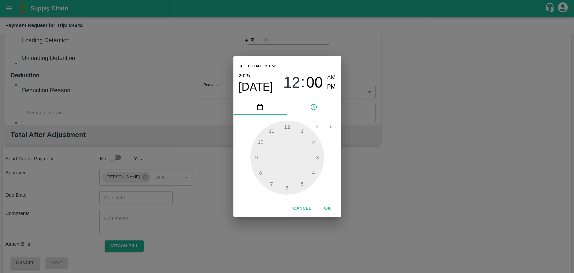
type input "25/08/2025 12:00 AM"
click at [325, 208] on button "OK" at bounding box center [328, 208] width 22 height 12
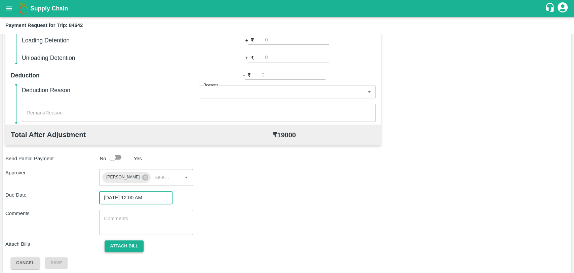
click at [122, 246] on button "Attach bill" at bounding box center [124, 246] width 39 height 12
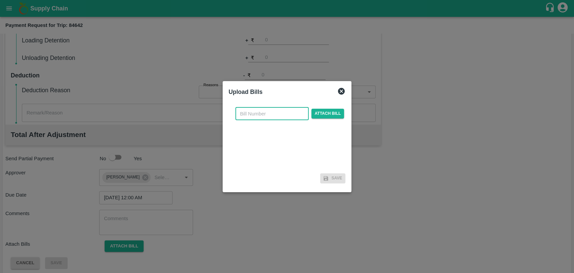
click at [269, 118] on input "text" at bounding box center [271, 113] width 73 height 13
type input "296"
click at [319, 117] on span "Attach bill" at bounding box center [327, 114] width 33 height 10
click at [0, 0] on input "Attach bill" at bounding box center [0, 0] width 0 height 0
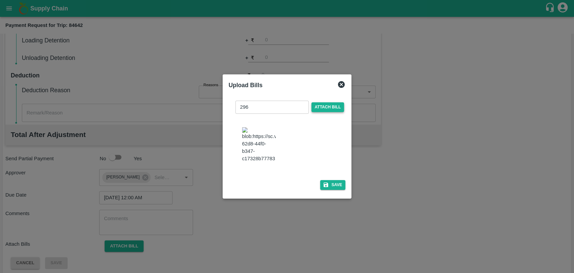
click at [89, 45] on div at bounding box center [287, 136] width 574 height 273
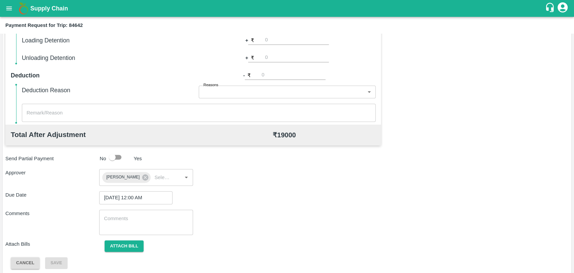
click at [317, 114] on textarea at bounding box center [199, 112] width 344 height 7
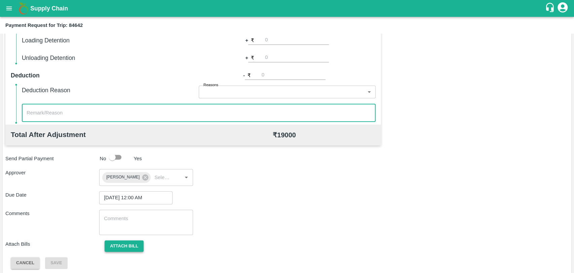
click at [134, 245] on button "Attach bill" at bounding box center [124, 246] width 39 height 12
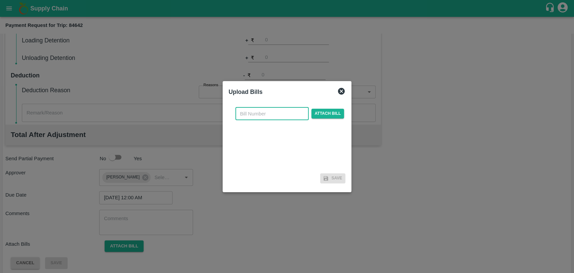
click at [249, 119] on input "text" at bounding box center [271, 113] width 73 height 13
type input "296"
drag, startPoint x: 337, startPoint y: 104, endPoint x: 333, endPoint y: 109, distance: 6.2
click at [336, 105] on div "296 ​ Attach bill" at bounding box center [287, 136] width 117 height 69
click at [333, 109] on span "Attach bill" at bounding box center [327, 114] width 33 height 10
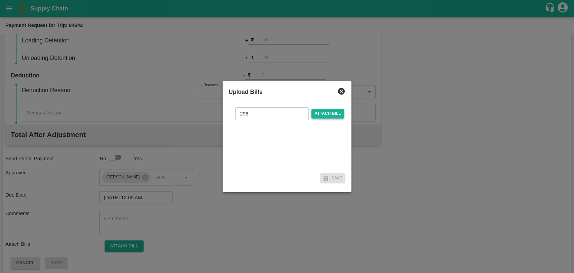
click at [0, 0] on input "Attach bill" at bounding box center [0, 0] width 0 height 0
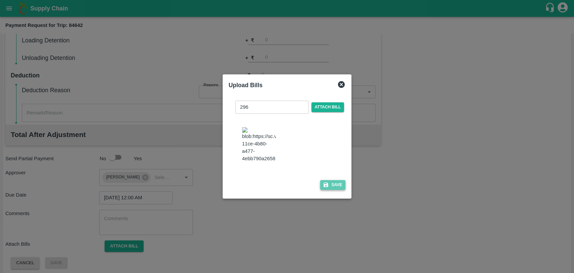
click at [323, 182] on icon "button" at bounding box center [326, 185] width 6 height 6
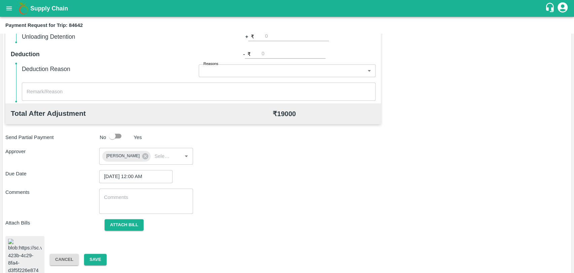
scroll to position [276, 0]
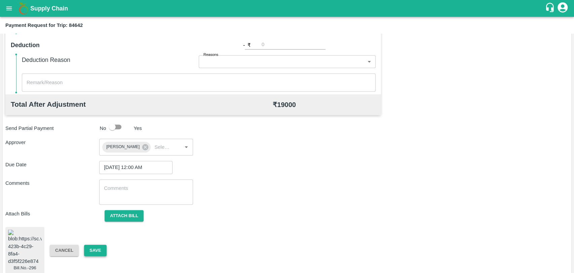
click at [90, 246] on button "Save" at bounding box center [95, 250] width 22 height 12
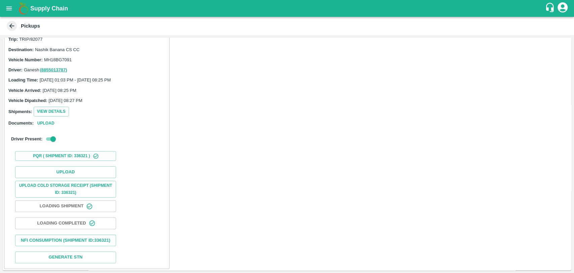
scroll to position [27, 0]
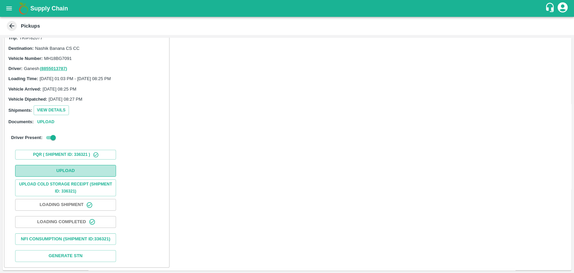
click at [65, 166] on button "Upload" at bounding box center [65, 171] width 101 height 12
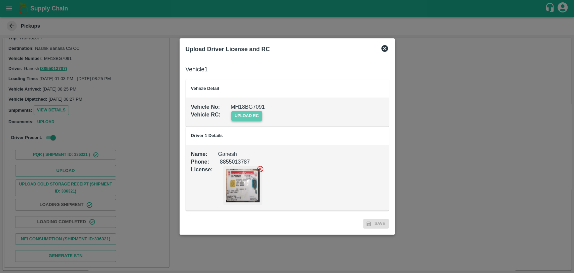
click at [247, 117] on span "upload rc" at bounding box center [246, 116] width 31 height 10
click at [0, 0] on input "upload rc" at bounding box center [0, 0] width 0 height 0
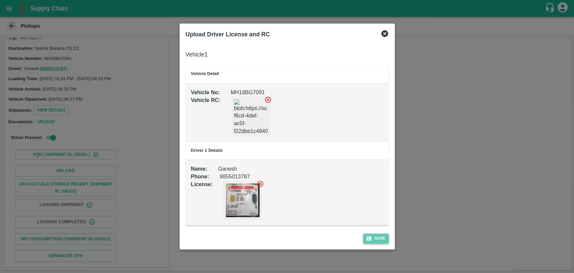
click at [380, 238] on button "Save" at bounding box center [376, 238] width 26 height 10
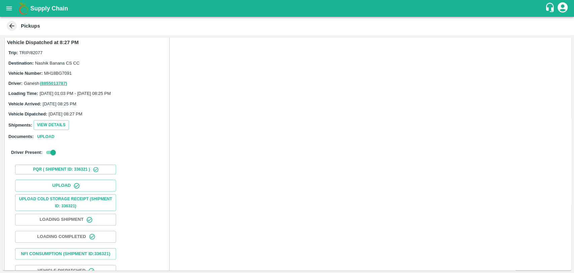
scroll to position [0, 0]
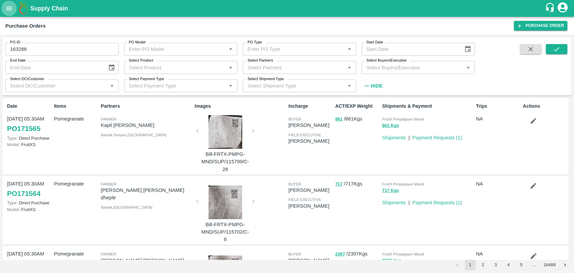
click at [5, 6] on button "open drawer" at bounding box center [8, 8] width 15 height 15
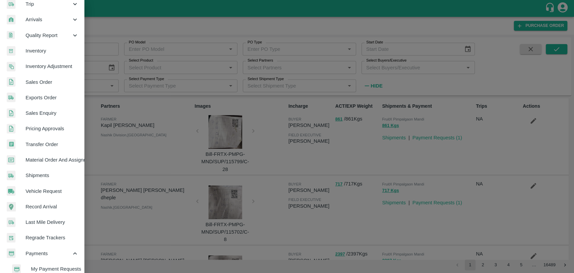
scroll to position [142, 0]
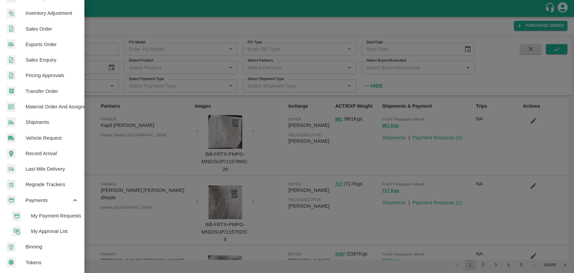
click at [51, 214] on span "My Payment Requests" at bounding box center [55, 215] width 48 height 7
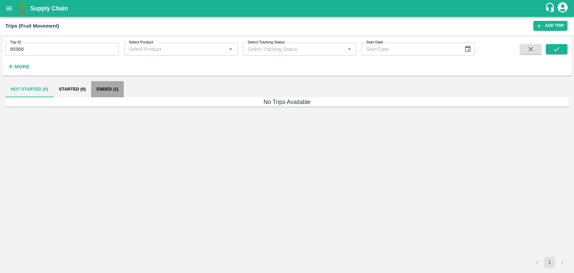
click at [107, 86] on button "Ended (1)" at bounding box center [107, 89] width 33 height 16
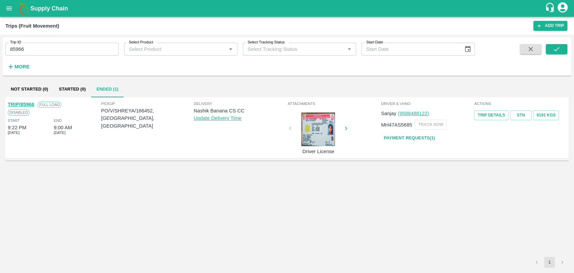
click at [290, 132] on div "Attachments Driver License" at bounding box center [333, 128] width 93 height 58
click at [309, 128] on div at bounding box center [318, 129] width 50 height 34
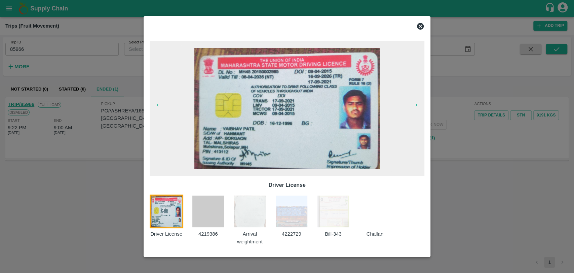
click at [326, 221] on img at bounding box center [333, 211] width 34 height 34
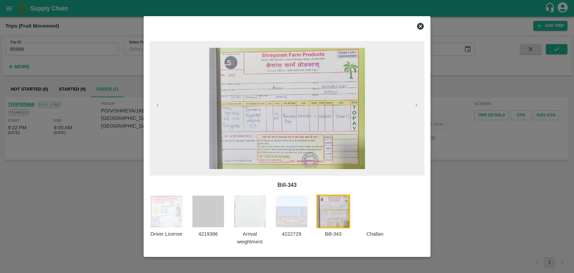
click at [87, 67] on div at bounding box center [287, 136] width 574 height 273
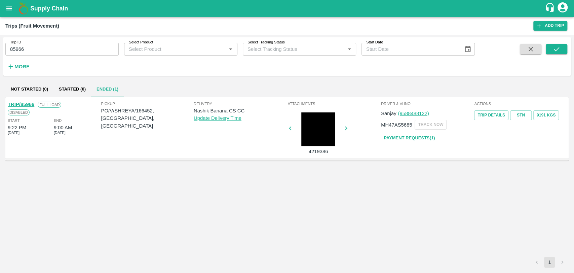
drag, startPoint x: 35, startPoint y: 49, endPoint x: 0, endPoint y: 43, distance: 35.9
click at [0, 43] on div "Trip ID 85966 Trip ID Select Product Select Product   * Select Tracking Status …" at bounding box center [287, 154] width 574 height 238
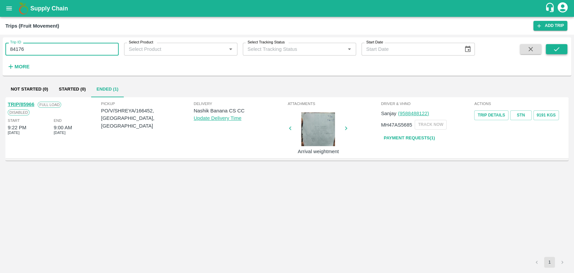
type input "84176"
click at [556, 49] on icon "submit" at bounding box center [556, 48] width 7 height 7
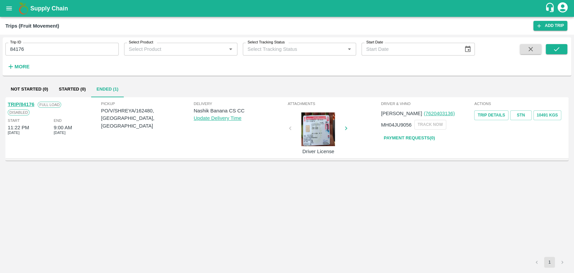
click at [23, 107] on link "TRIP/84176" at bounding box center [21, 104] width 27 height 5
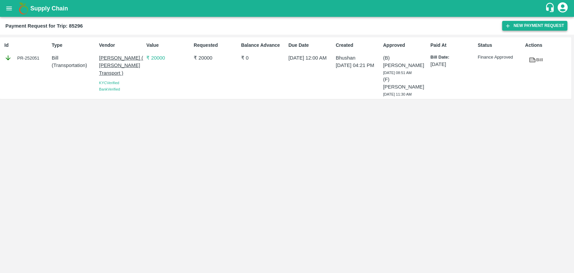
click at [524, 22] on button "New Payment Request" at bounding box center [534, 26] width 65 height 10
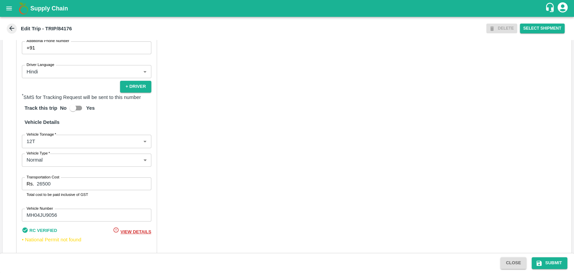
scroll to position [400, 0]
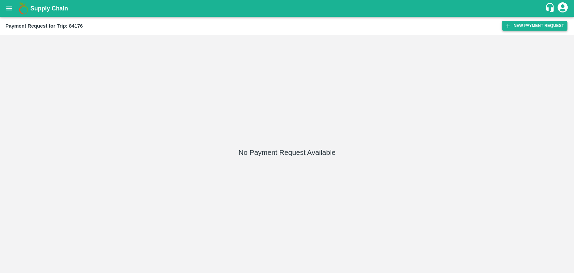
click at [519, 23] on button "New Payment Request" at bounding box center [534, 26] width 65 height 10
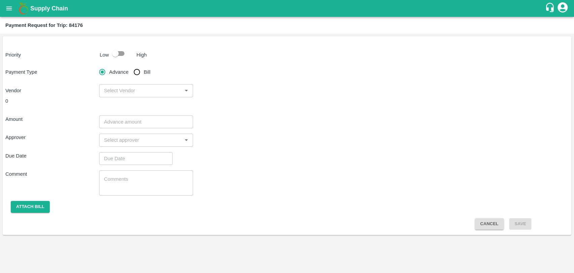
click at [124, 55] on input "checkbox" at bounding box center [115, 53] width 38 height 13
checkbox input "true"
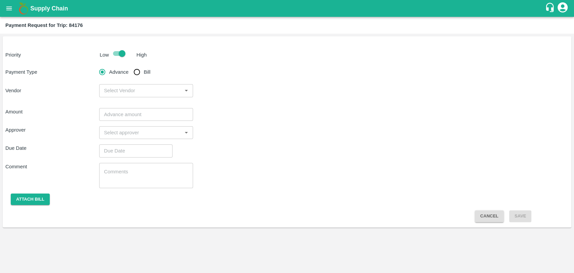
click at [135, 73] on input "Bill" at bounding box center [136, 71] width 13 height 13
radio input "true"
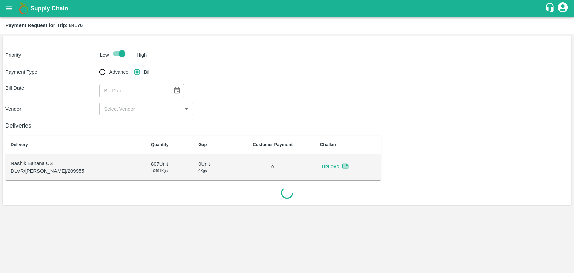
click at [170, 86] on button "Choose date" at bounding box center [176, 90] width 13 height 13
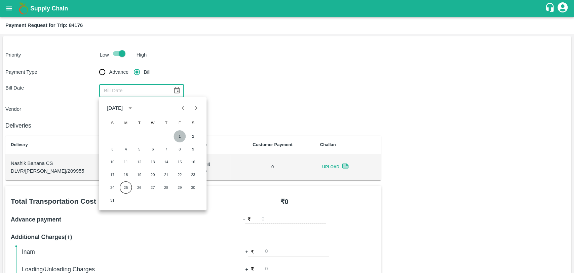
click at [179, 132] on button "1" at bounding box center [179, 136] width 12 height 12
type input "01/08/2025"
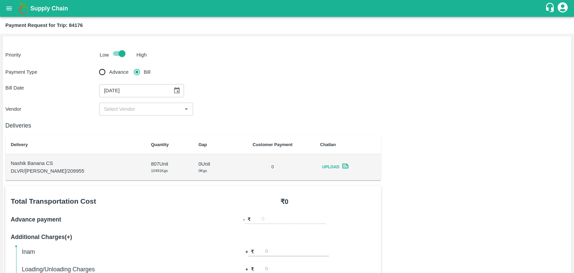
click at [137, 108] on input "input" at bounding box center [140, 109] width 79 height 9
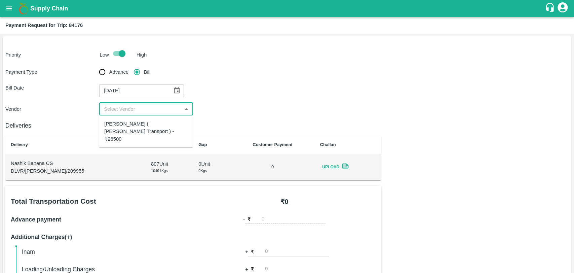
click at [140, 119] on div "Nitin Rasal ( Bhairavnath Transport ) - ₹26500" at bounding box center [146, 131] width 94 height 27
type input "Nitin Rasal ( Bhairavnath Transport ) - ₹26500"
click at [421, 94] on div "Bill Date 01/08/2025 ​" at bounding box center [286, 90] width 563 height 13
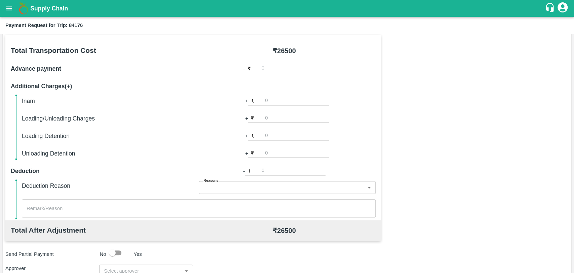
scroll to position [149, 0]
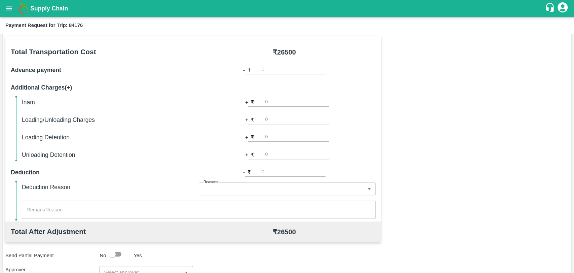
click at [284, 141] on input "number" at bounding box center [297, 136] width 64 height 9
type input "1000"
click at [451, 141] on div "Total Transportation Cost ₹ 26500 Advance payment - ₹ Additional Charges(+) Ina…" at bounding box center [286, 198] width 563 height 325
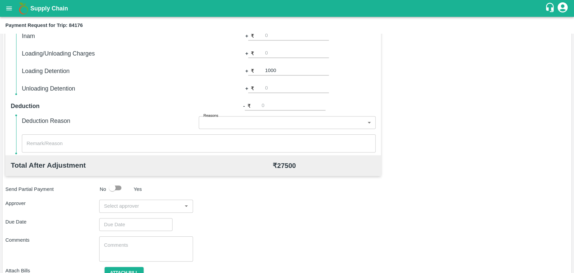
scroll to position [246, 0]
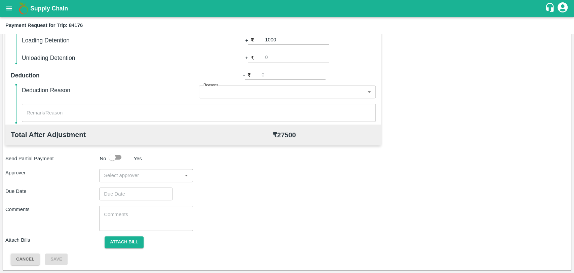
click at [124, 180] on div "​" at bounding box center [146, 175] width 94 height 13
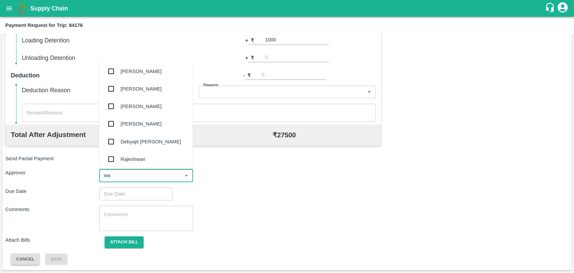
type input "wag"
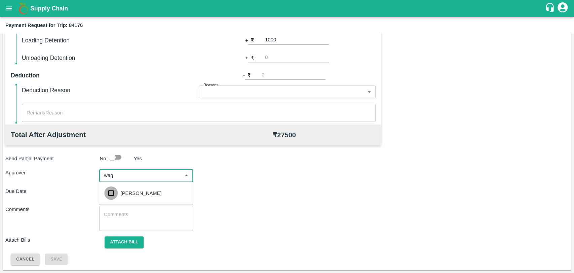
click at [116, 197] on input "checkbox" at bounding box center [110, 192] width 13 height 13
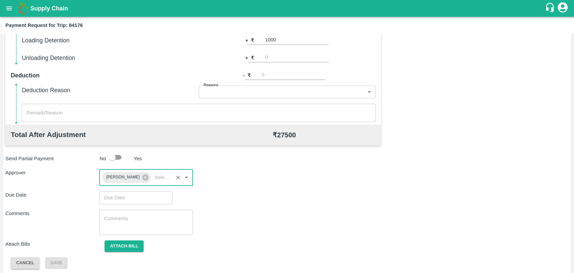
click at [114, 199] on input "Choose date" at bounding box center [133, 197] width 69 height 13
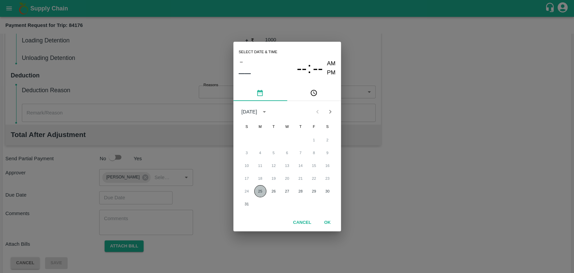
click at [259, 193] on button "25" at bounding box center [260, 191] width 12 height 12
type input "25/08/2025 12:00 AM"
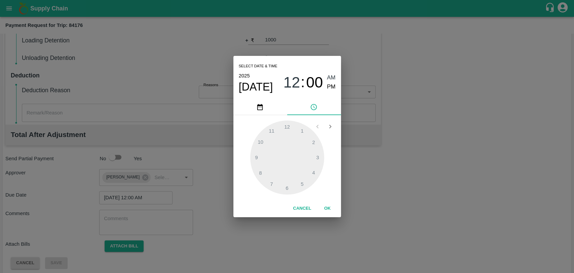
click at [324, 207] on button "OK" at bounding box center [328, 208] width 22 height 12
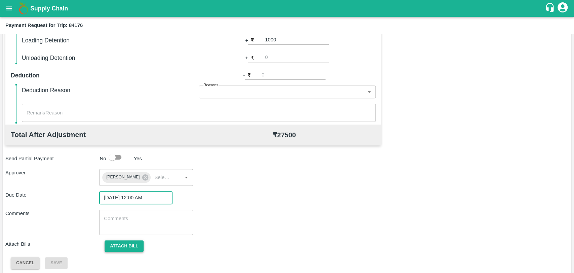
click at [143, 244] on button "Attach bill" at bounding box center [124, 246] width 39 height 12
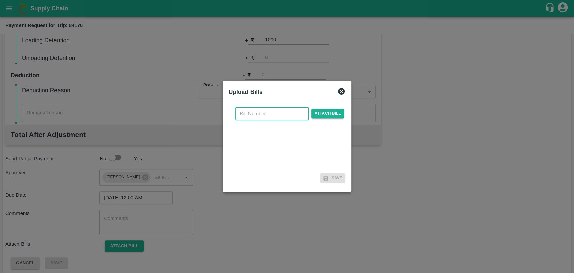
click at [258, 119] on input "text" at bounding box center [271, 113] width 73 height 13
type input "3700"
click at [314, 109] on span "Attach bill" at bounding box center [327, 114] width 33 height 10
click at [0, 0] on input "Attach bill" at bounding box center [0, 0] width 0 height 0
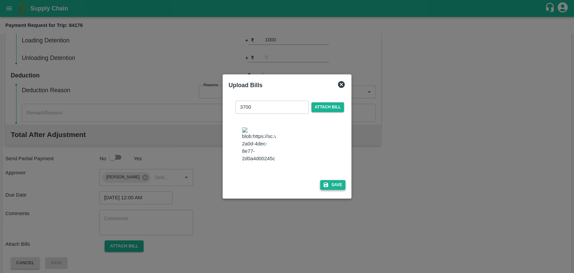
click at [325, 182] on icon "button" at bounding box center [326, 185] width 6 height 6
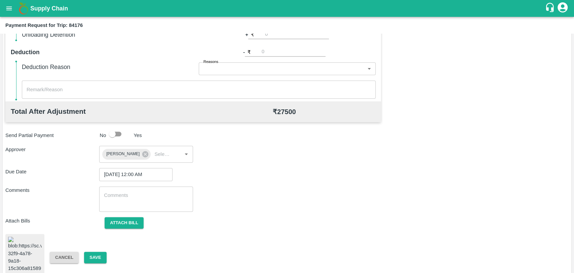
scroll to position [281, 0]
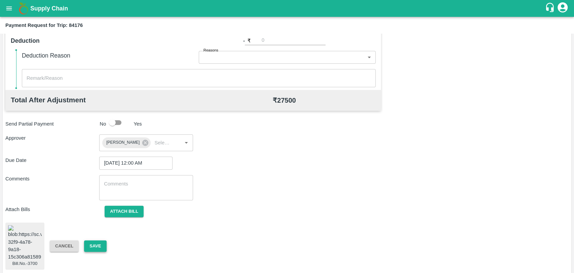
click at [85, 240] on button "Save" at bounding box center [95, 246] width 22 height 12
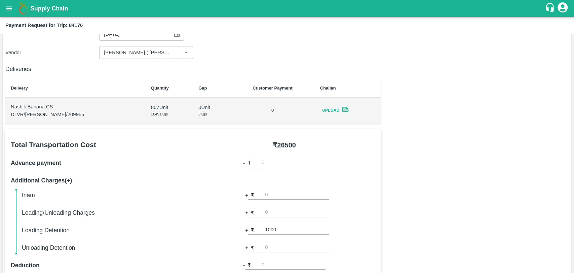
scroll to position [0, 0]
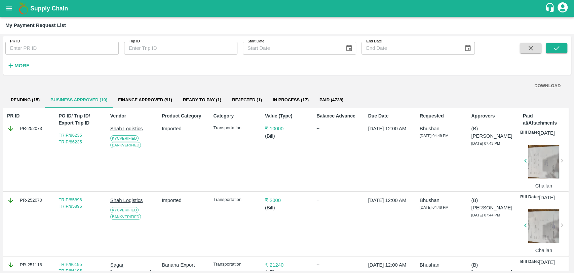
drag, startPoint x: 26, startPoint y: 97, endPoint x: 25, endPoint y: 92, distance: 5.5
click at [26, 97] on button "Pending (15)" at bounding box center [25, 100] width 40 height 16
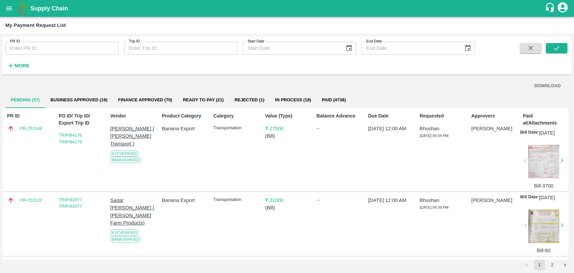
click at [251, 100] on button "Rejected (1)" at bounding box center [249, 100] width 41 height 16
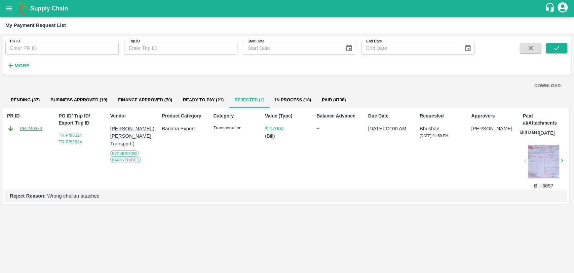
click at [26, 126] on link "PR-240373" at bounding box center [31, 128] width 22 height 7
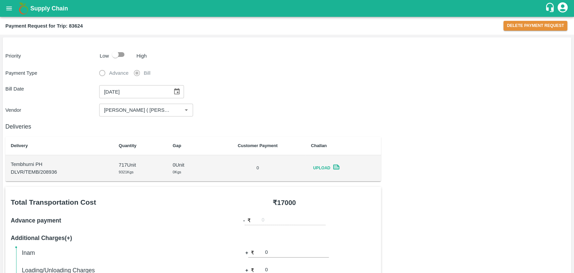
click at [334, 166] on icon at bounding box center [336, 166] width 6 height 5
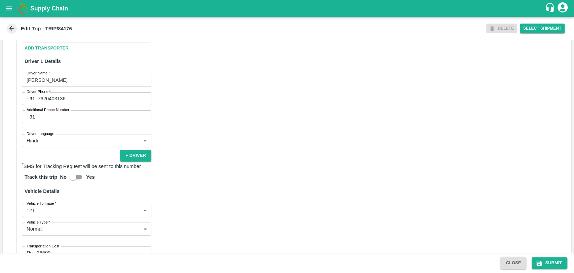
scroll to position [438, 0]
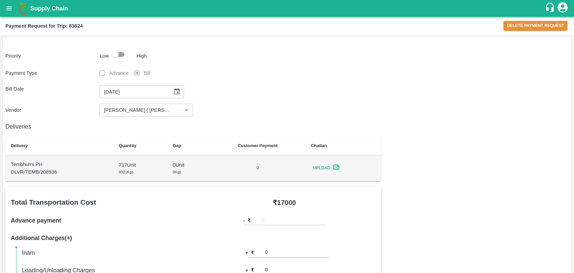
click at [10, 17] on div "Payment Request for Trip: 83624 Delete Payment Request" at bounding box center [287, 26] width 574 height 18
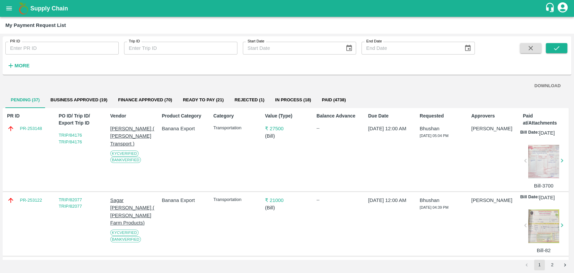
click at [239, 88] on div "DOWNLOAD" at bounding box center [287, 86] width 552 height 12
click at [236, 99] on button "Rejected (1)" at bounding box center [249, 100] width 41 height 16
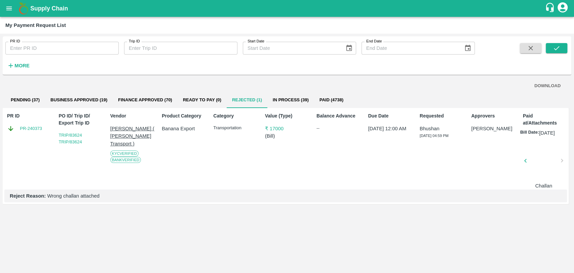
click at [549, 148] on div at bounding box center [543, 163] width 31 height 36
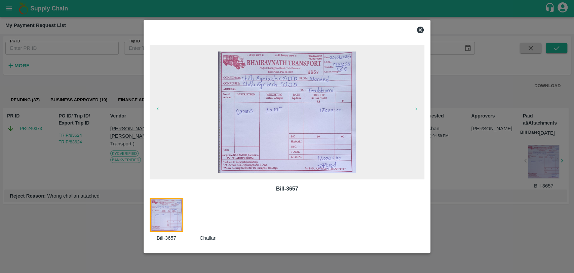
click at [68, 47] on div at bounding box center [287, 136] width 574 height 273
